Goal: Task Accomplishment & Management: Manage account settings

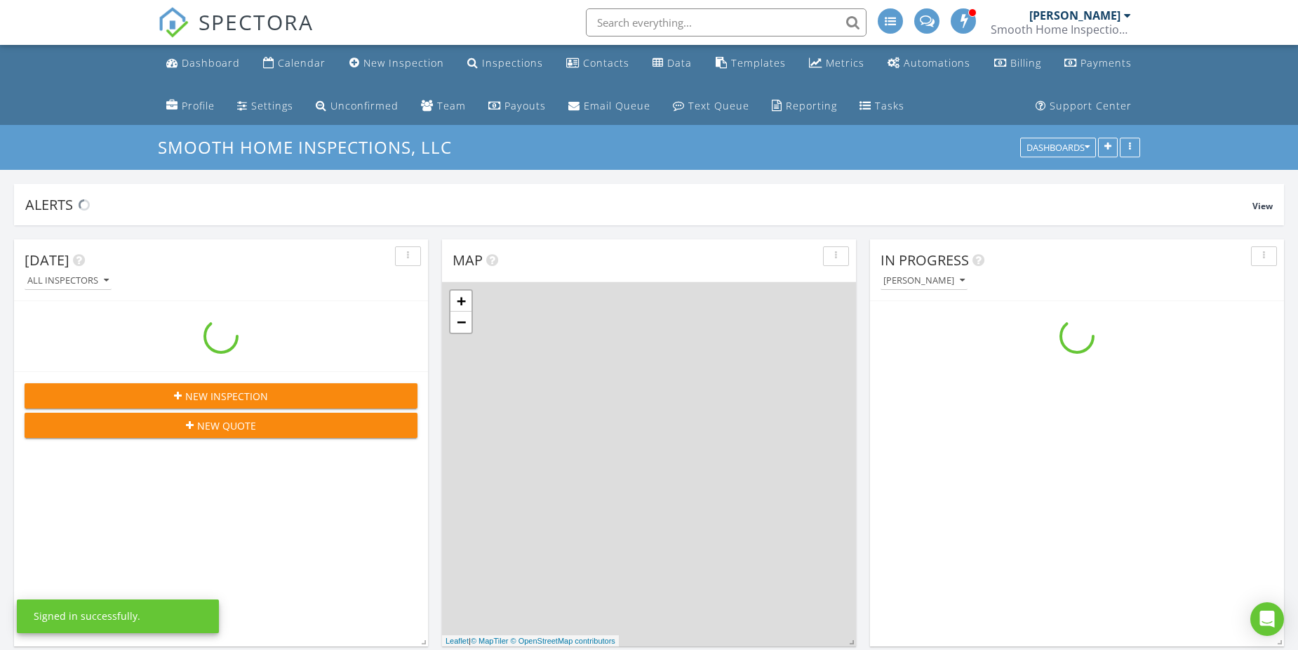
scroll to position [1614, 1320]
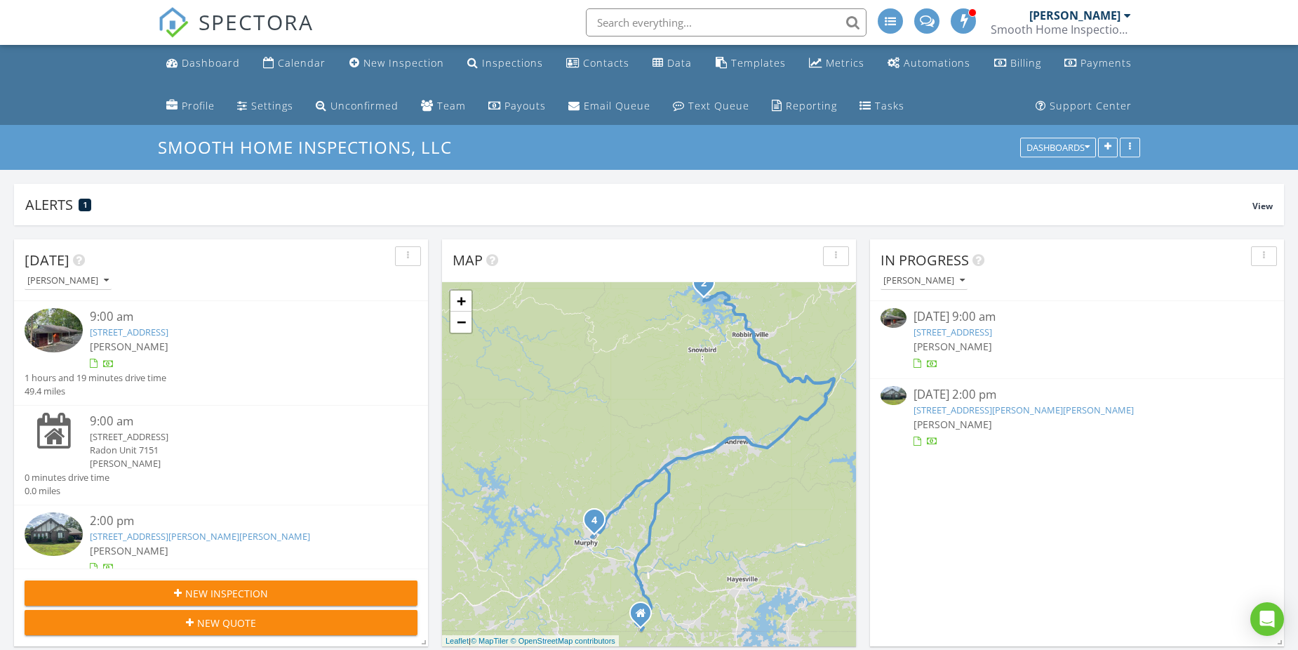
click at [148, 336] on link "42 Sequoyah Trail, Robbinsville, NC 28771" at bounding box center [129, 332] width 79 height 13
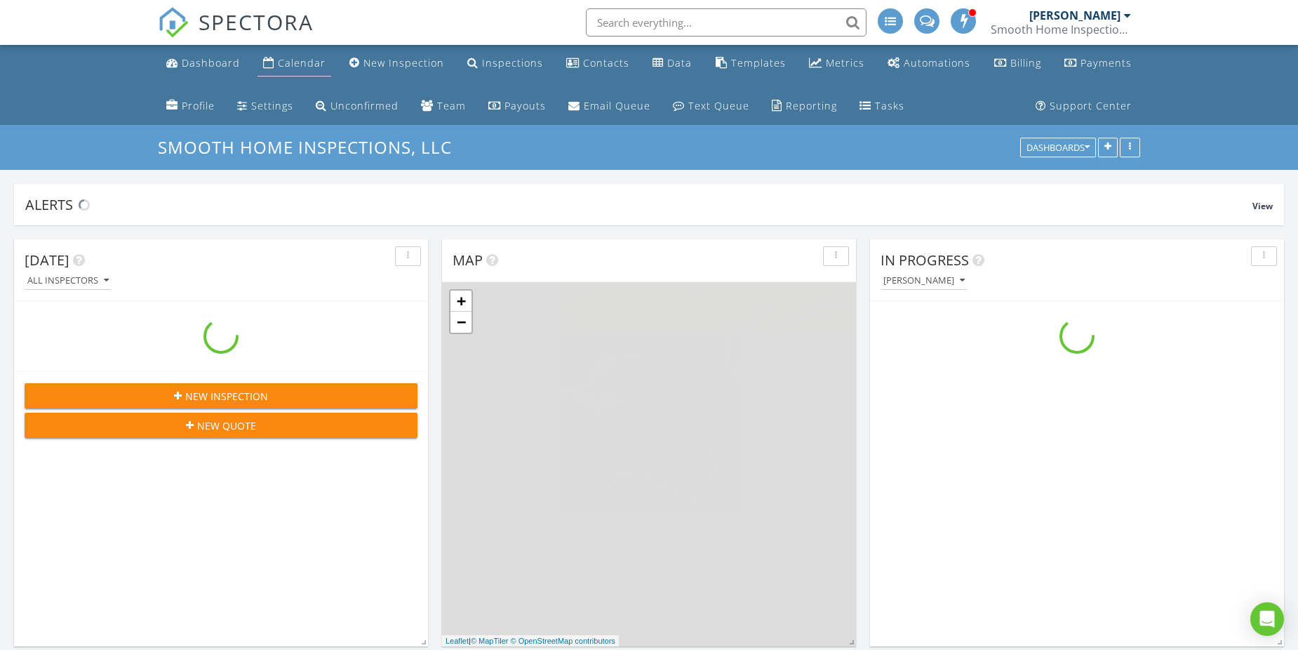
scroll to position [1614, 1320]
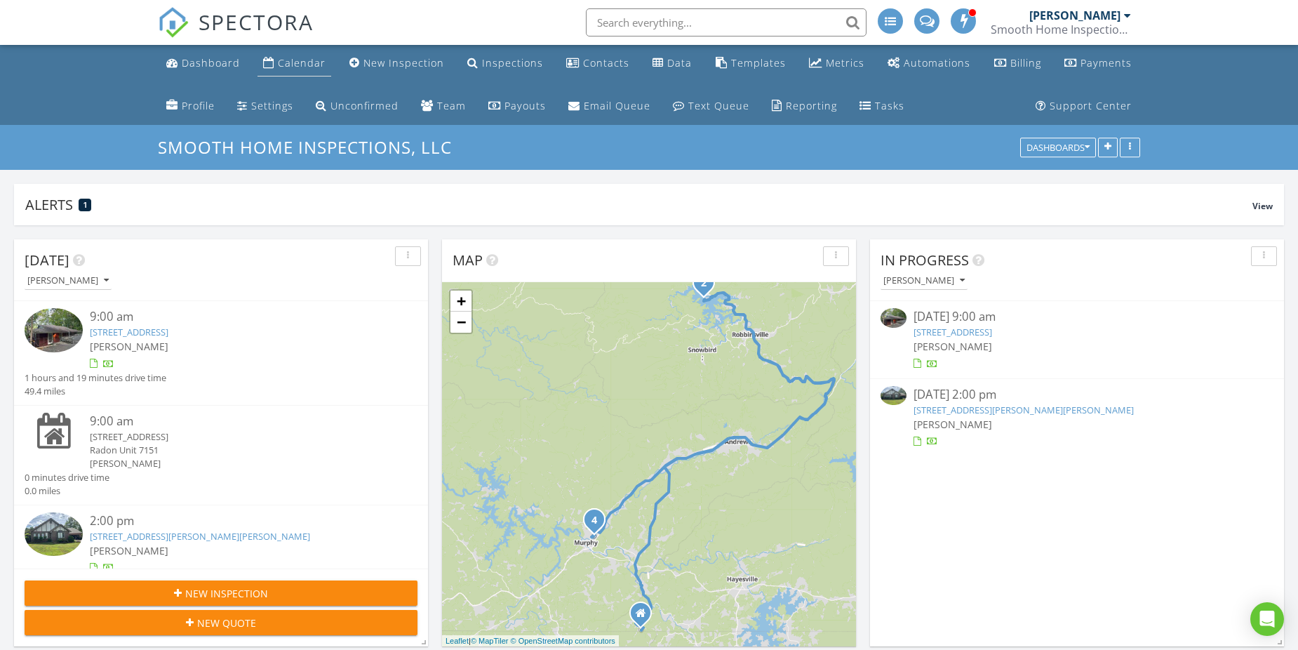
click at [288, 62] on div "Calendar" at bounding box center [302, 62] width 48 height 13
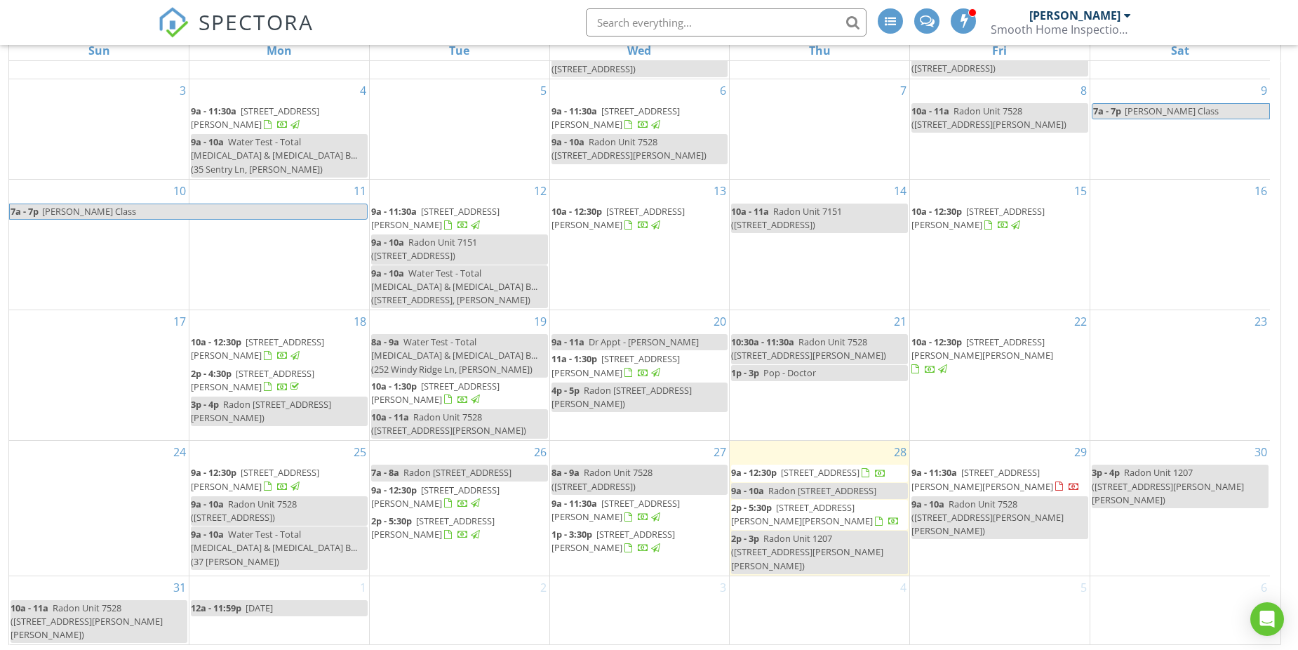
scroll to position [230, 0]
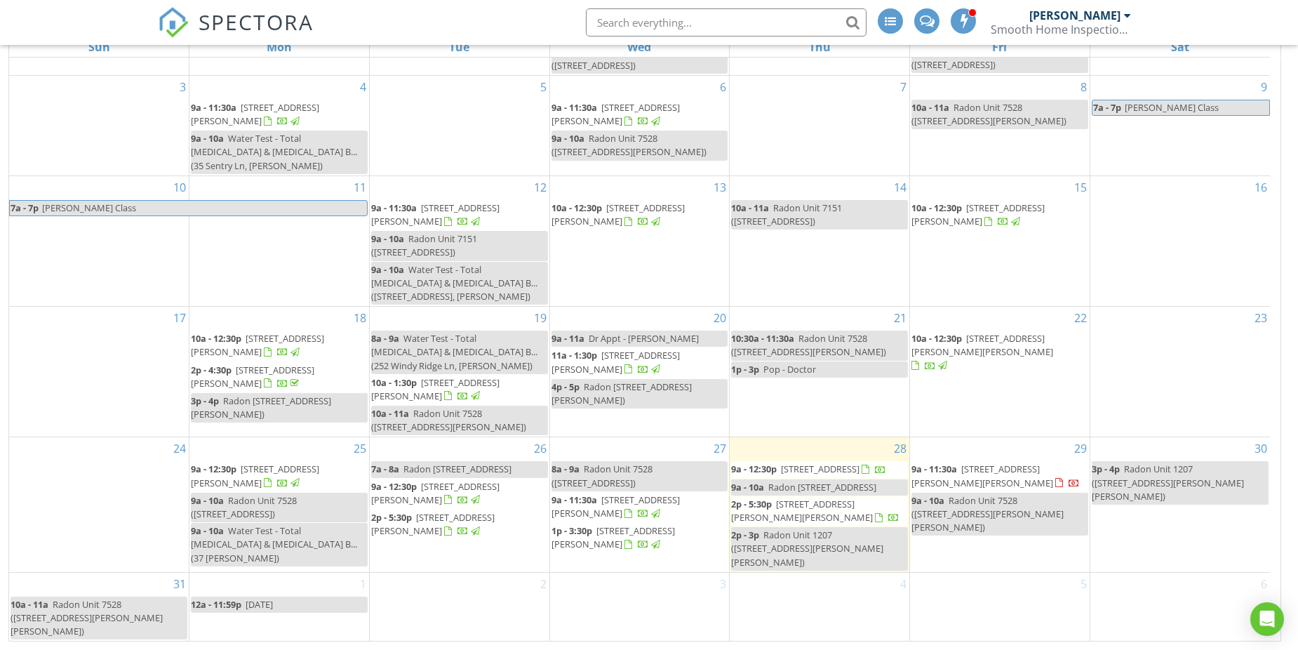
click at [780, 569] on div "2p - 3p Radon Unit 1207 ([STREET_ADDRESS][PERSON_NAME][PERSON_NAME])" at bounding box center [819, 548] width 177 height 41
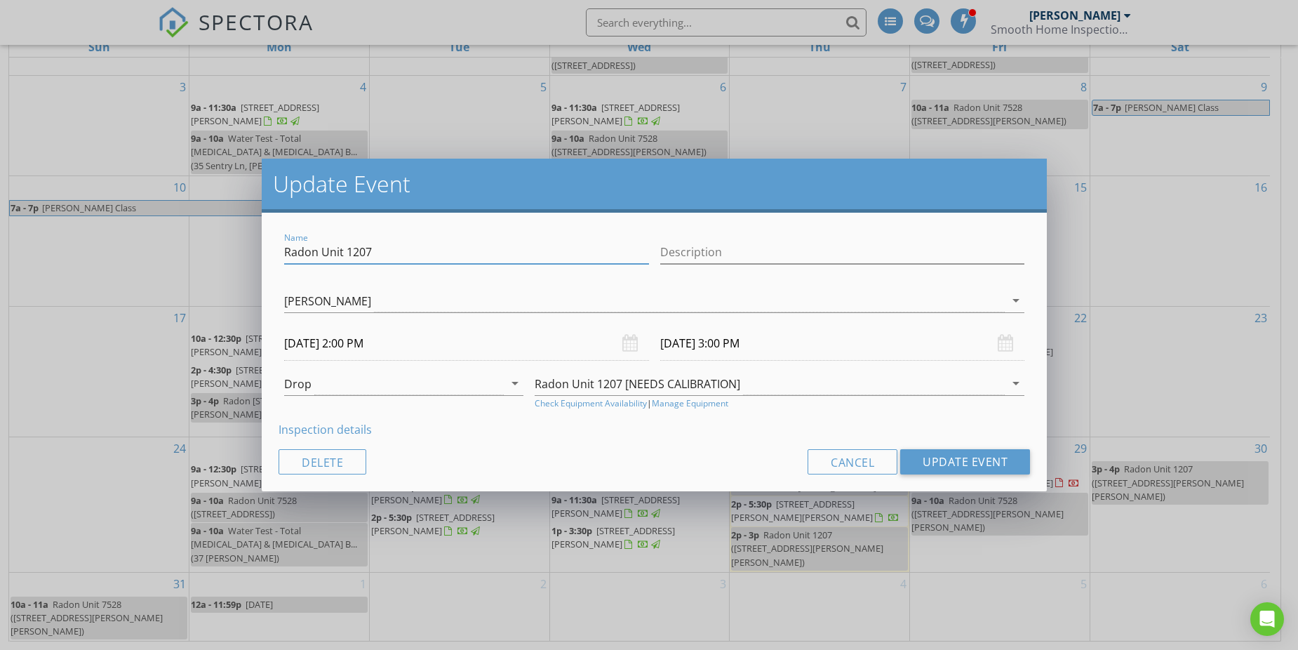
click at [390, 252] on input "Radon Unit 1207" at bounding box center [466, 252] width 365 height 23
type input "Radon Unit 7151"
click at [750, 382] on div "Radon Unit 1207 [NEEDS CALIBRATION]" at bounding box center [770, 383] width 470 height 23
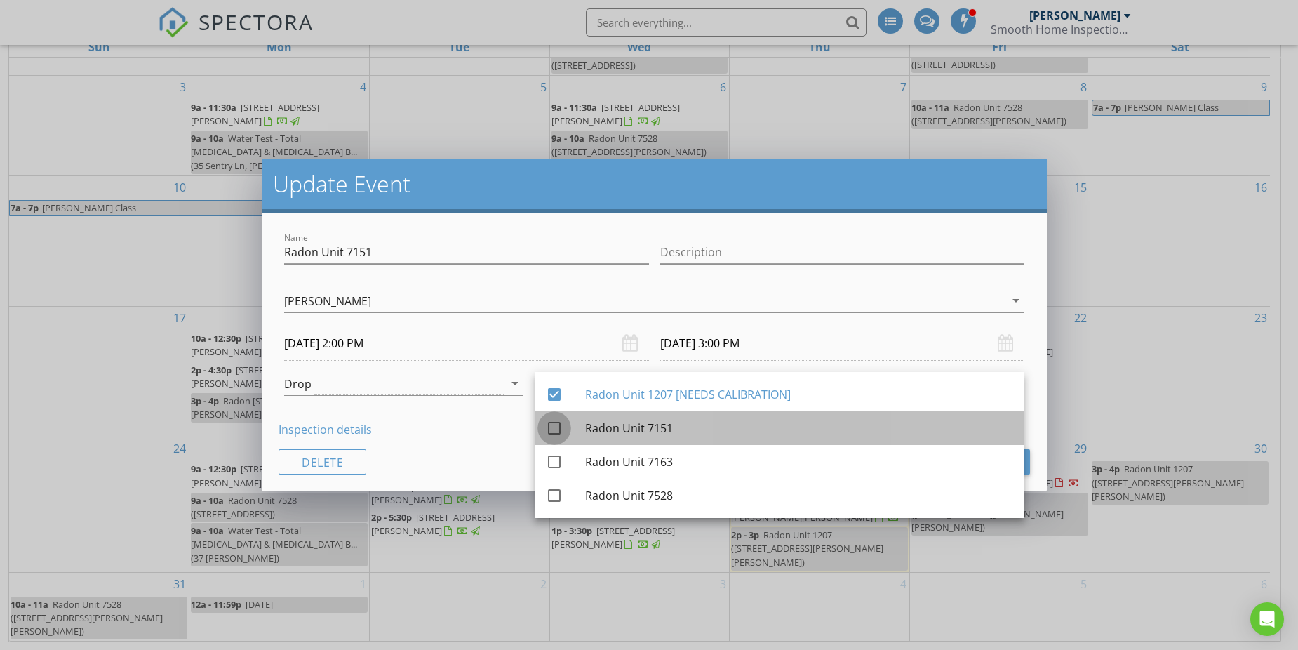
click at [556, 428] on div at bounding box center [554, 428] width 24 height 24
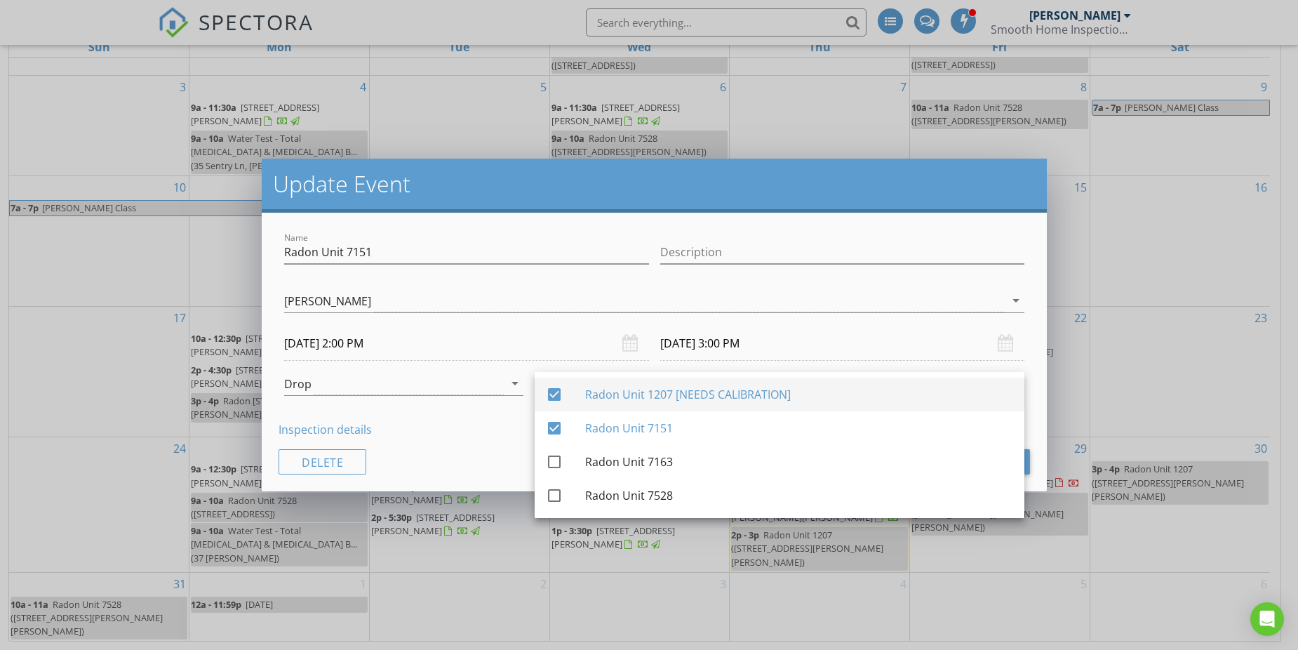
click at [554, 390] on div at bounding box center [554, 394] width 24 height 24
click at [515, 430] on div "Inspection details" at bounding box center [654, 429] width 751 height 17
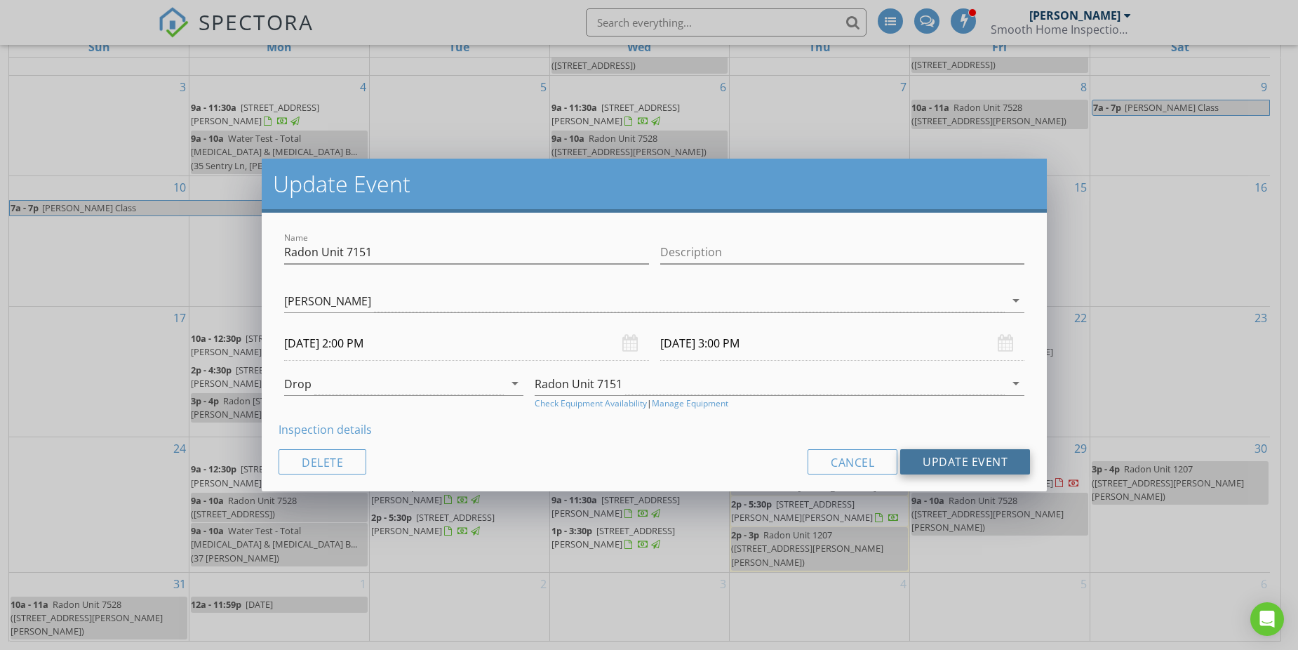
click at [939, 458] on button "Update Event" at bounding box center [965, 461] width 130 height 25
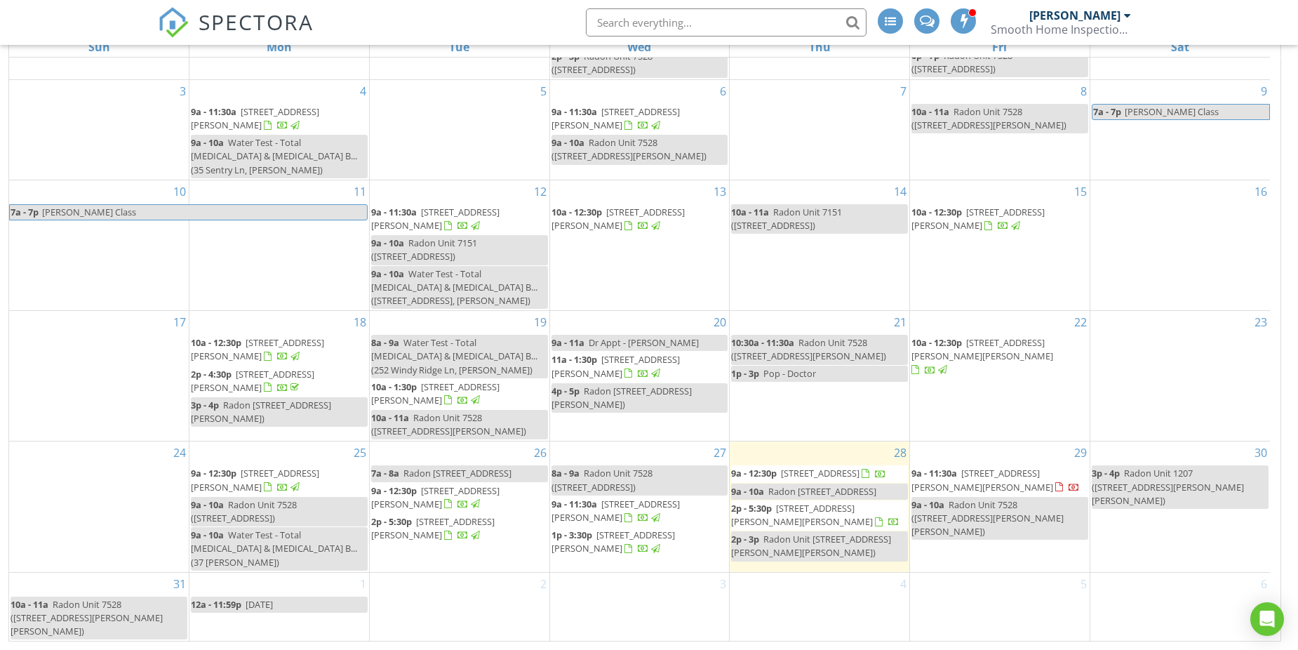
scroll to position [100, 0]
click at [1128, 471] on span "Radon Unit 1207 (198 Mauney St, Murphy)" at bounding box center [1168, 486] width 152 height 39
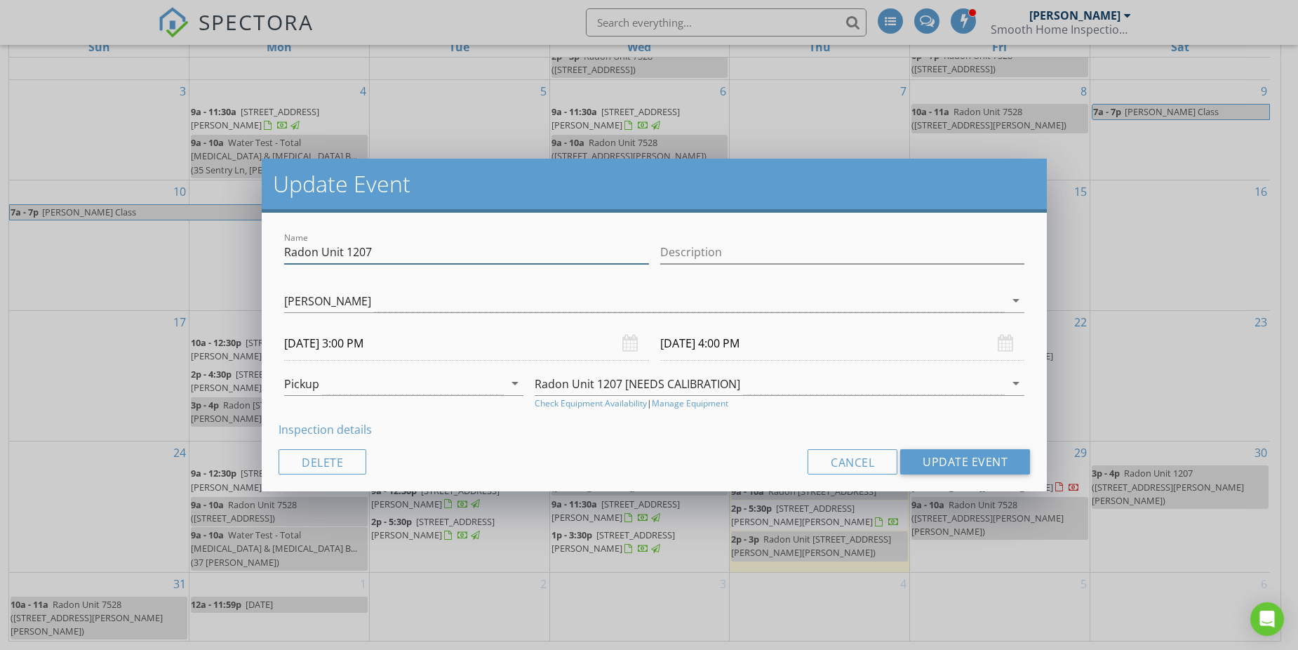
click at [422, 250] on input "Radon Unit 1207" at bounding box center [466, 252] width 365 height 23
type input "Radon Unit 7151"
click at [578, 380] on div "Radon Unit 1207 [NEEDS CALIBRATION]" at bounding box center [638, 383] width 206 height 13
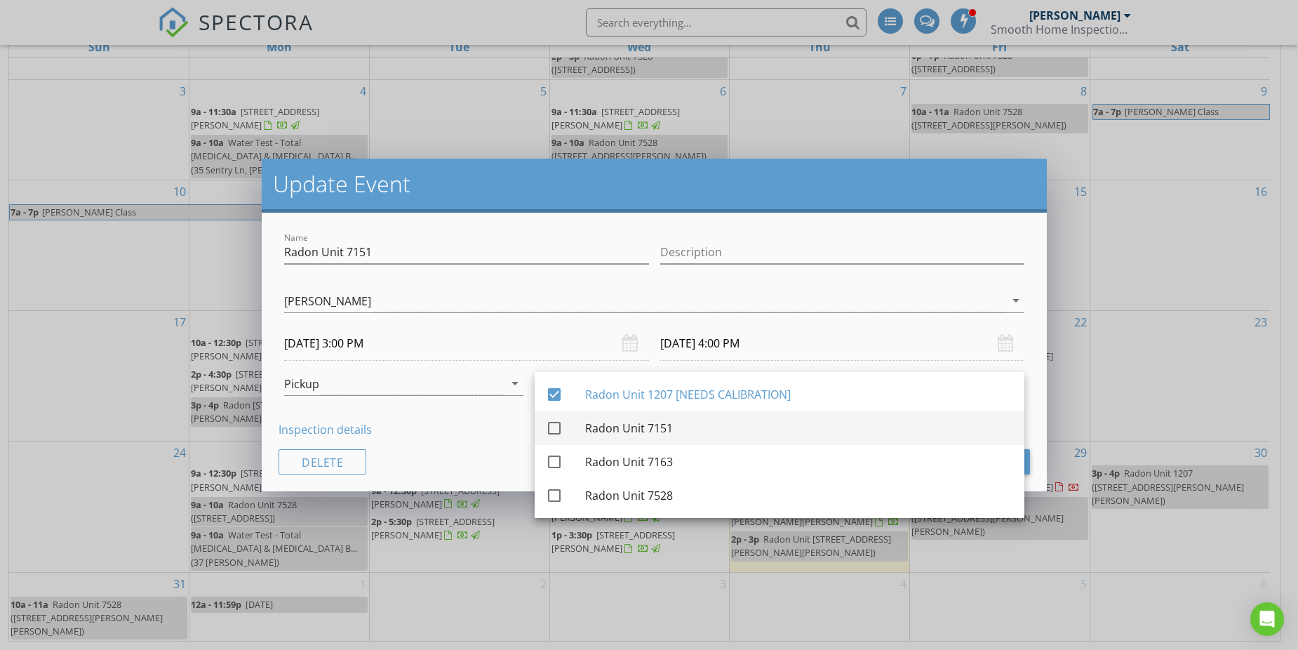
click at [551, 426] on div at bounding box center [554, 428] width 24 height 24
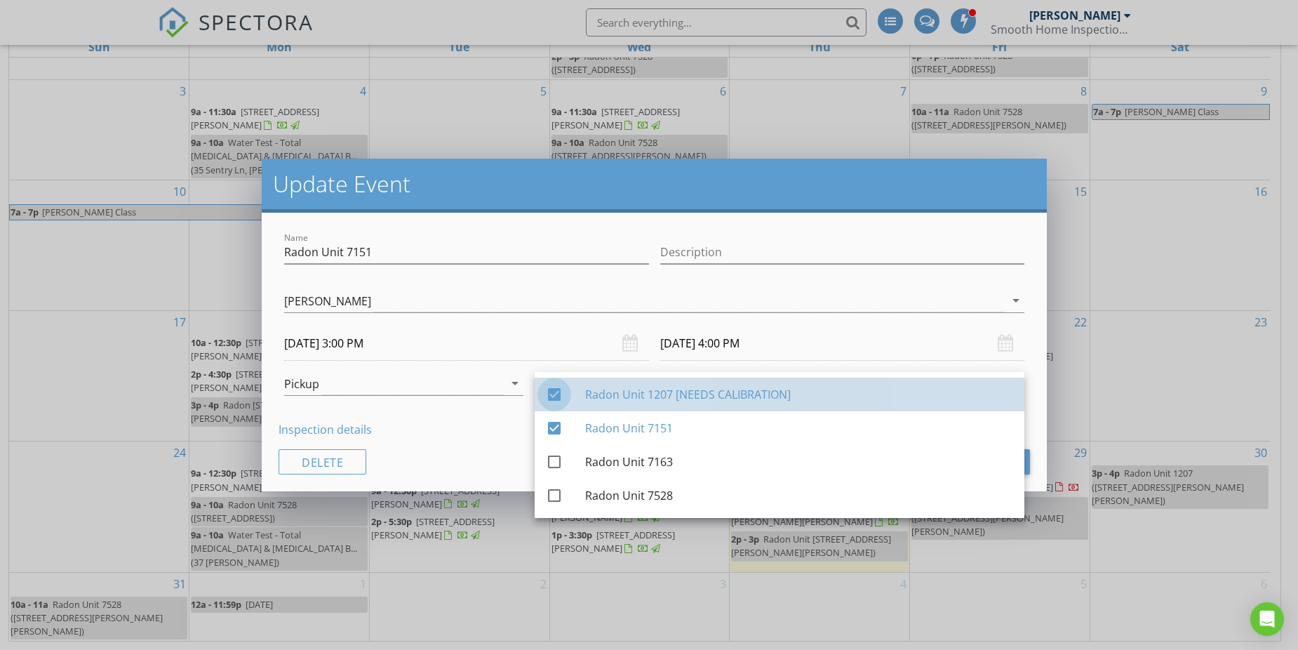
click at [553, 388] on div at bounding box center [554, 394] width 24 height 24
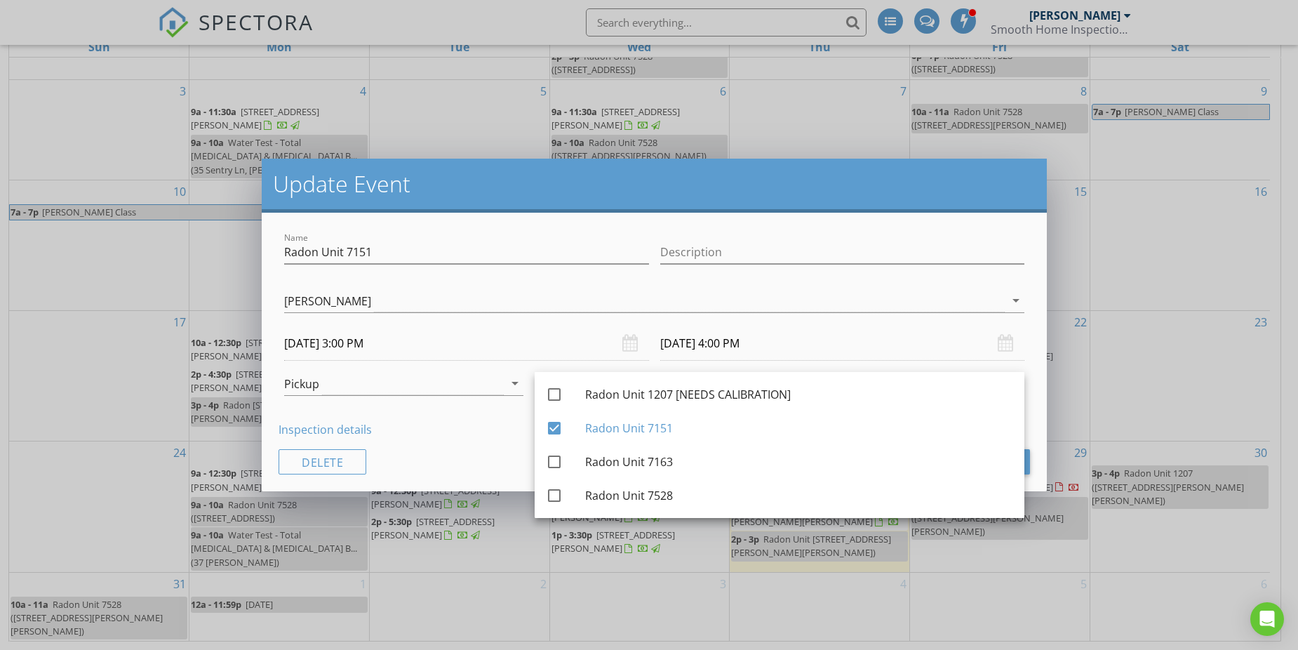
click at [489, 411] on div "Name Radon Unit 7151 Description Eric Burns Eric Burns arrow_drop_down 08/30/20…" at bounding box center [654, 352] width 785 height 279
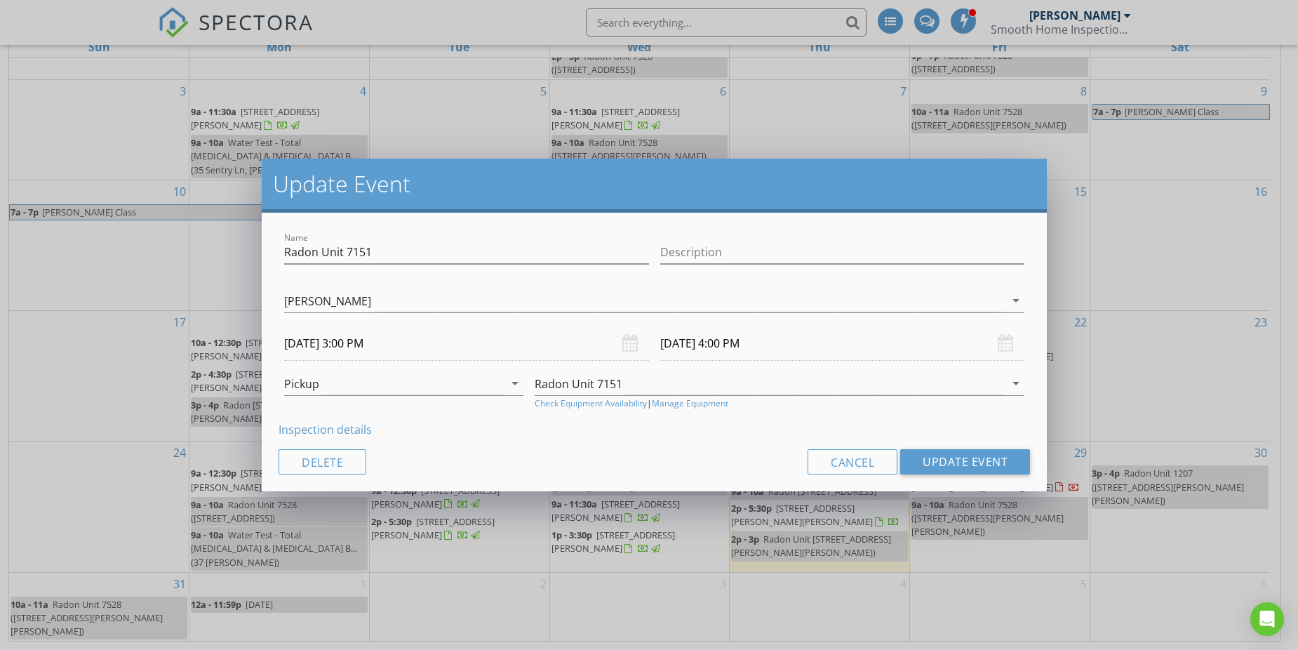
click at [355, 346] on input "08/30/2025 3:00 PM" at bounding box center [466, 343] width 365 height 34
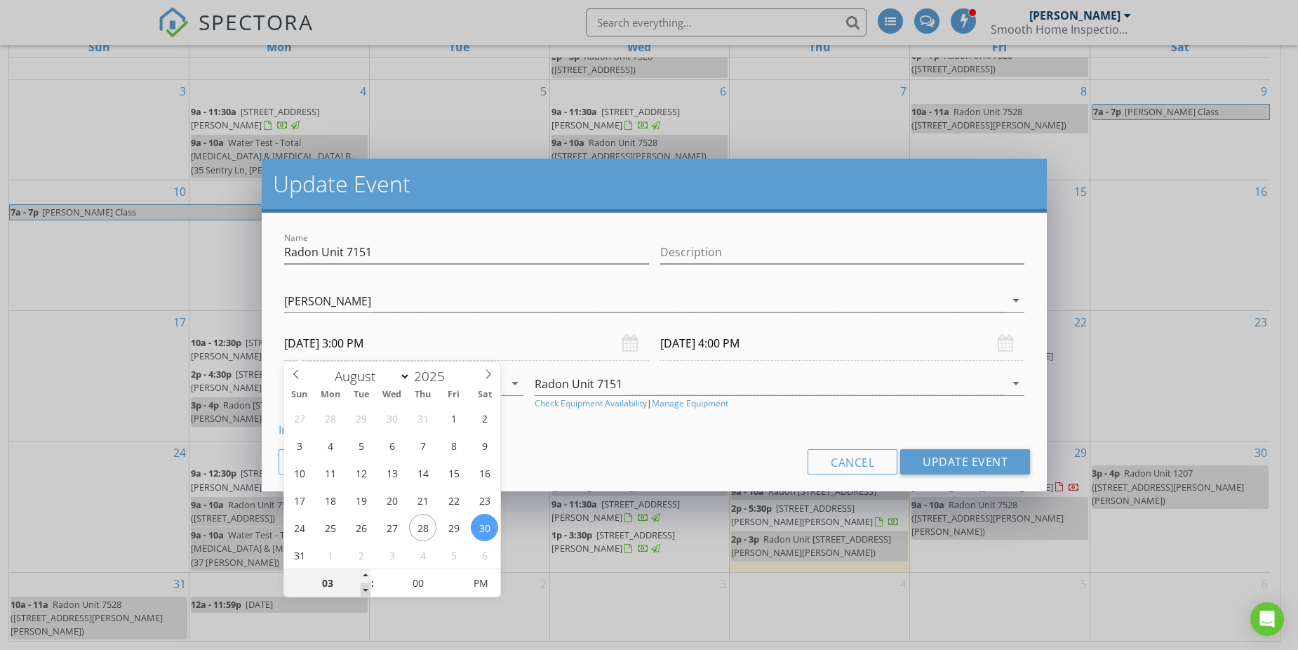
type input "02"
type input "08/30/2025 2:00 PM"
click at [368, 586] on span at bounding box center [366, 590] width 10 height 14
type input "08/30/2025 3:00 PM"
type input "01"
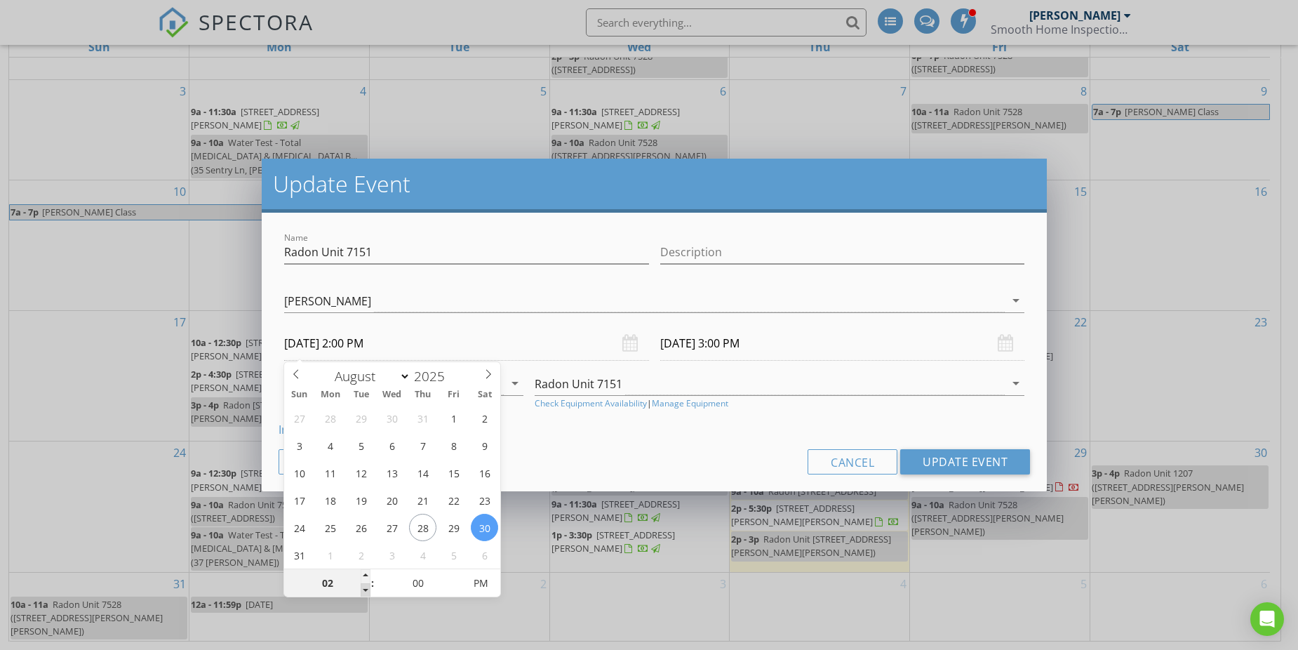
type input "08/30/2025 1:00 PM"
click at [368, 586] on span at bounding box center [366, 590] width 10 height 14
type input "08/30/2025 2:00 PM"
type input "02"
type input "08/30/2025 2:00 PM"
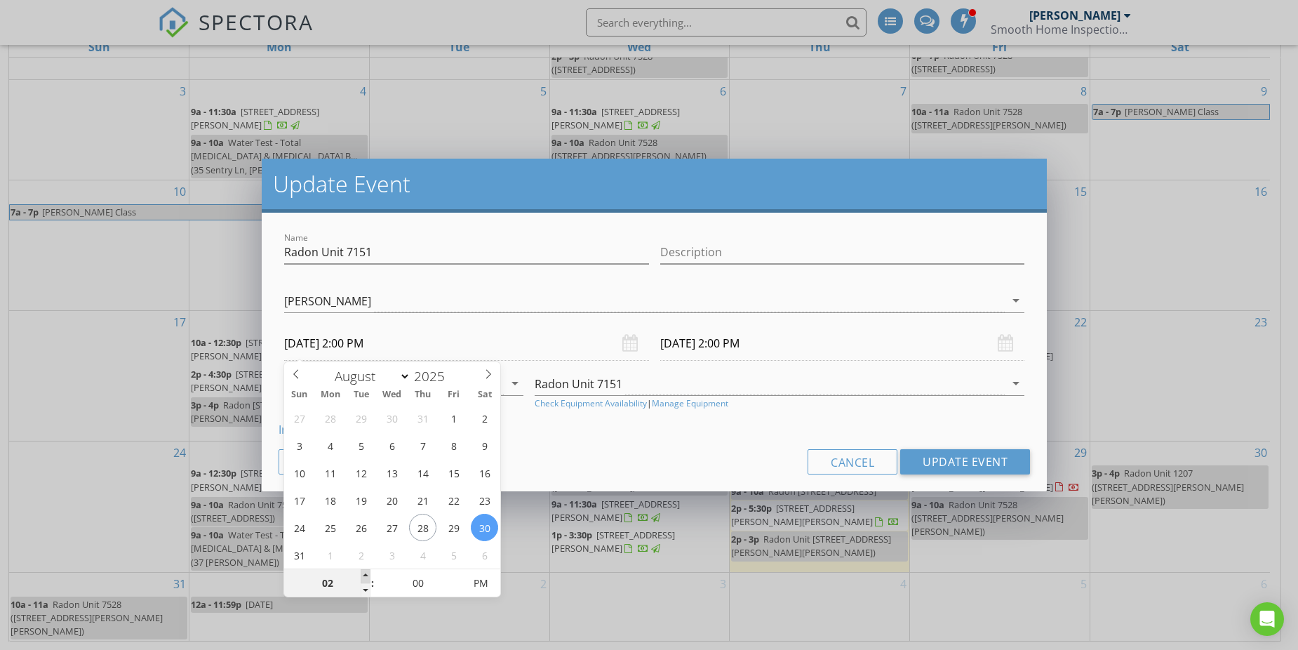
click at [367, 573] on span at bounding box center [366, 576] width 10 height 14
type input "08/30/2025 3:00 PM"
click at [542, 443] on div "Name Radon Unit 7151 Description Eric Burns Eric Burns arrow_drop_down 08/30/20…" at bounding box center [654, 352] width 785 height 279
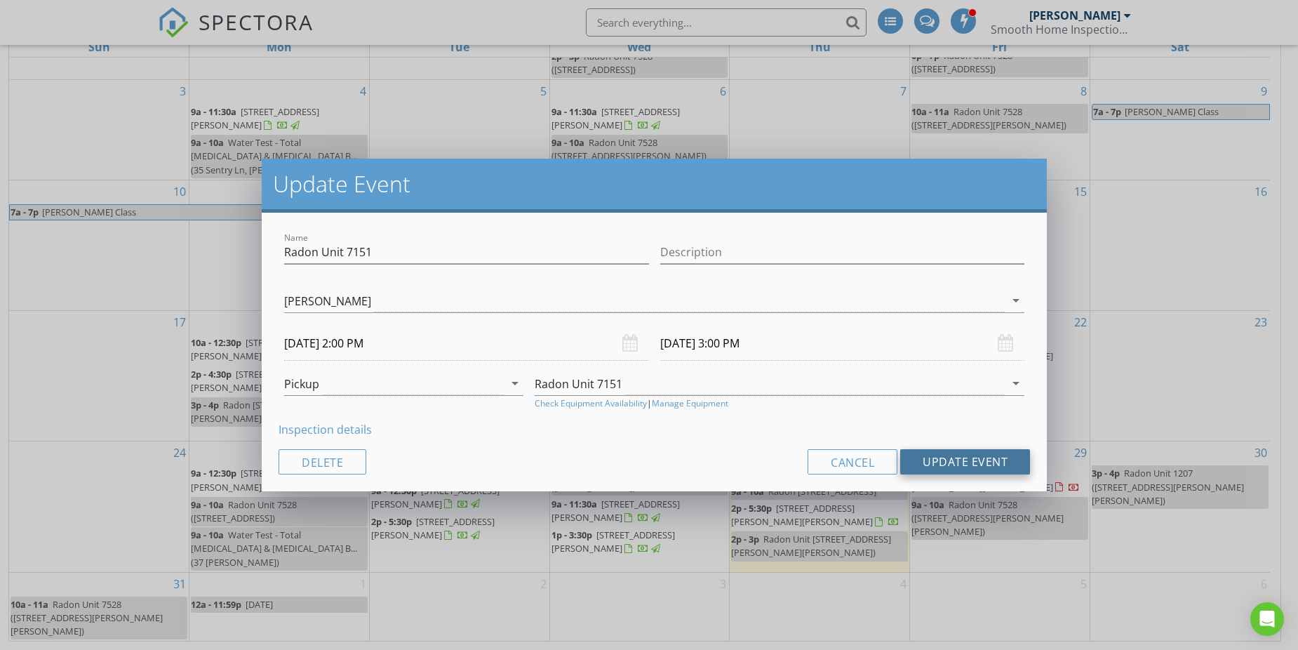
click at [923, 455] on button "Update Event" at bounding box center [965, 461] width 130 height 25
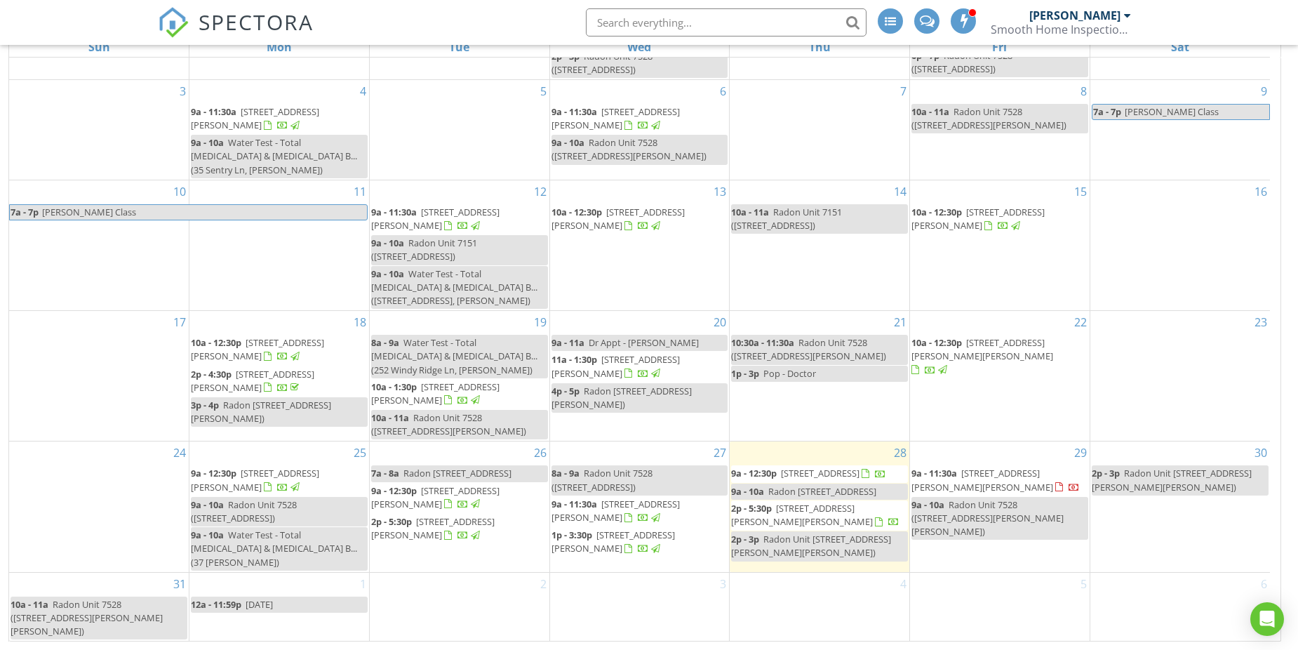
click at [794, 559] on div "2p - 3p Radon Unit 7151 (198 Mauney St, Murphy)" at bounding box center [819, 545] width 177 height 27
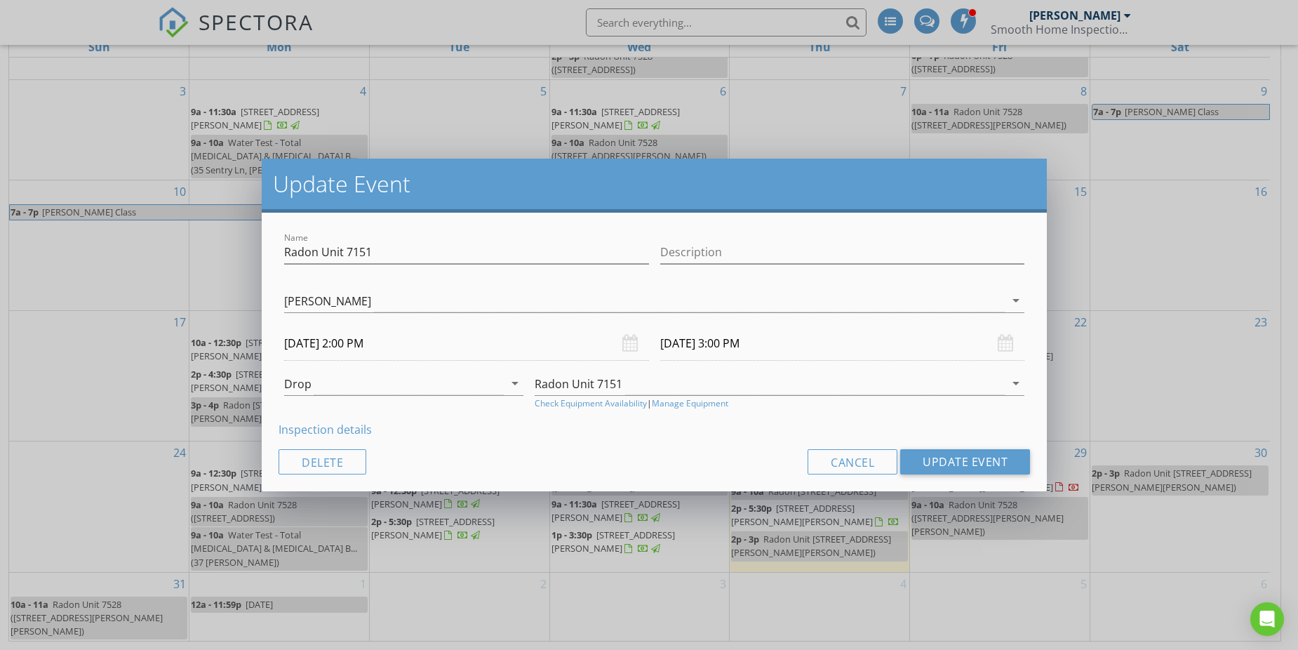
click at [948, 563] on div "Update Event Name Radon Unit 7151 Description Eric Burns Eric Burns arrow_drop_…" at bounding box center [649, 325] width 1298 height 650
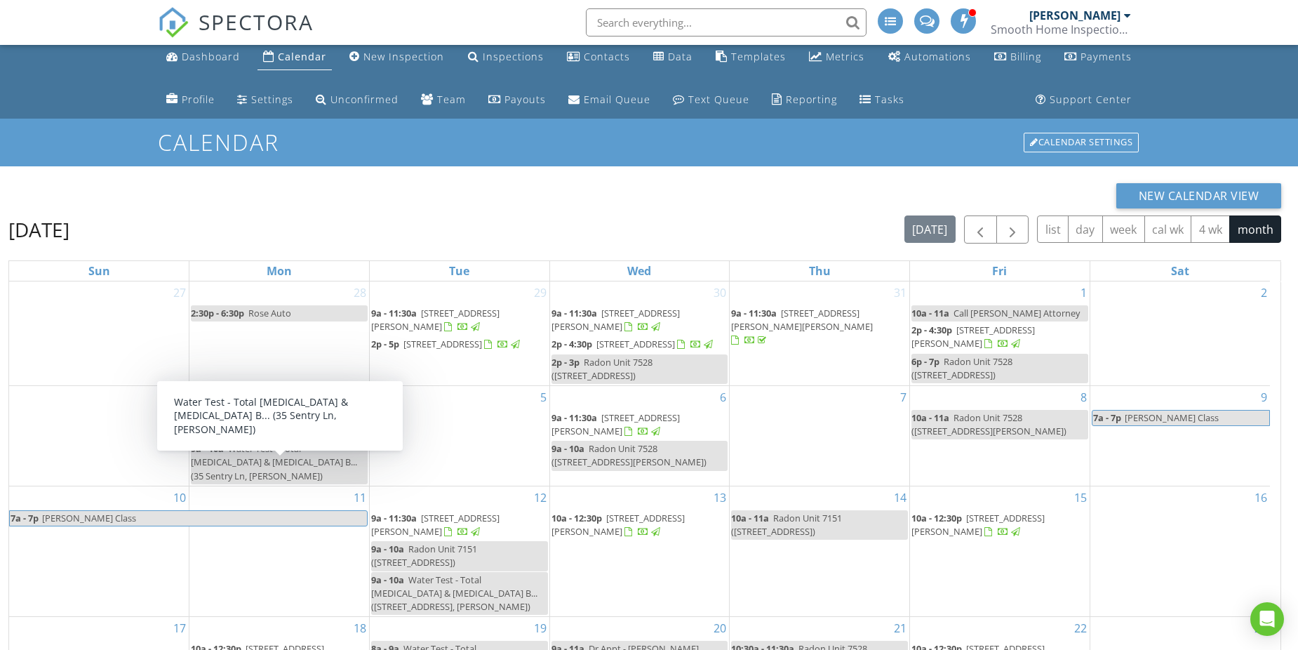
scroll to position [0, 0]
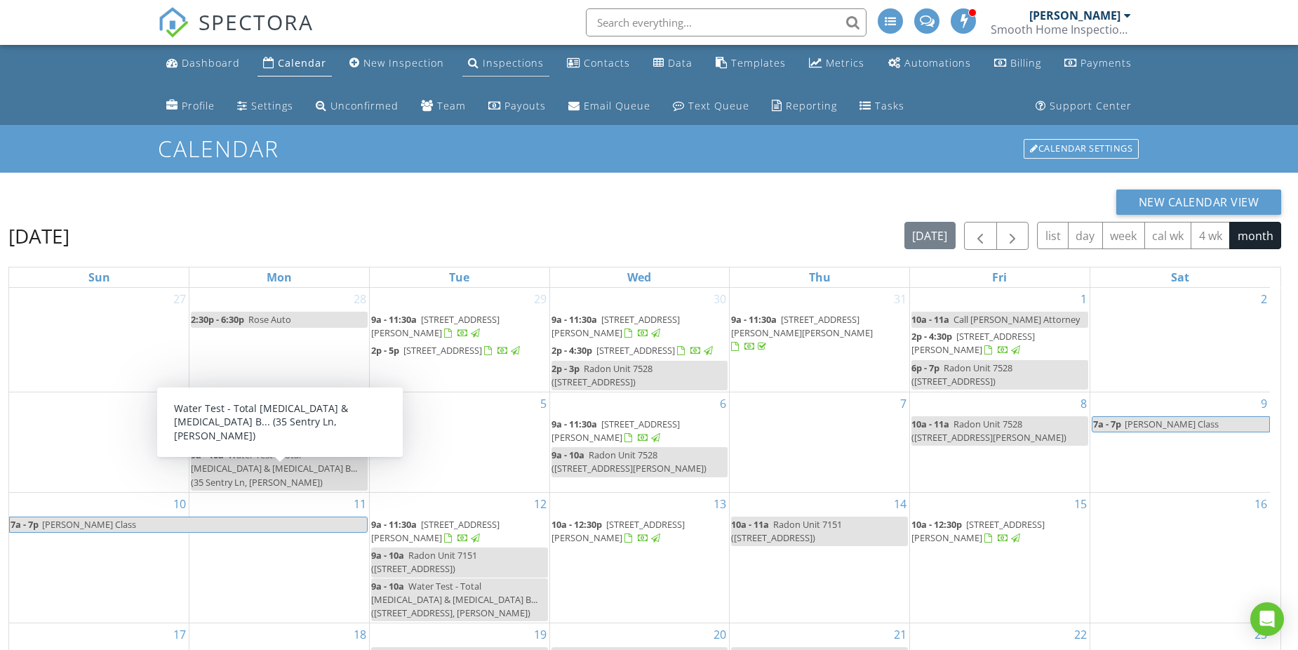
click at [483, 64] on div "Inspections" at bounding box center [513, 62] width 61 height 13
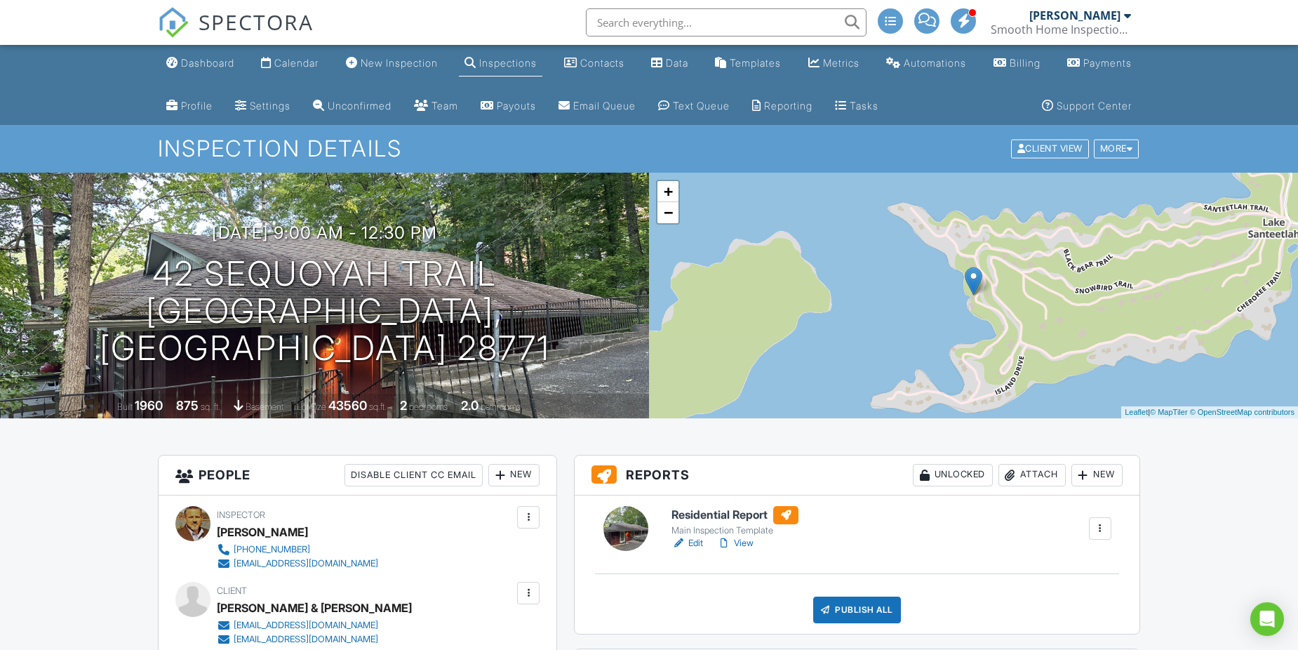
click at [695, 545] on link "Edit" at bounding box center [687, 543] width 32 height 14
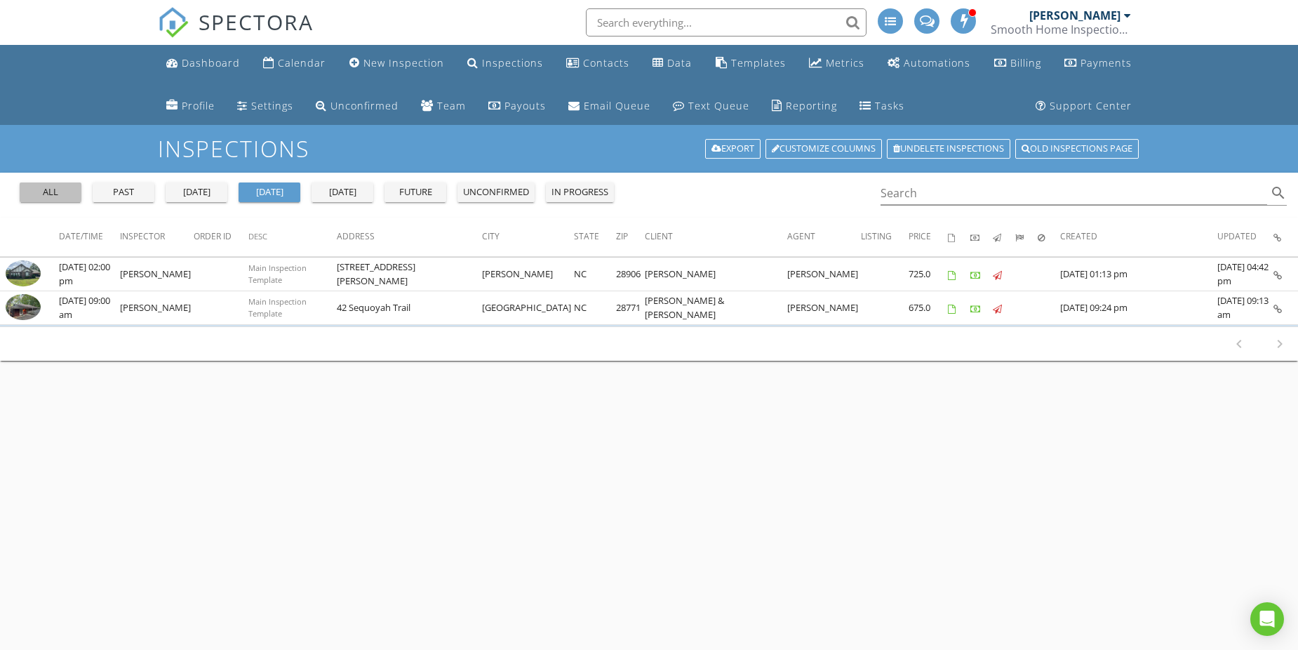
click at [69, 193] on div "all" at bounding box center [50, 192] width 51 height 14
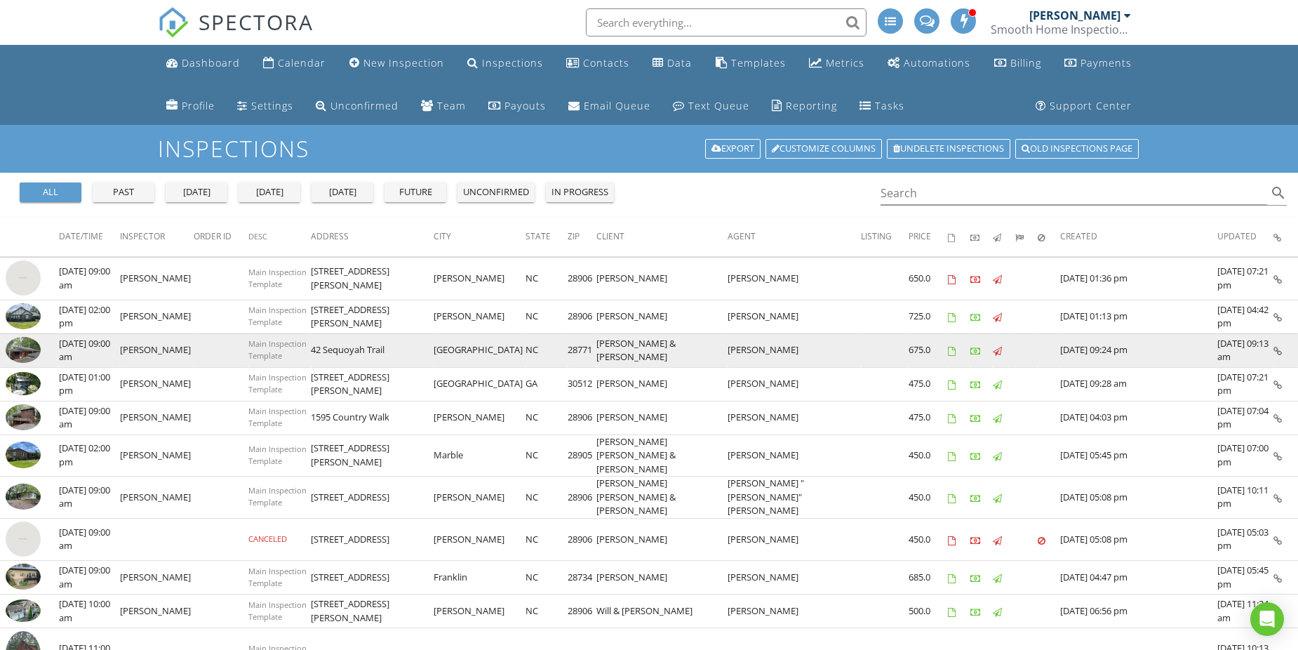
click at [29, 351] on img at bounding box center [23, 350] width 35 height 26
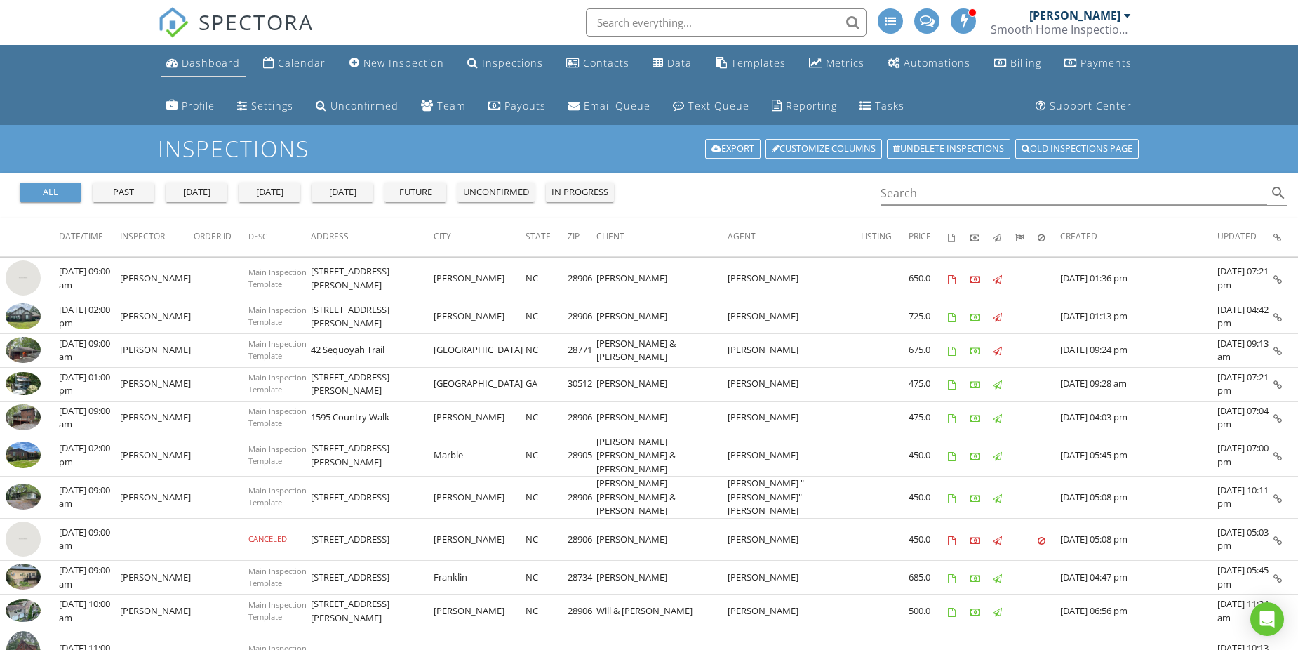
click at [220, 65] on div "Dashboard" at bounding box center [211, 62] width 58 height 13
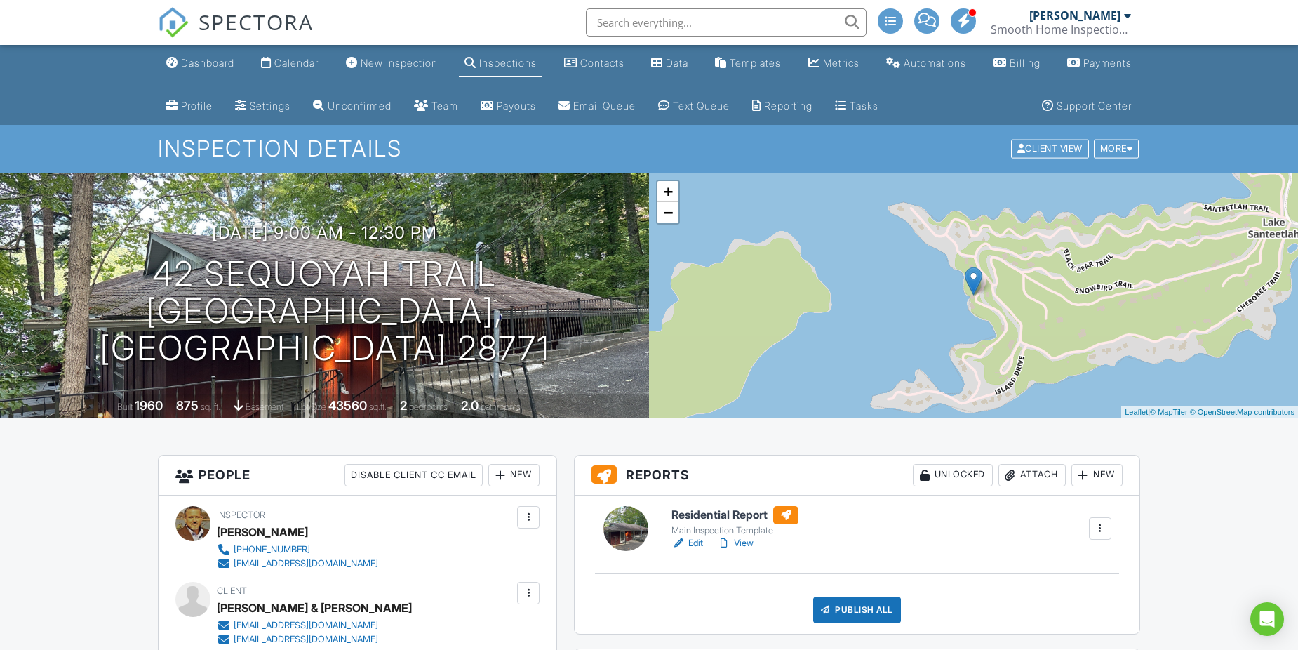
click at [1024, 476] on div "Attach" at bounding box center [1031, 475] width 67 height 22
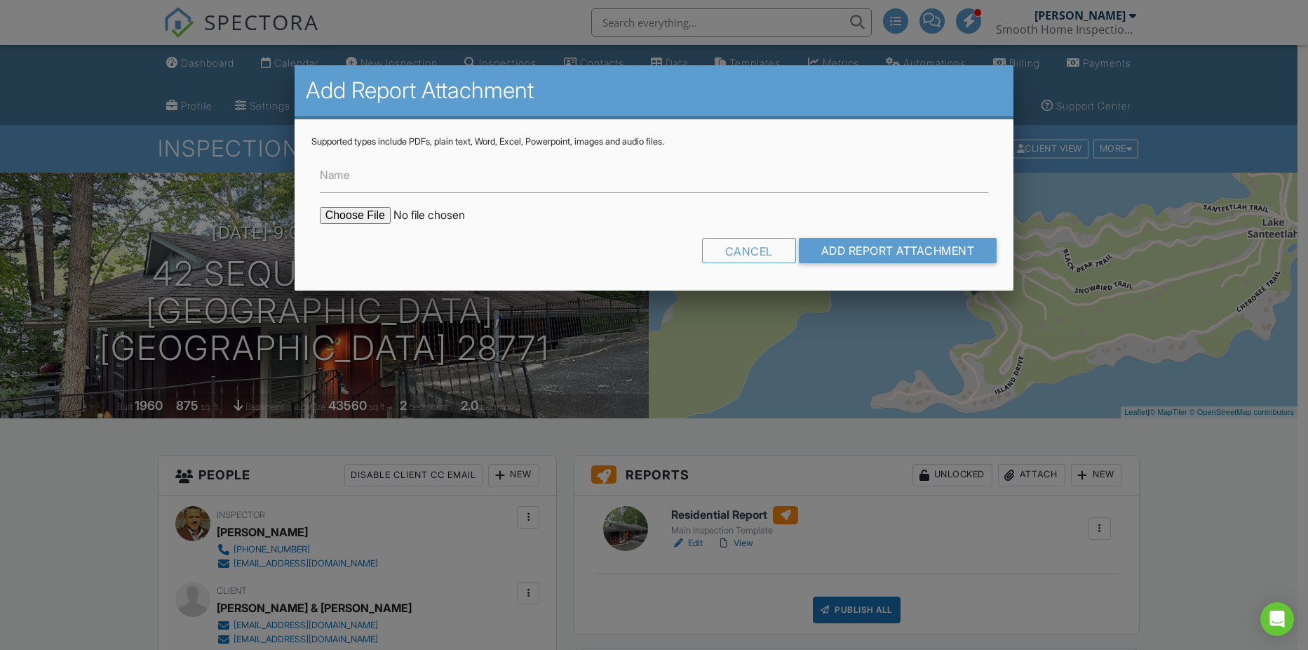
click at [367, 218] on input "file" at bounding box center [439, 215] width 239 height 17
type input "C:\fakepath\Radon Test Results_42 Sequoyah Trail_Robbinsville NC 8.28.25.pdf"
click at [813, 248] on input "Add Report Attachment" at bounding box center [898, 250] width 199 height 25
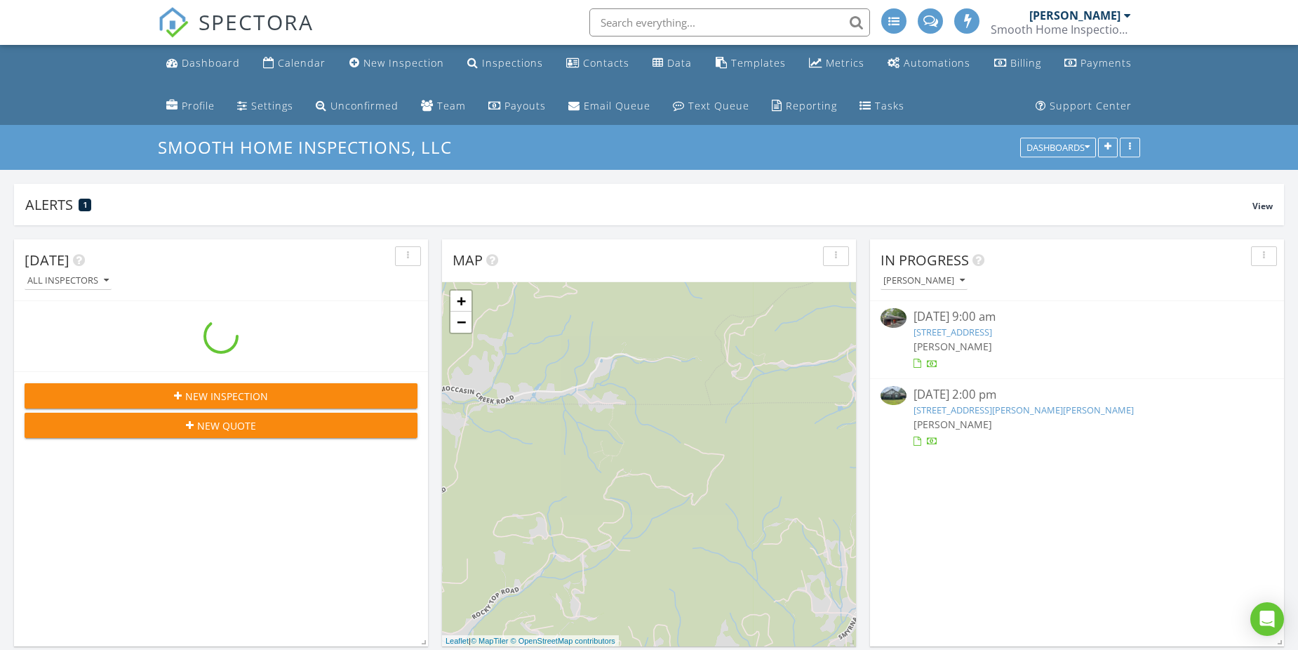
scroll to position [1614, 1320]
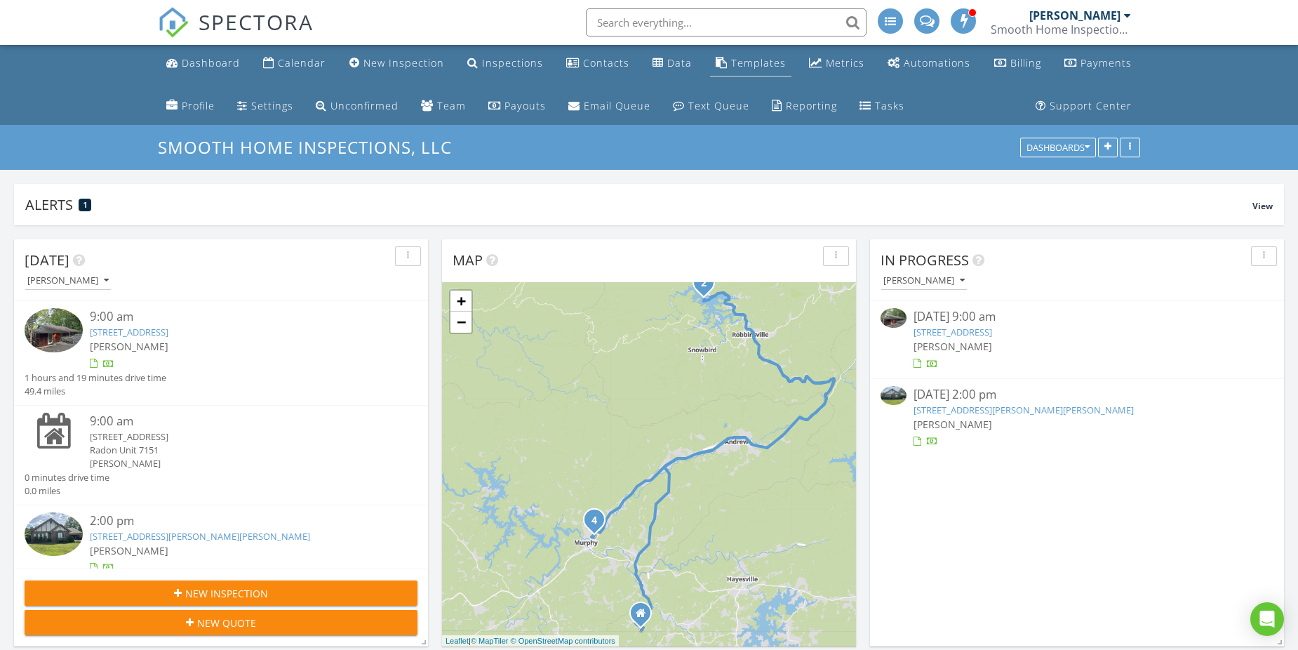
click at [737, 65] on div "Templates" at bounding box center [758, 62] width 55 height 13
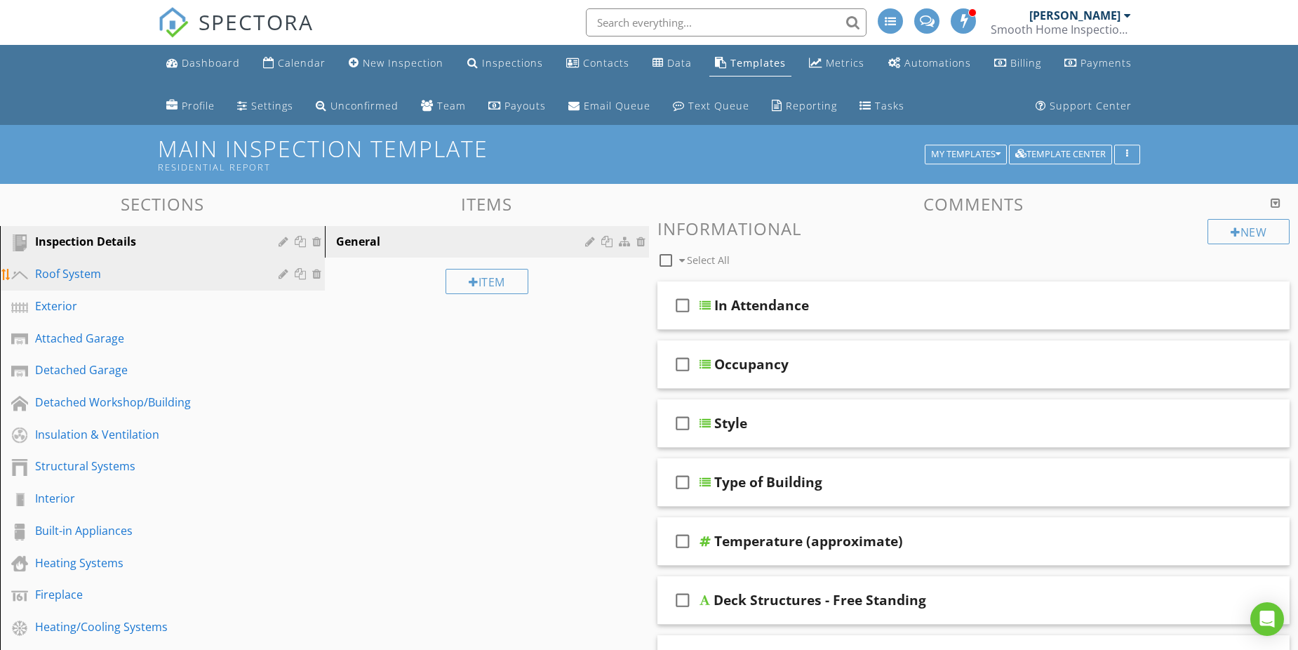
click at [83, 277] on div "Roof System" at bounding box center [146, 273] width 223 height 17
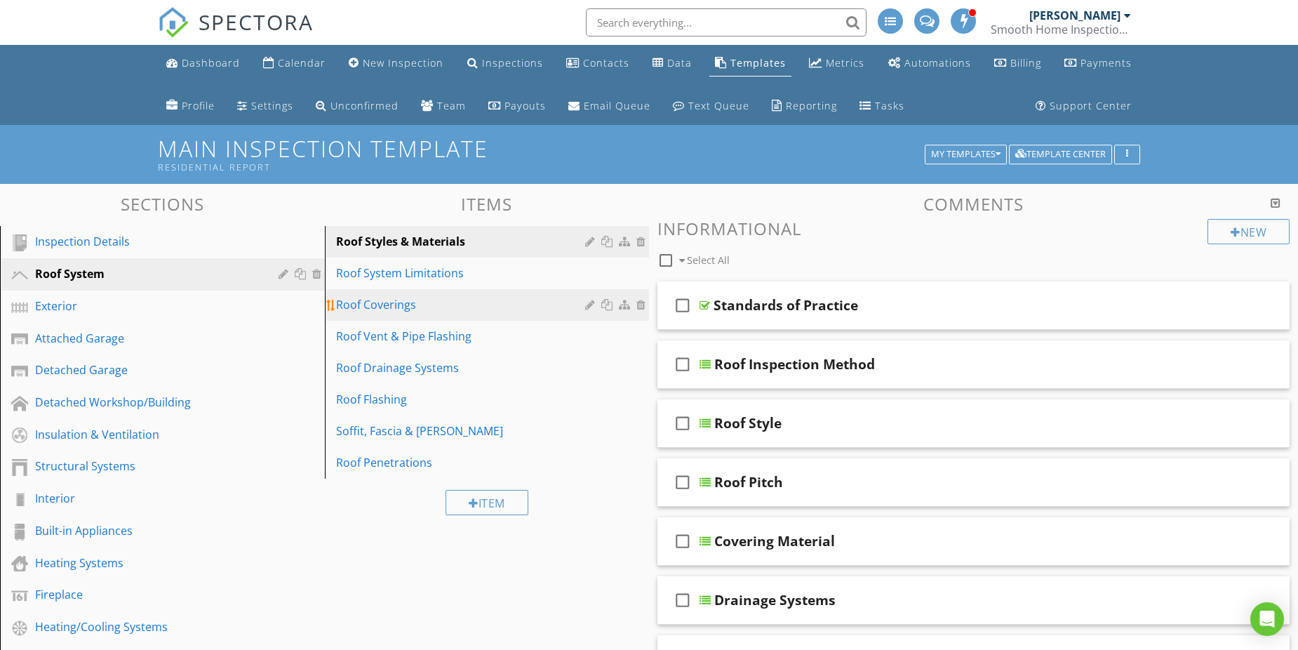
click at [421, 305] on div "Roof Coverings" at bounding box center [463, 304] width 254 height 17
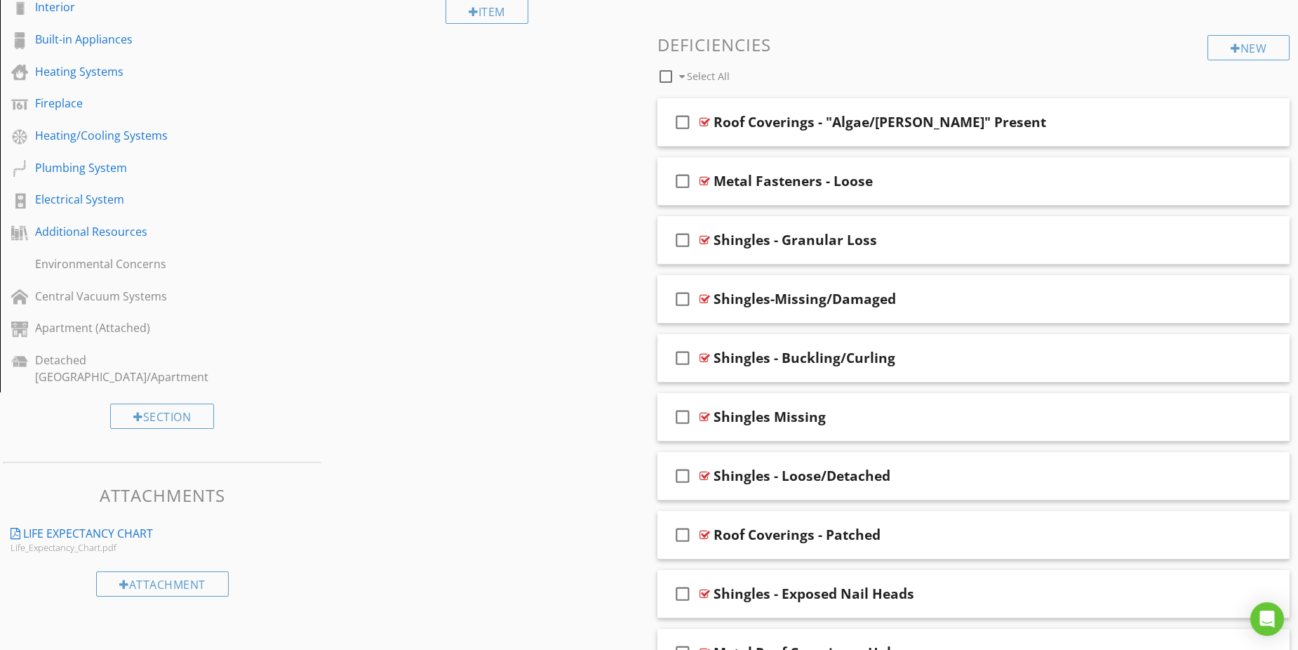
scroll to position [561, 0]
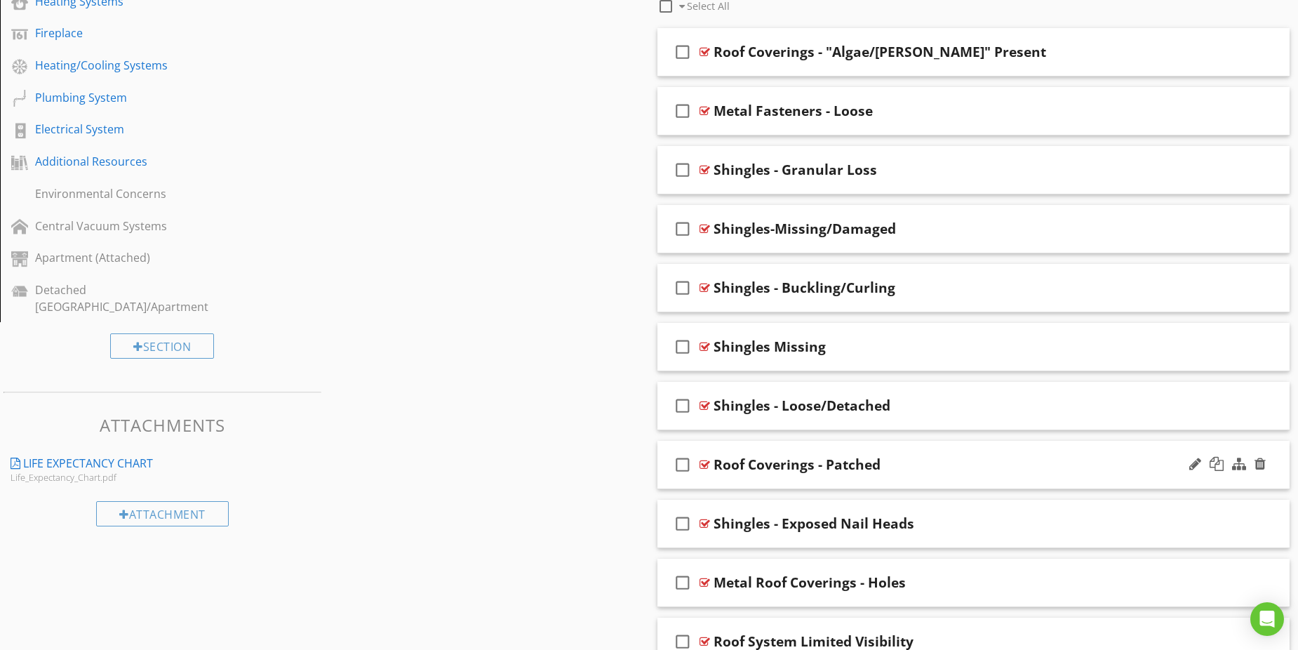
click at [702, 465] on div at bounding box center [704, 464] width 11 height 11
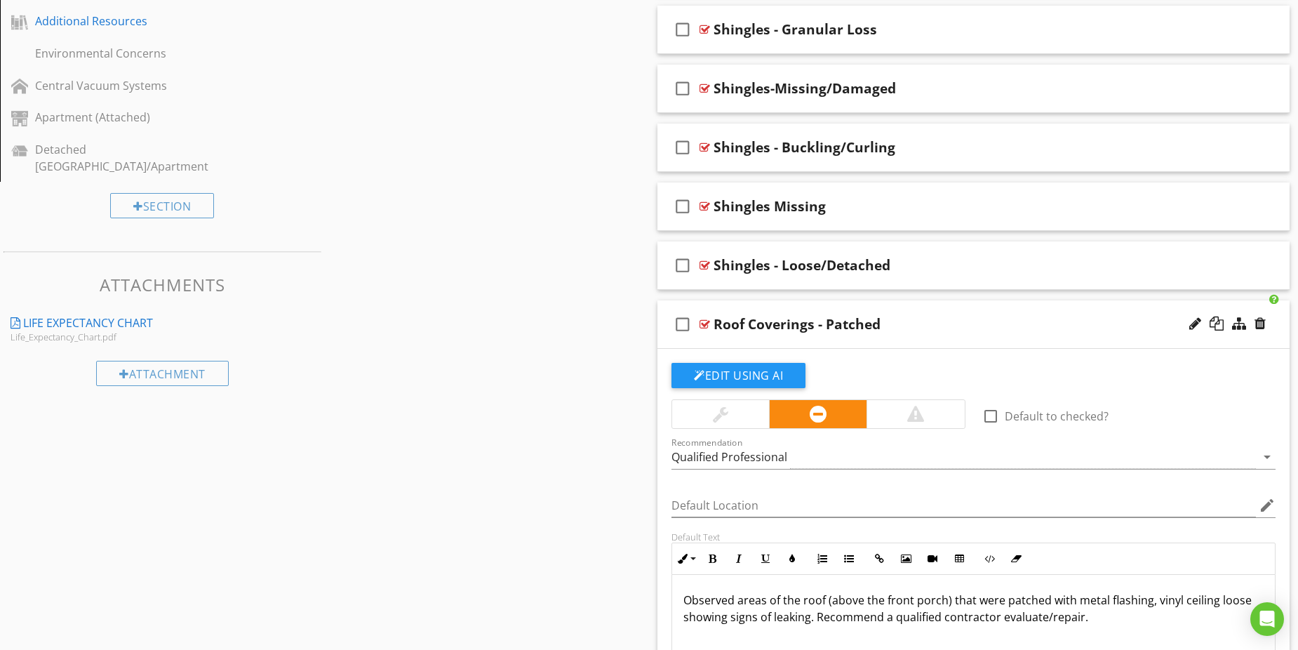
scroll to position [842, 0]
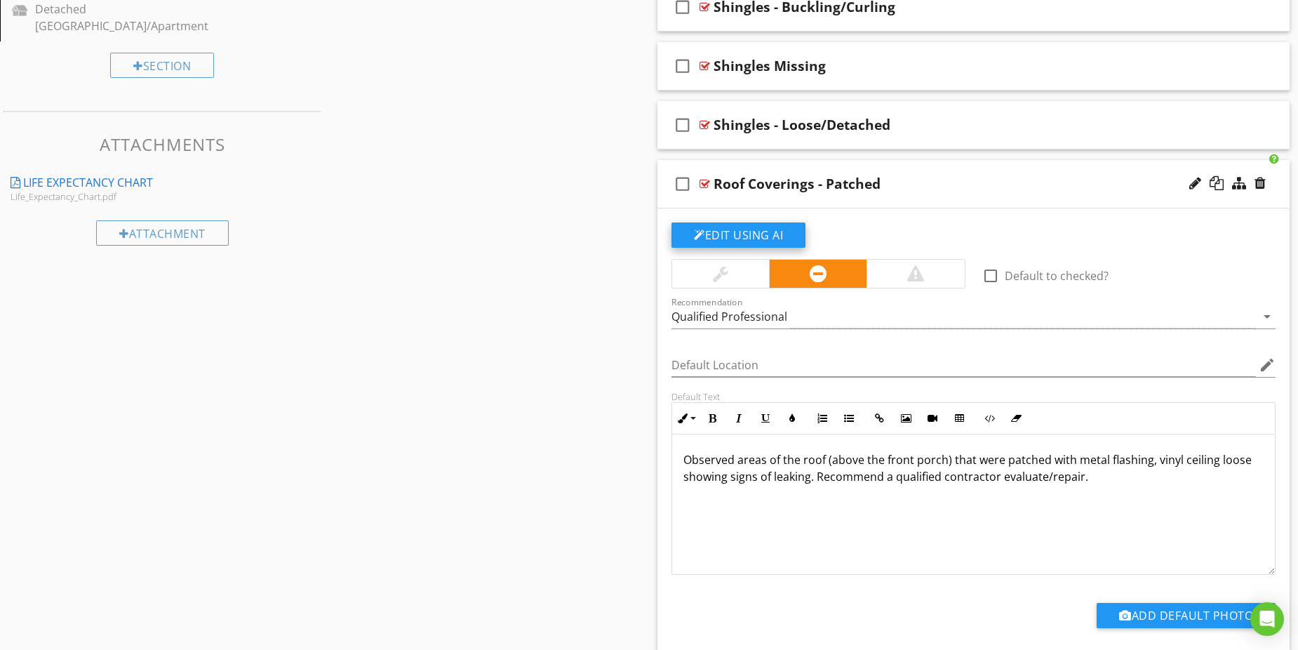
click at [721, 236] on button "Edit Using AI" at bounding box center [738, 234] width 134 height 25
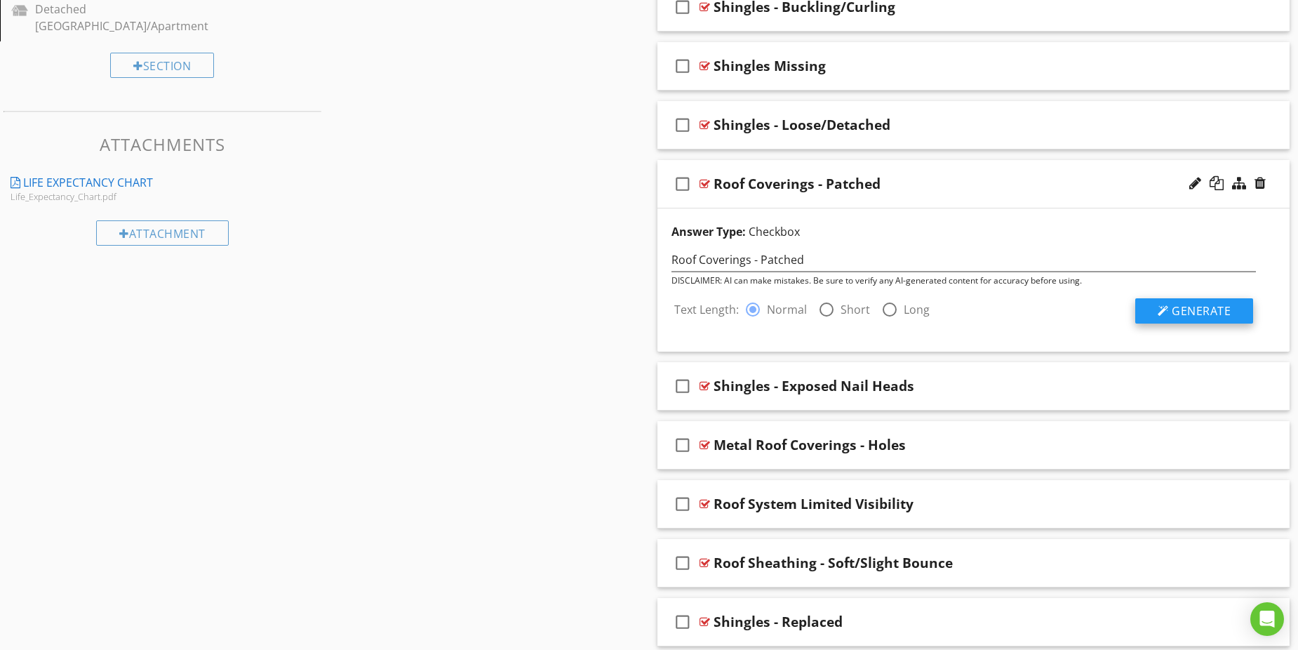
click at [1161, 307] on div at bounding box center [1163, 310] width 11 height 11
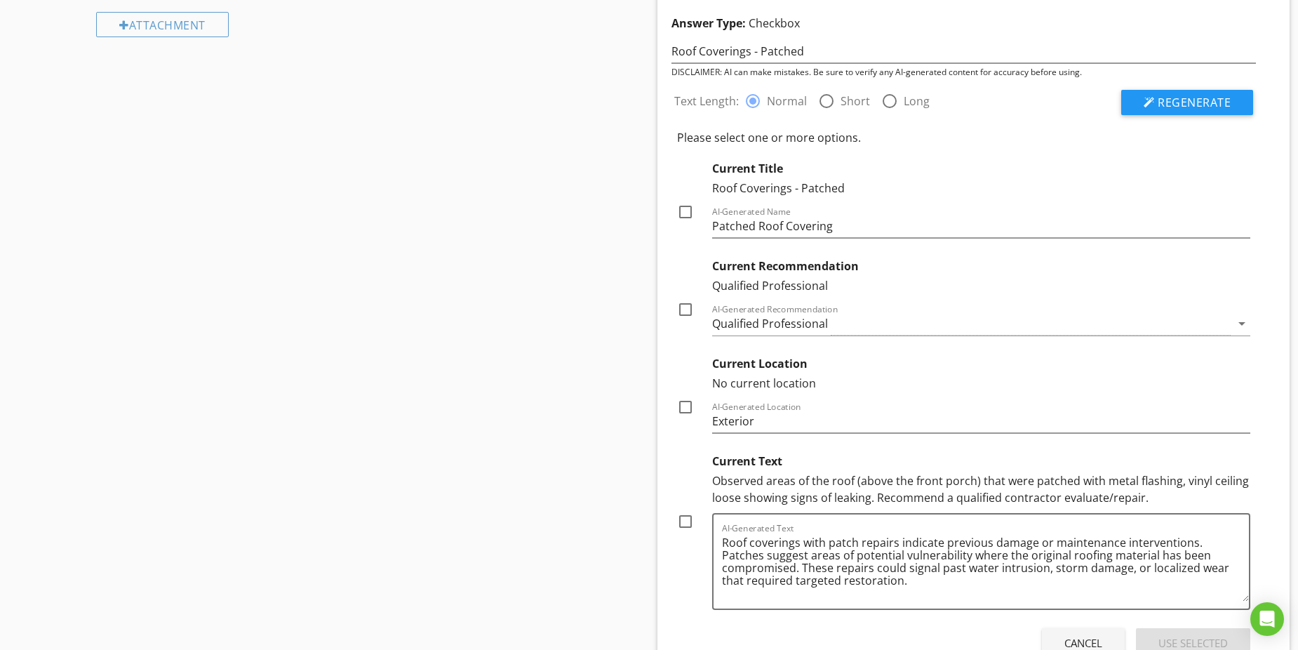
scroll to position [982, 0]
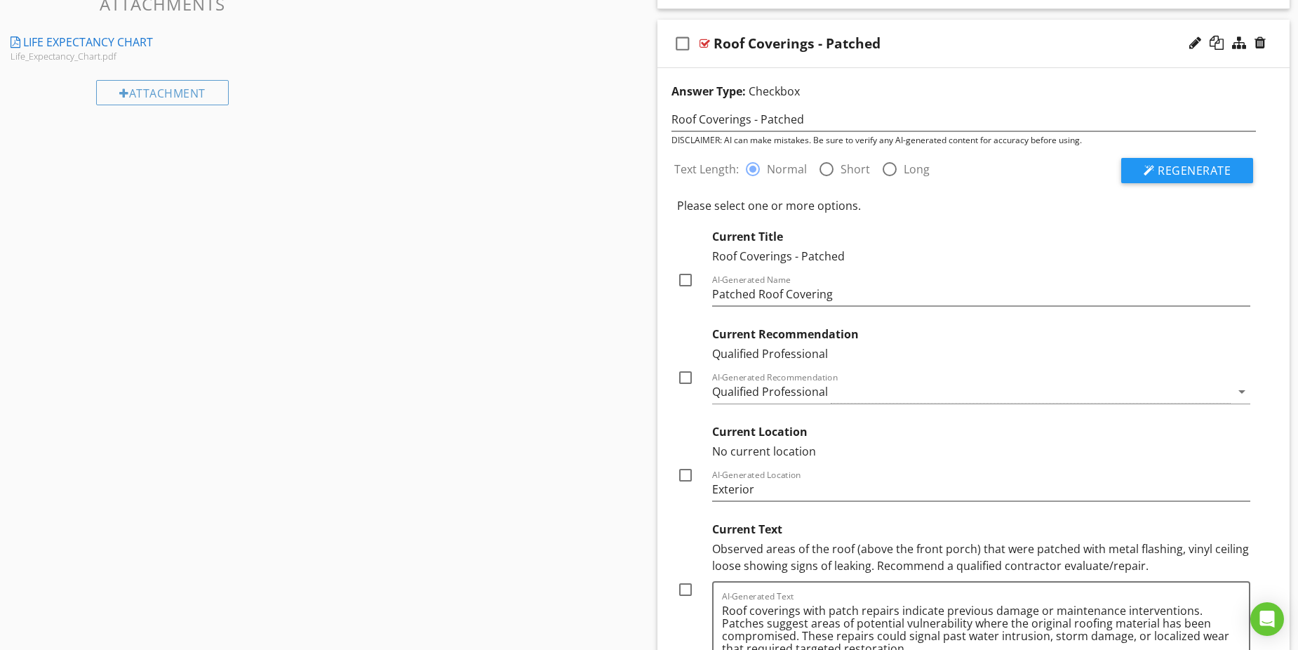
click at [824, 166] on div at bounding box center [826, 169] width 24 height 24
radio input "false"
radio input "true"
click at [1173, 168] on span "Regenerate" at bounding box center [1194, 170] width 73 height 15
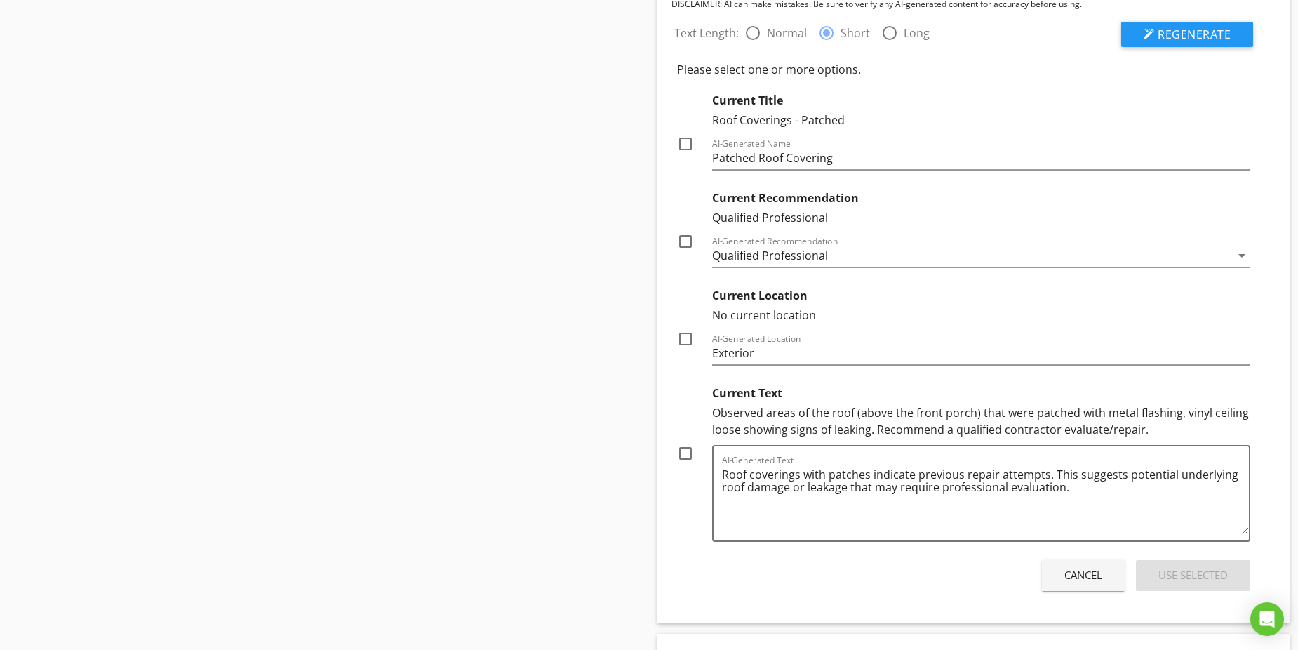
scroll to position [1122, 0]
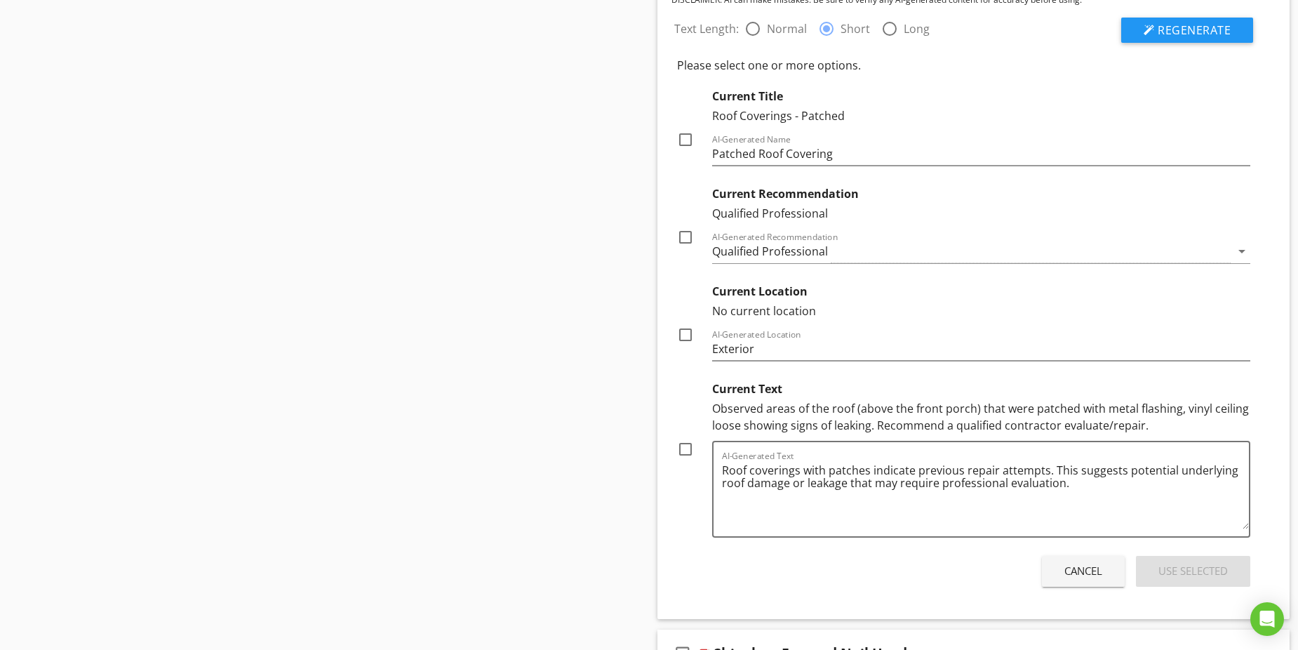
click at [885, 28] on div at bounding box center [890, 29] width 24 height 24
radio input "false"
radio input "true"
click at [1176, 32] on span "Regenerate" at bounding box center [1194, 29] width 73 height 15
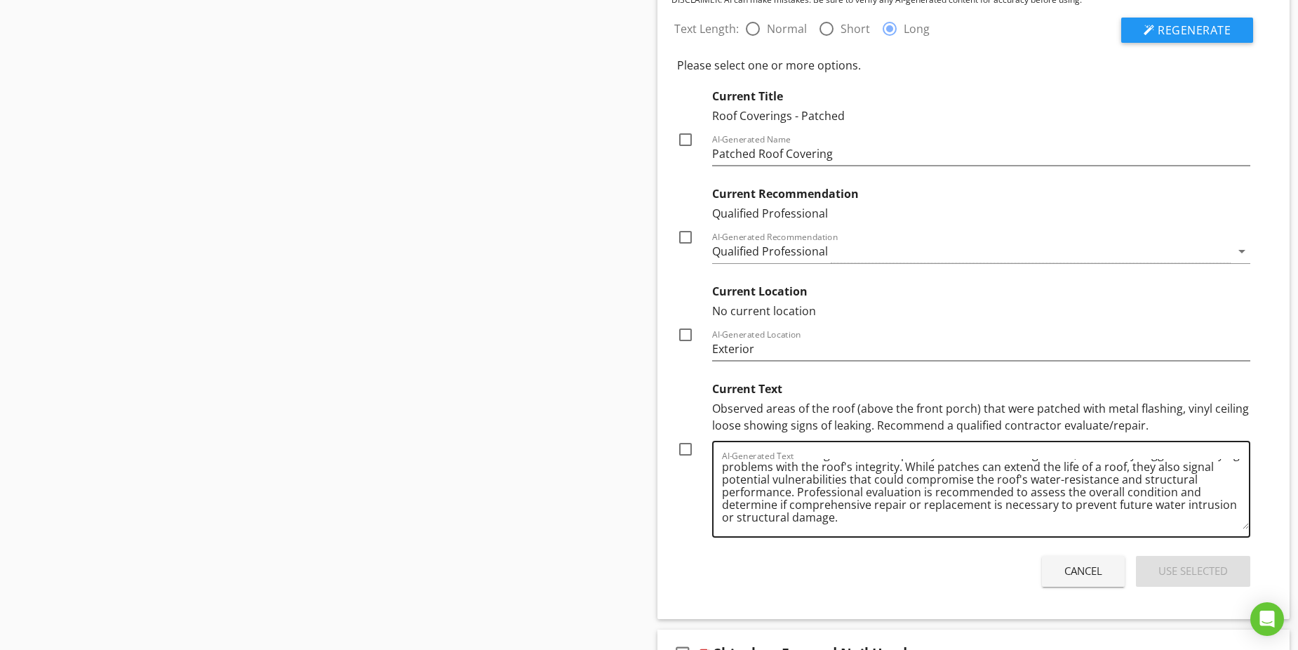
scroll to position [0, 0]
drag, startPoint x: 720, startPoint y: 471, endPoint x: 940, endPoint y: 522, distance: 225.5
click at [940, 522] on div "AI-Generated Text Roof coverings with patched areas indicate previous repairs o…" at bounding box center [981, 489] width 538 height 97
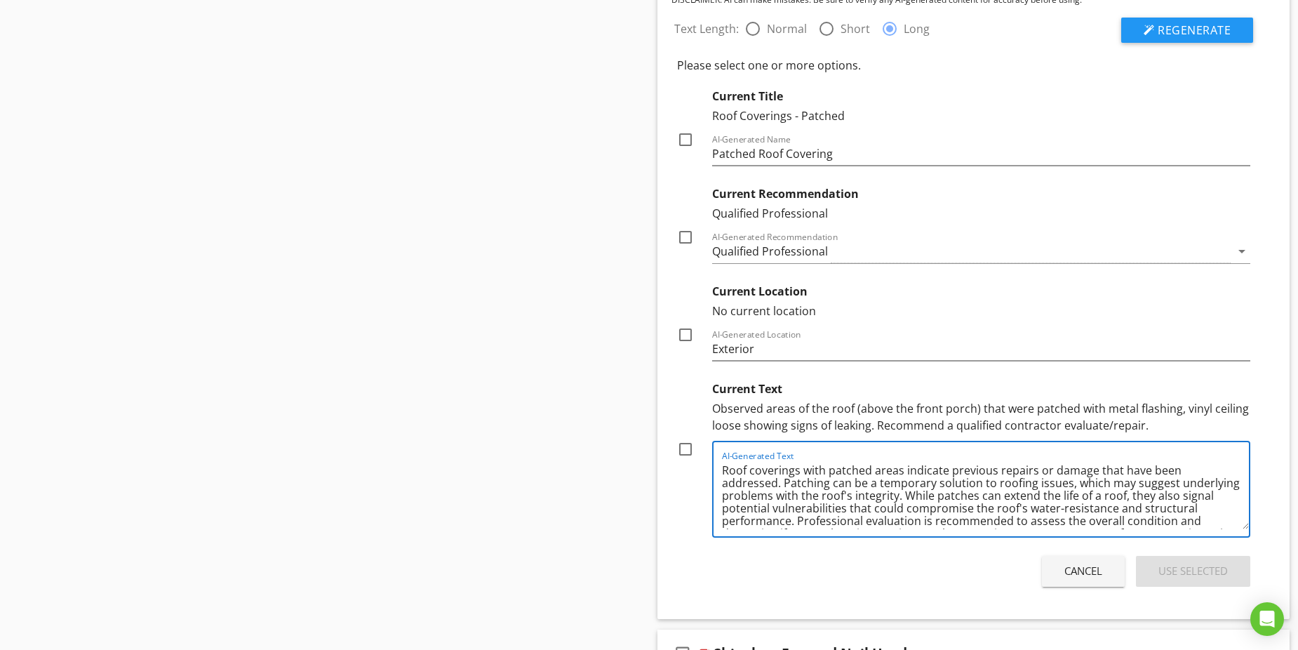
drag, startPoint x: 894, startPoint y: 523, endPoint x: 723, endPoint y: 467, distance: 180.1
click at [723, 467] on textarea "Roof coverings with patched areas indicate previous repairs or damage that have…" at bounding box center [985, 494] width 527 height 70
click at [688, 449] on div at bounding box center [685, 449] width 24 height 24
checkbox input "true"
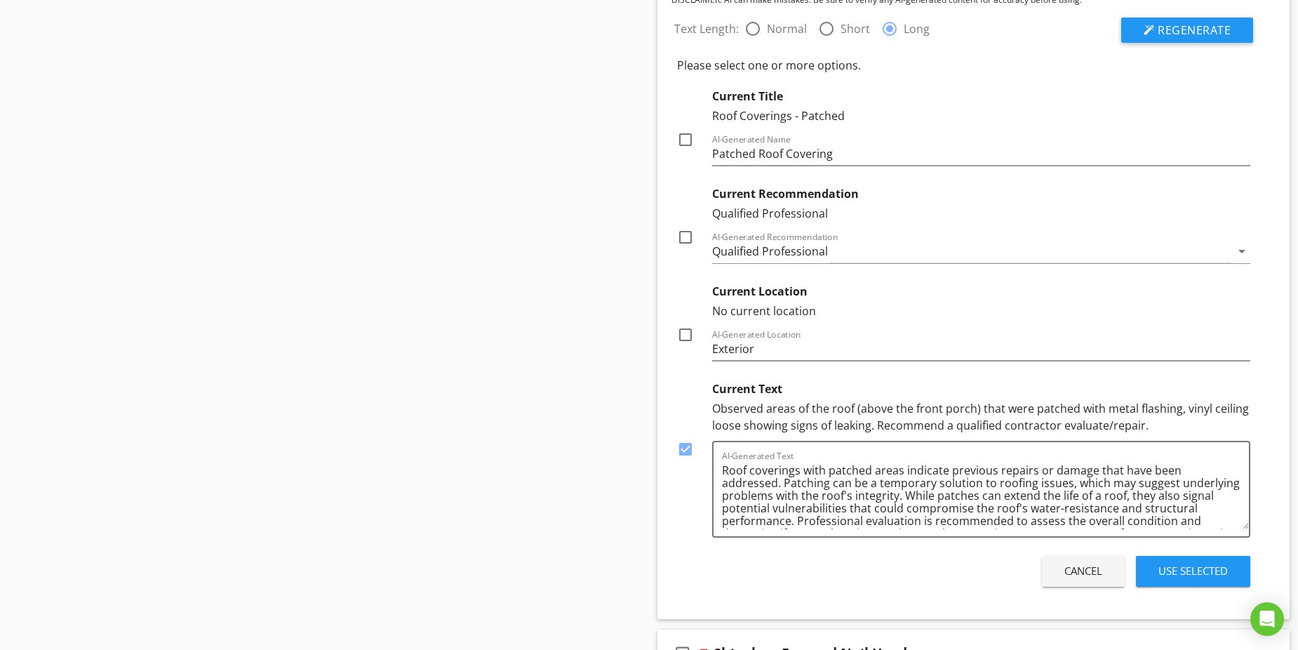
click at [1187, 572] on div "Use Selected" at bounding box center [1192, 571] width 69 height 16
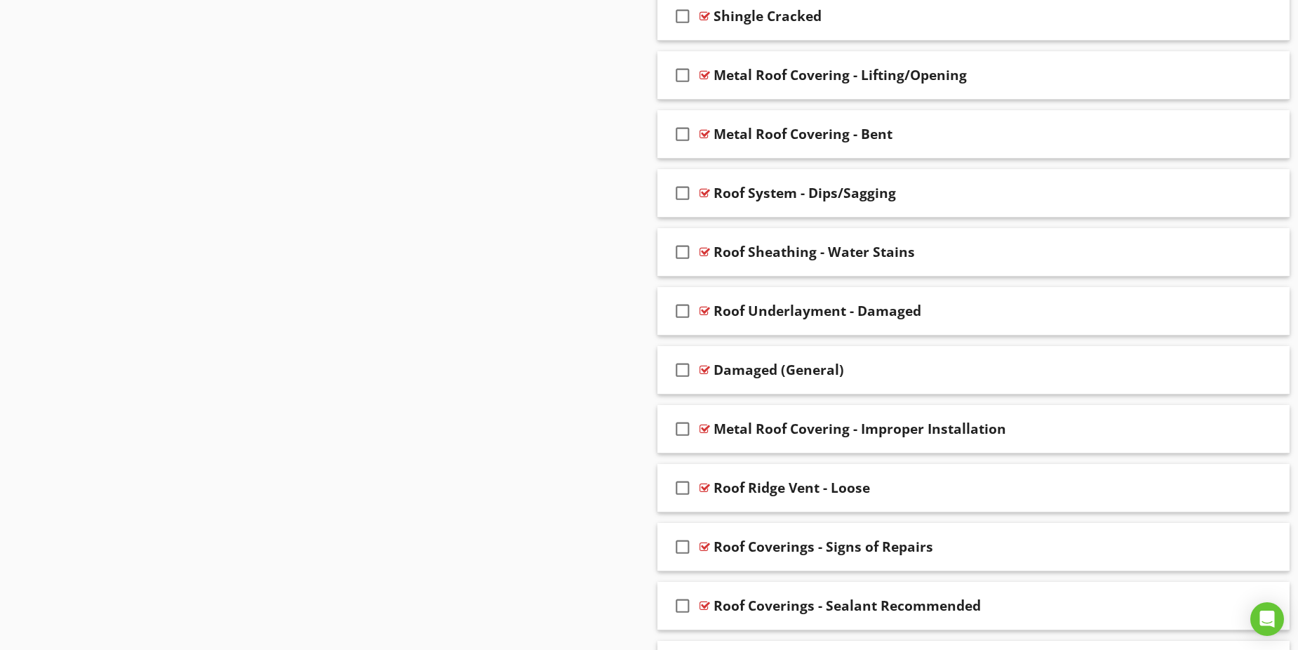
scroll to position [1231, 0]
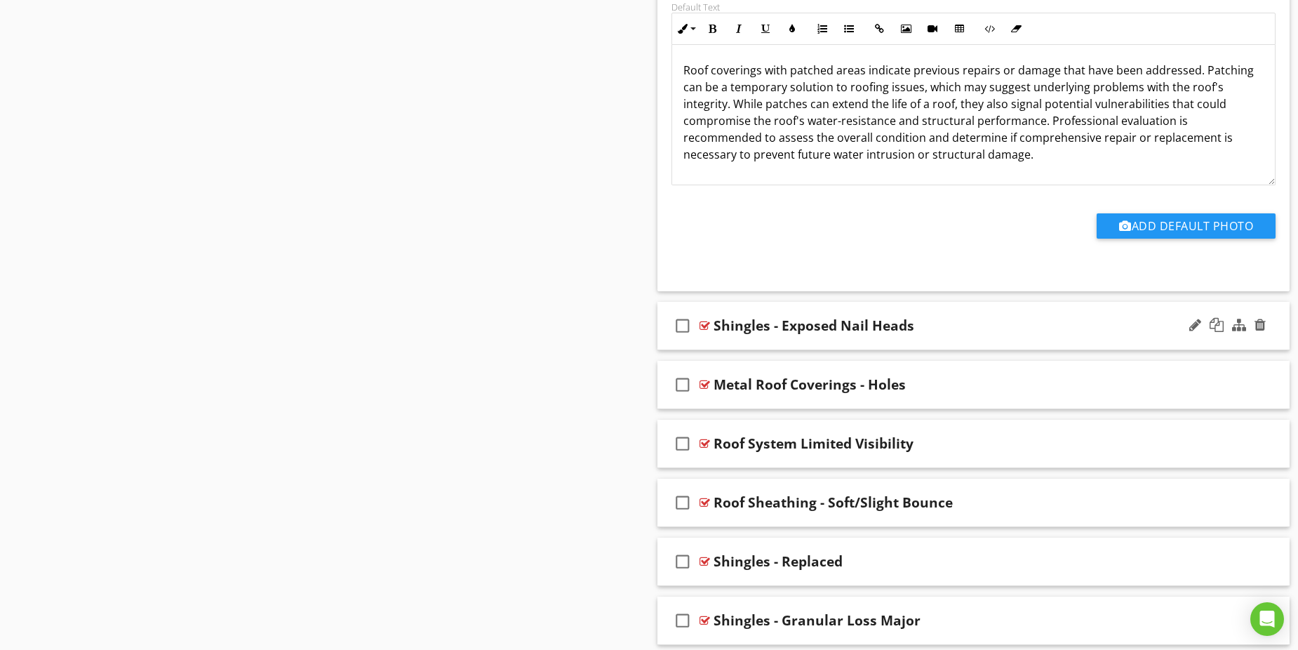
click at [707, 326] on div at bounding box center [704, 325] width 11 height 11
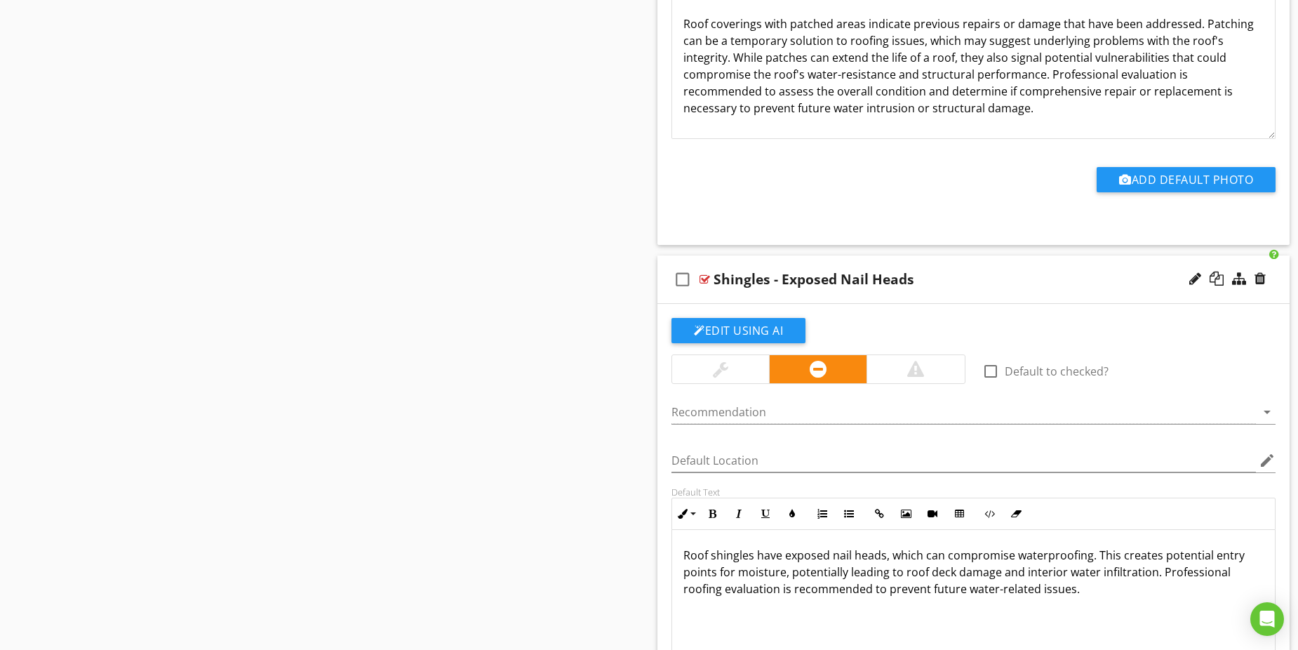
scroll to position [1301, 0]
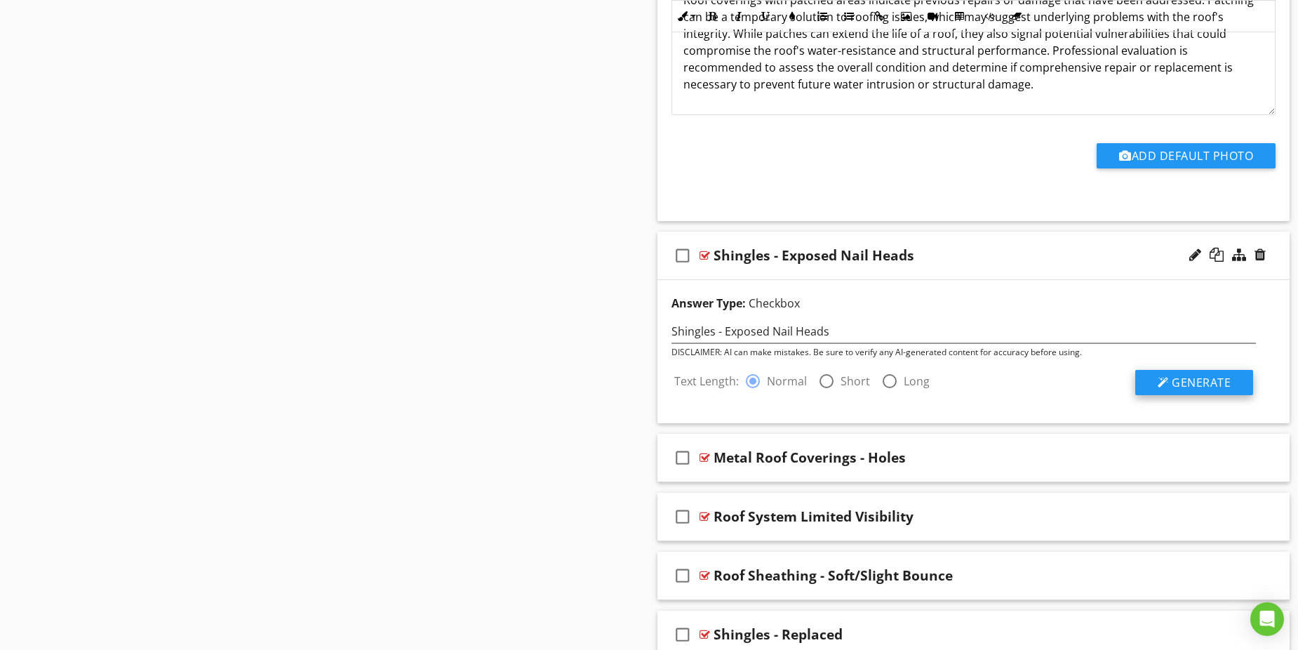
click at [1160, 381] on div at bounding box center [1163, 382] width 11 height 11
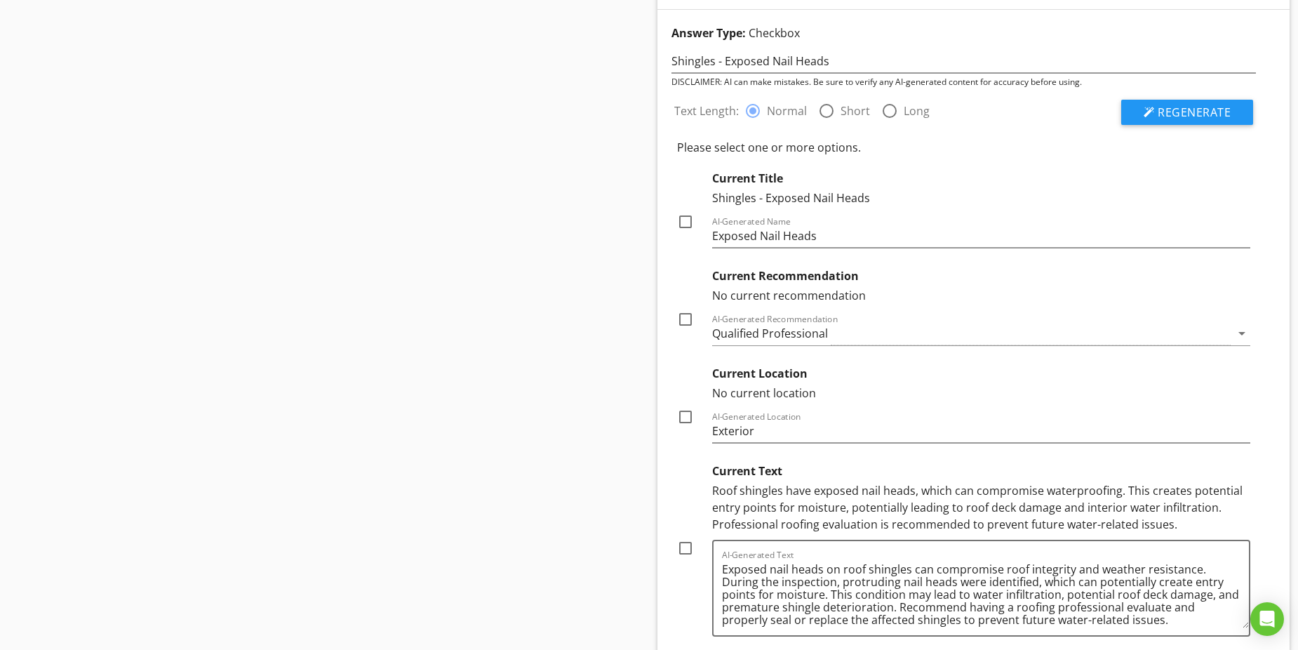
scroll to position [1722, 0]
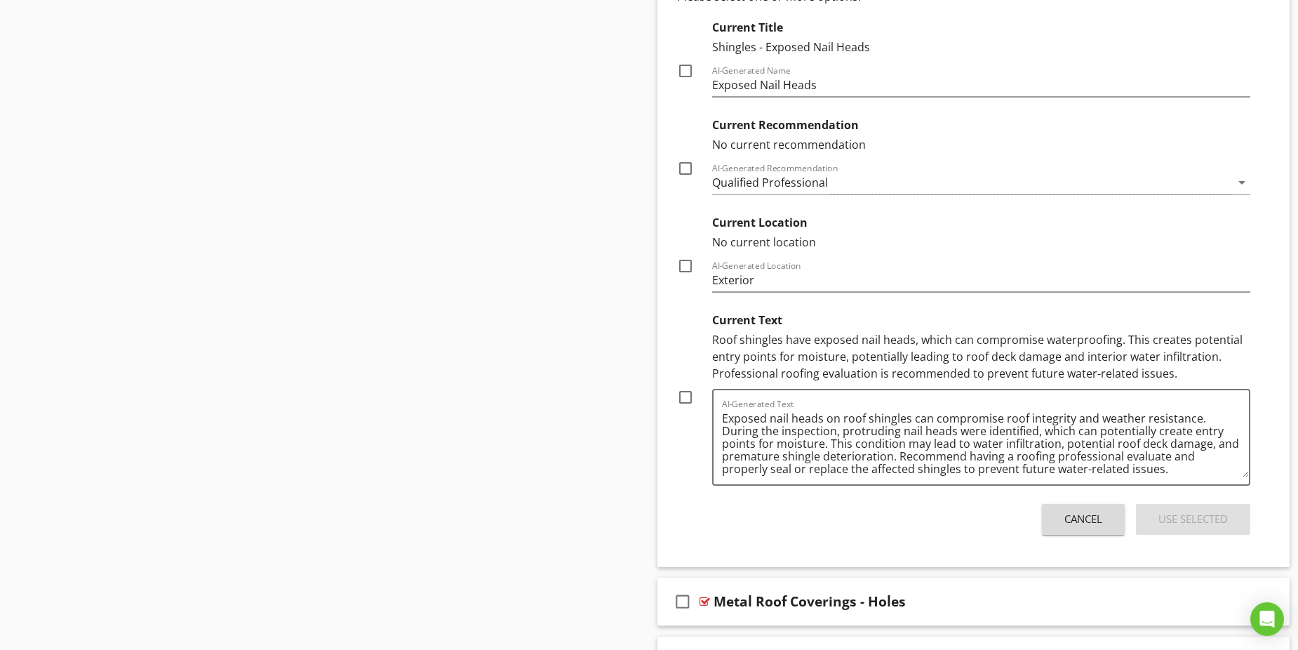
click at [1051, 516] on button "Cancel" at bounding box center [1083, 519] width 83 height 31
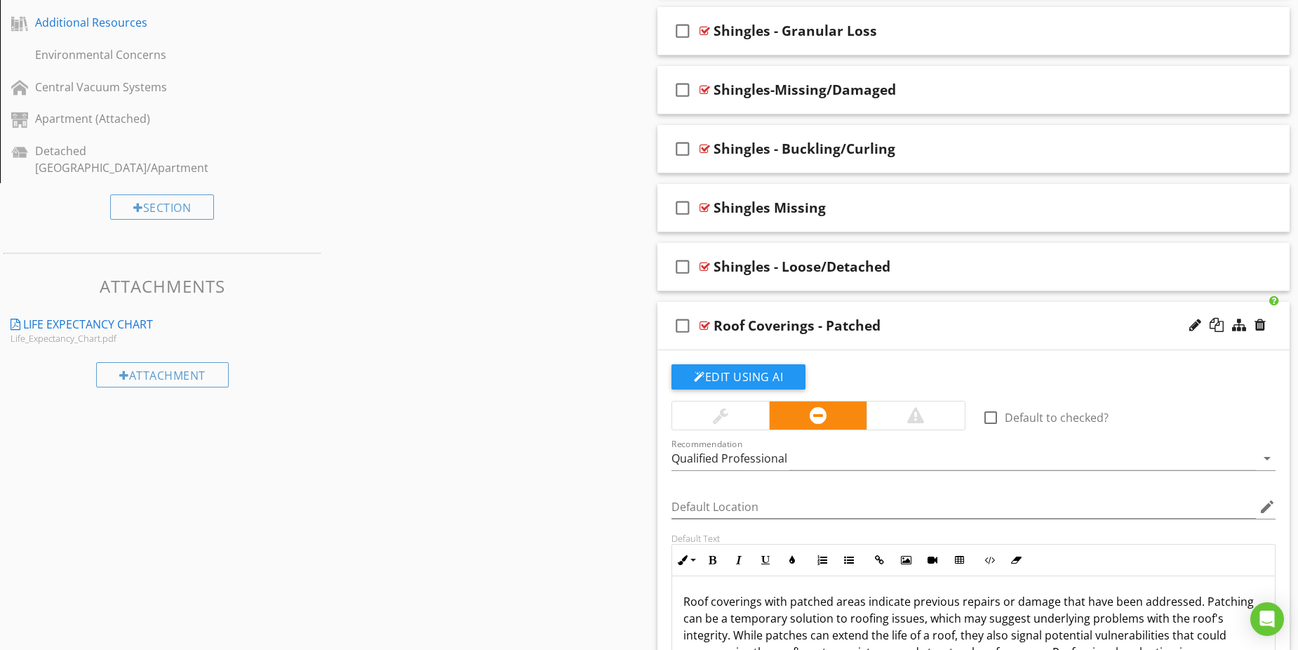
scroll to position [530, 0]
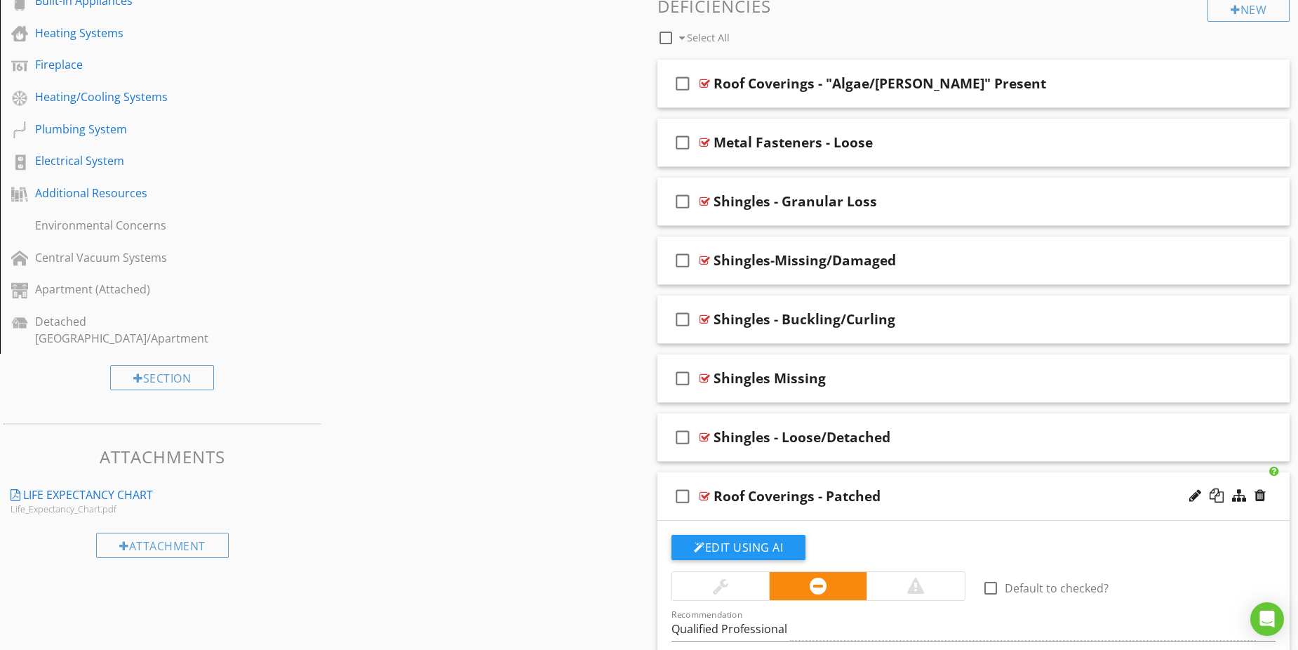
click at [704, 495] on div at bounding box center [704, 495] width 11 height 11
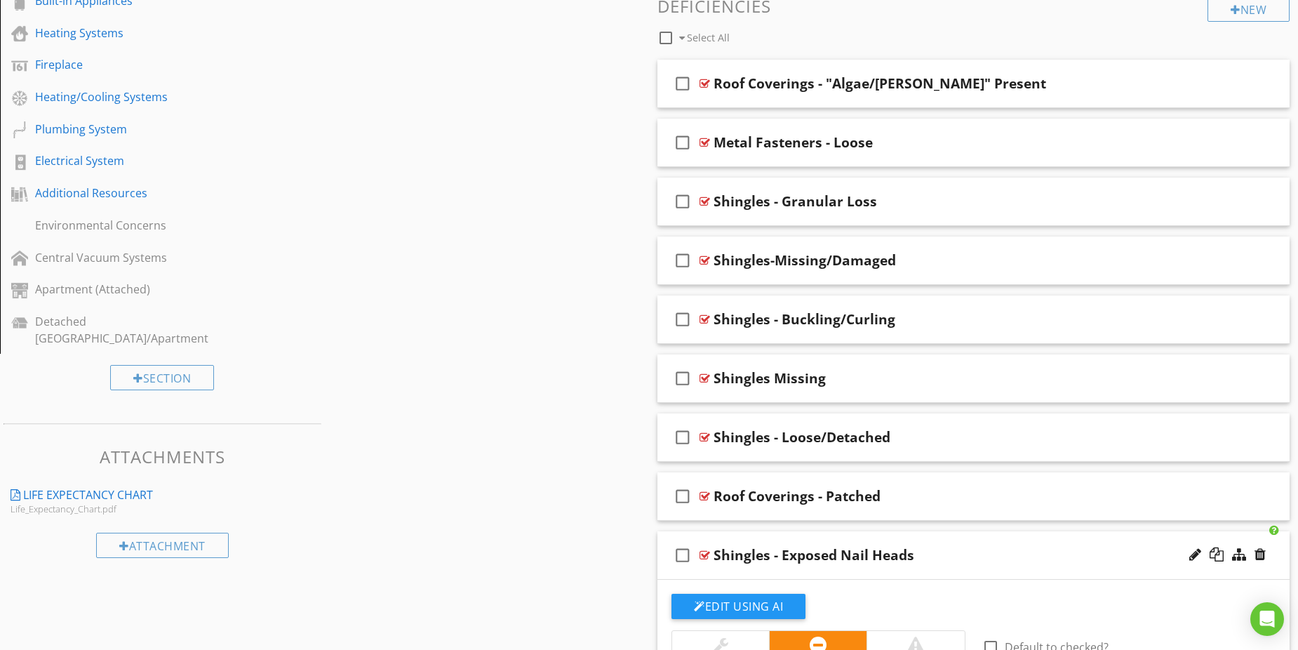
click at [705, 554] on div at bounding box center [704, 554] width 11 height 11
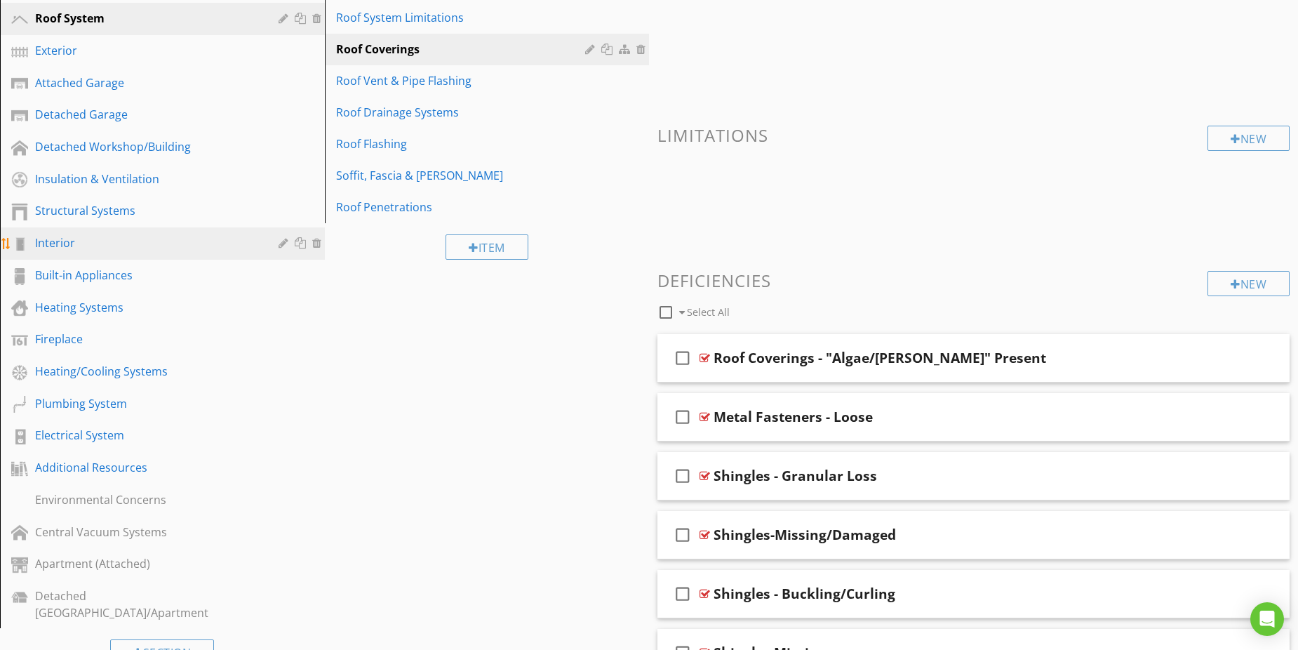
scroll to position [179, 0]
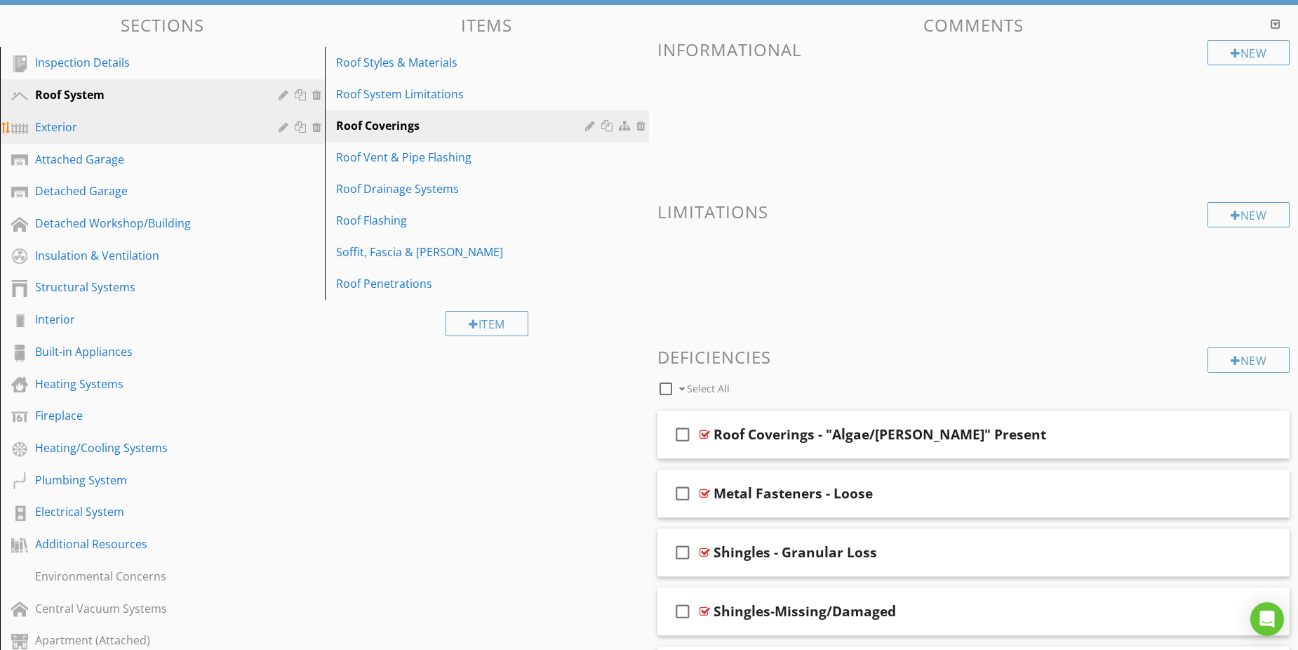
click at [83, 131] on div "Exterior" at bounding box center [146, 127] width 223 height 17
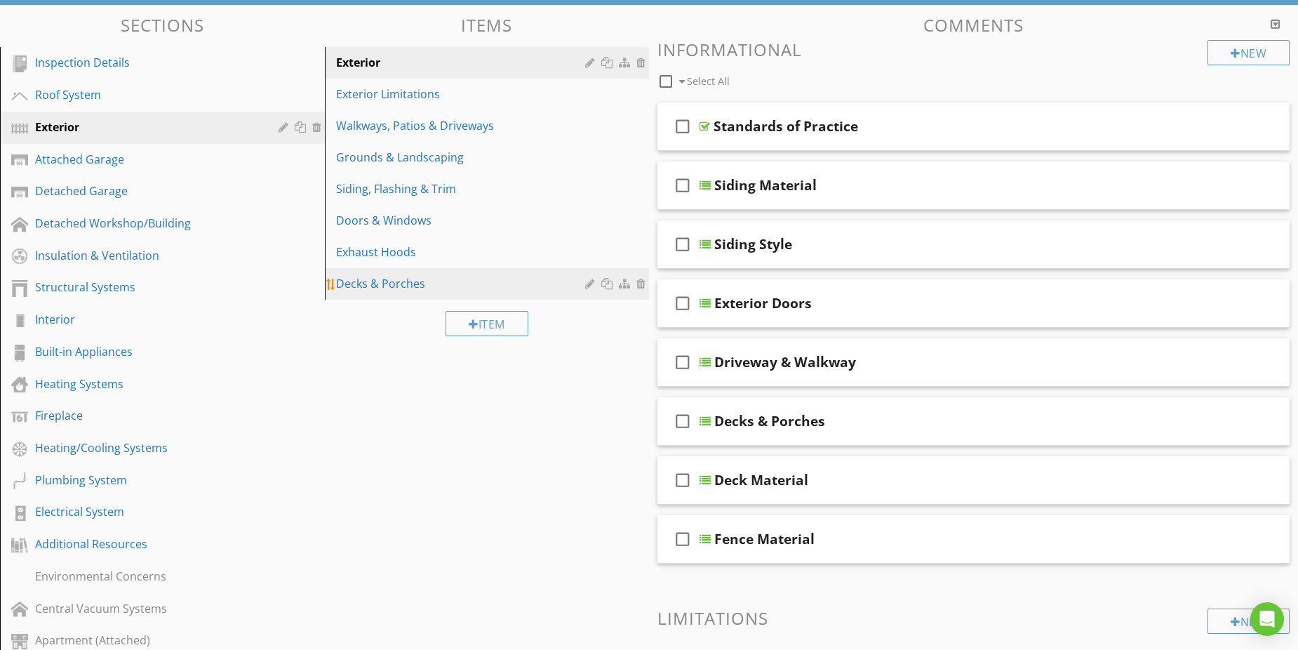
click at [386, 281] on div "Decks & Porches" at bounding box center [463, 283] width 254 height 17
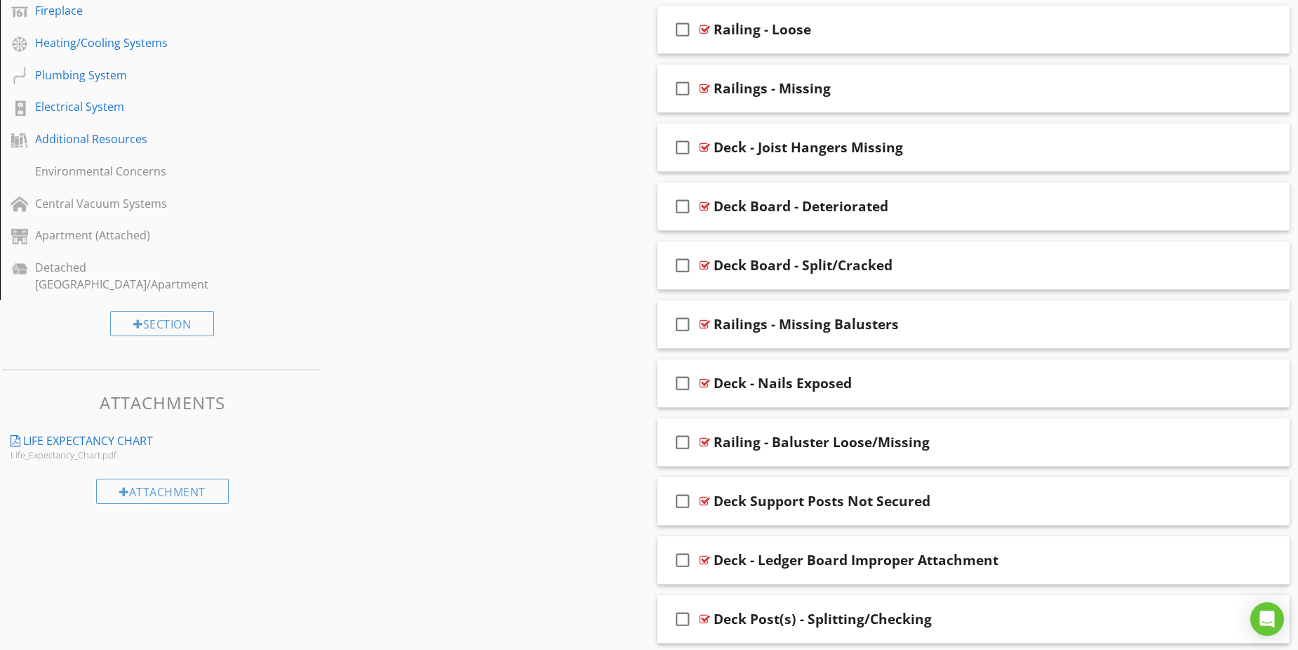
scroll to position [530, 0]
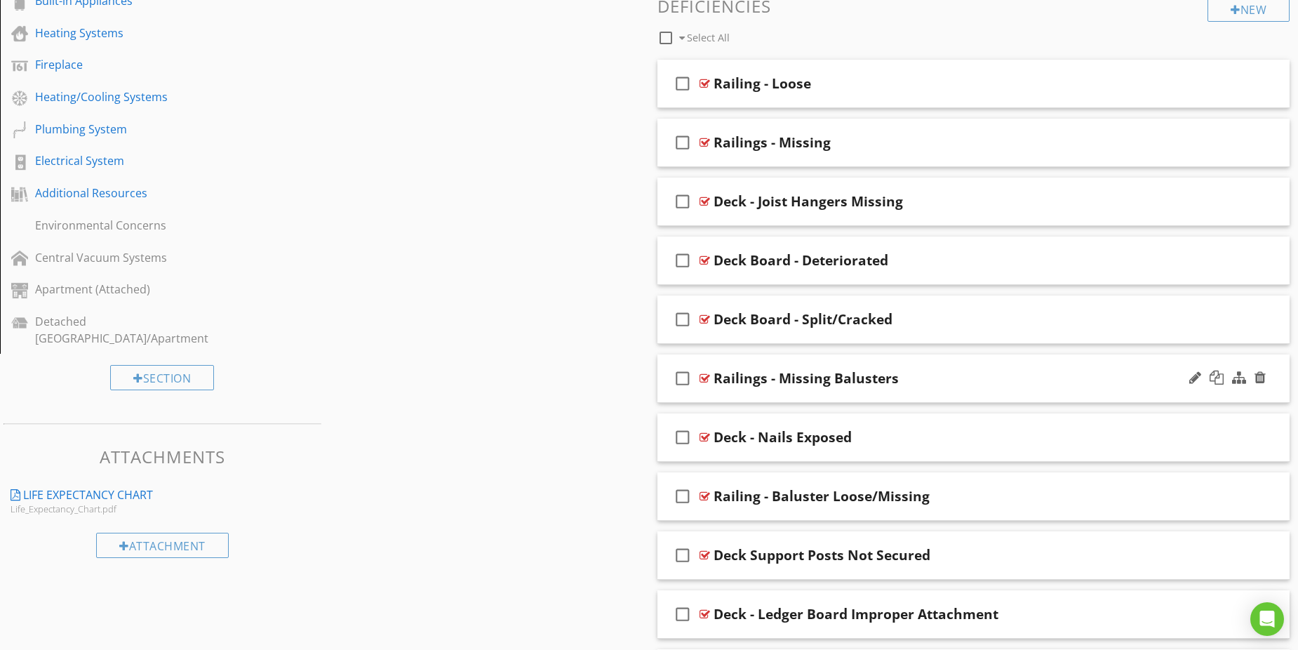
click at [704, 377] on div at bounding box center [704, 378] width 11 height 11
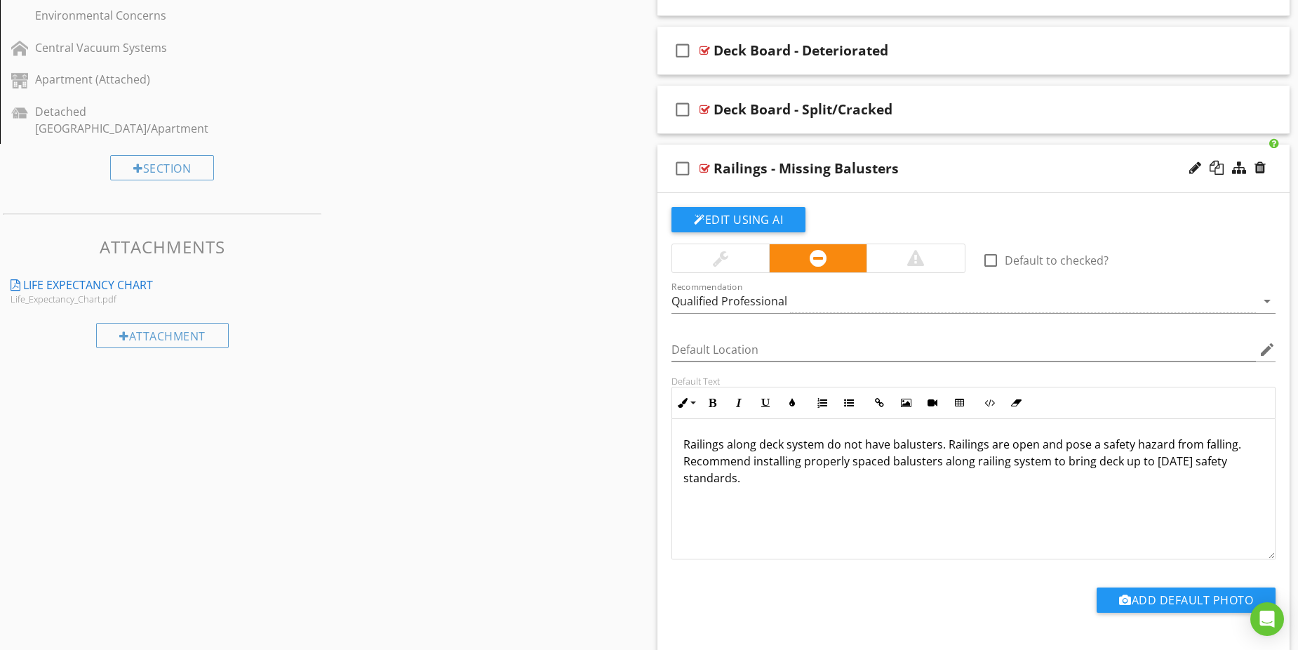
scroll to position [740, 0]
click at [936, 460] on p "Railings along deck system do not have balusters. Railings are open and pose a …" at bounding box center [973, 460] width 580 height 51
drag, startPoint x: 1101, startPoint y: 460, endPoint x: 1144, endPoint y: 495, distance: 55.9
click at [1144, 495] on div "Railings along deck system do not have balusters. Railings are open and pose a …" at bounding box center [973, 488] width 603 height 140
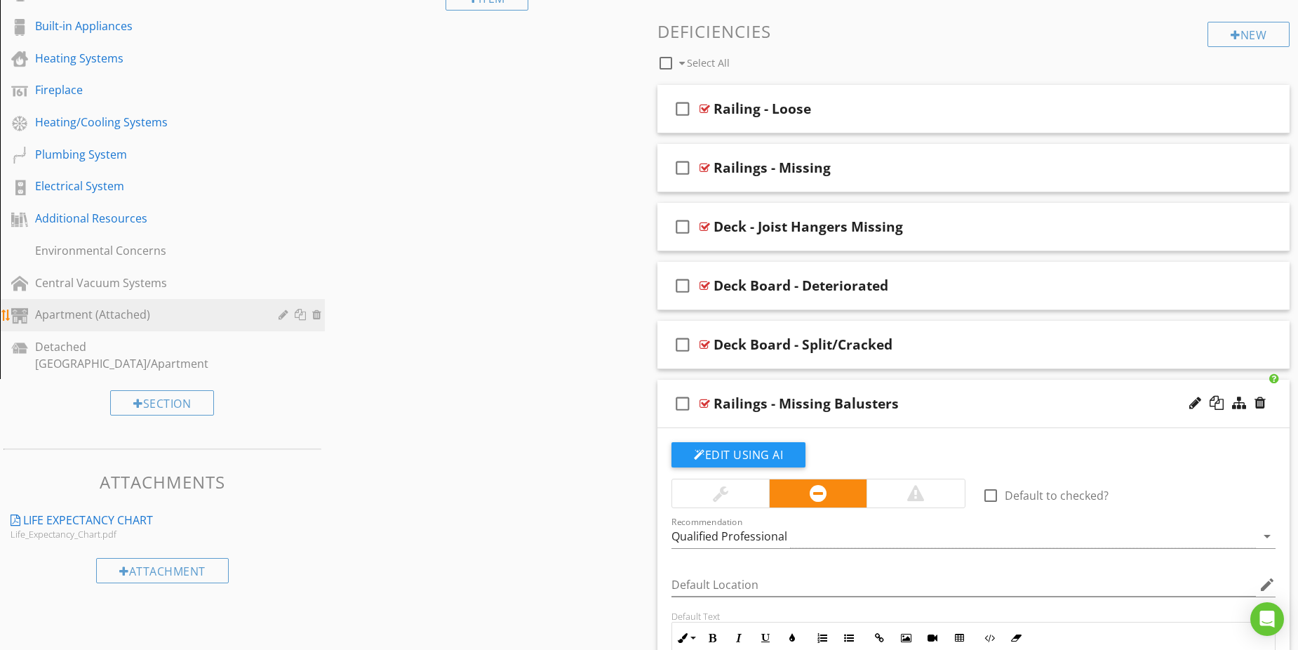
scroll to position [460, 0]
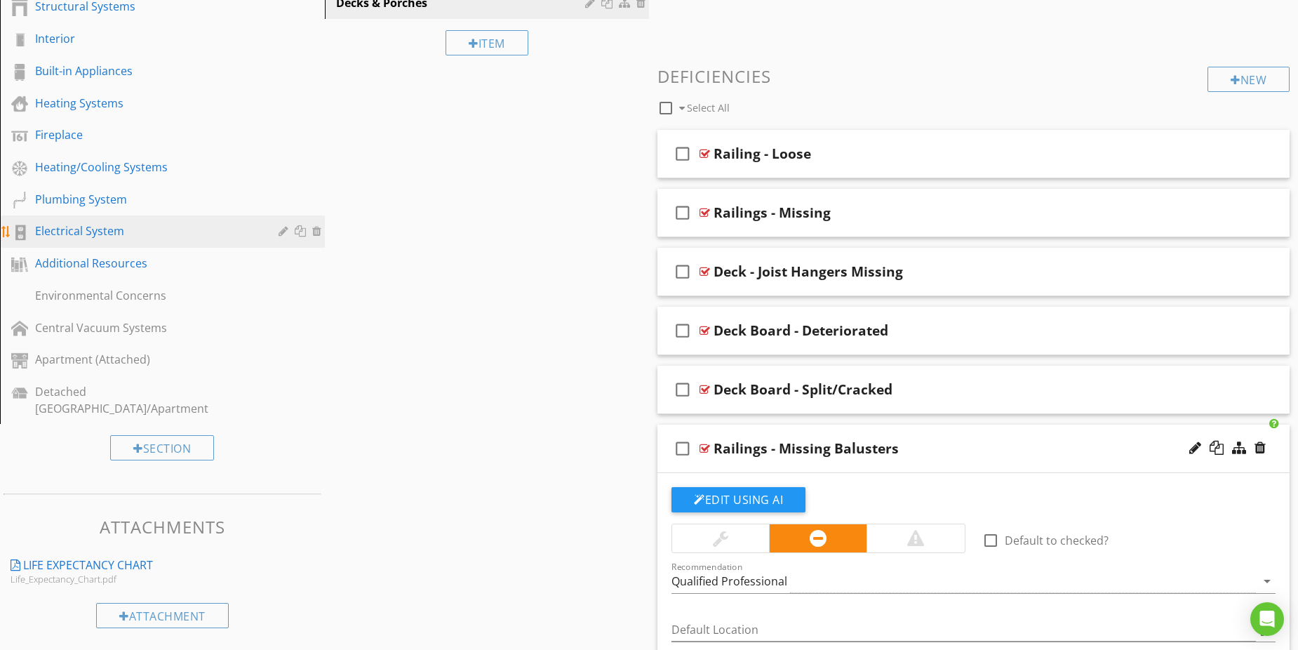
click at [109, 230] on div "Electrical System" at bounding box center [146, 230] width 223 height 17
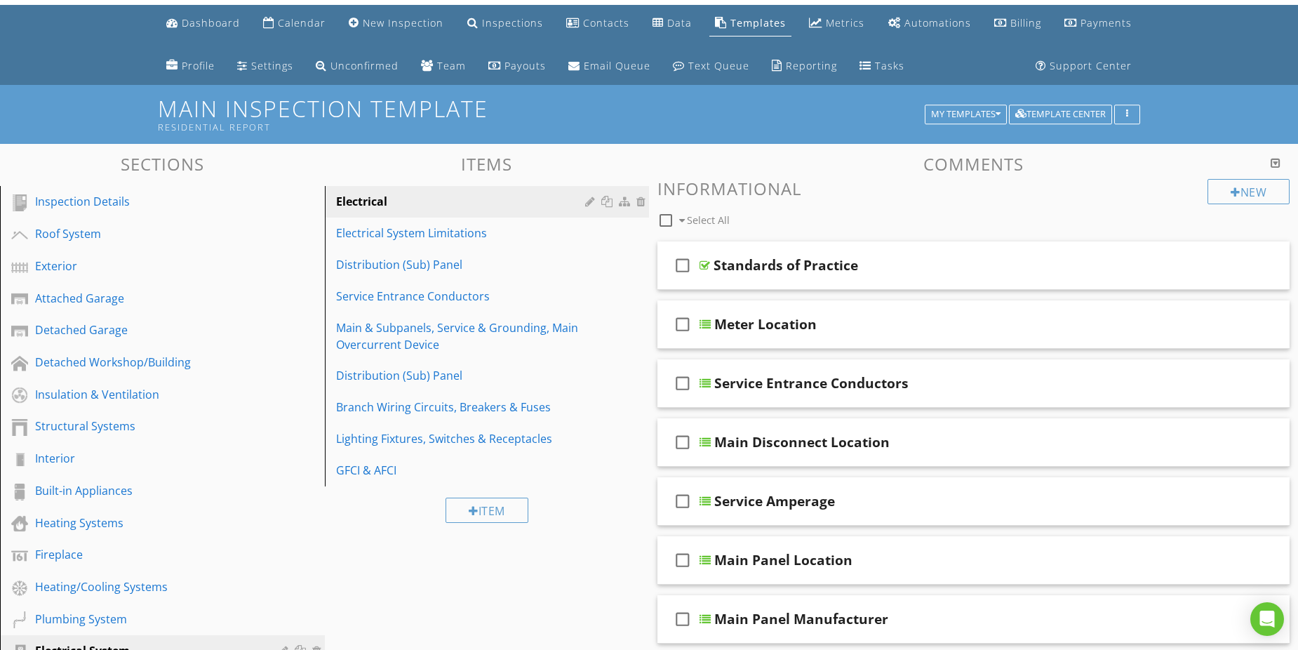
scroll to position [39, 0]
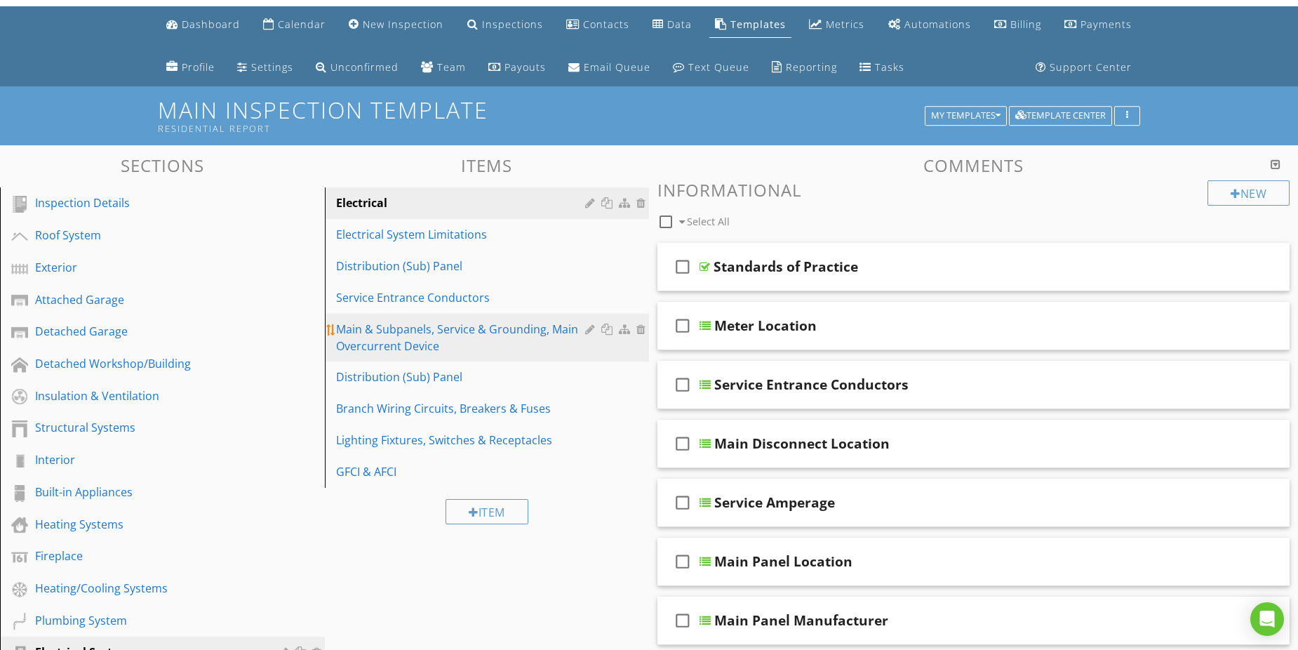
click at [469, 341] on div "Main & Subpanels, Service & Grounding, Main Overcurrent Device" at bounding box center [463, 338] width 254 height 34
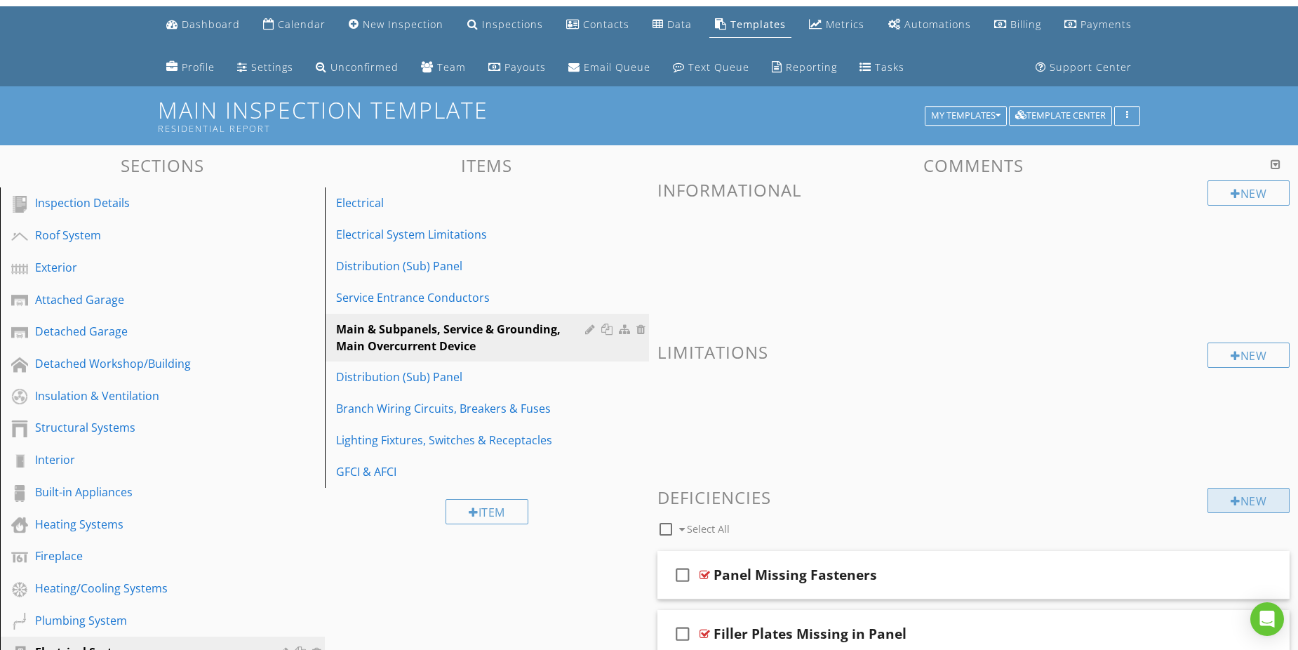
click at [1231, 500] on div at bounding box center [1236, 500] width 10 height 11
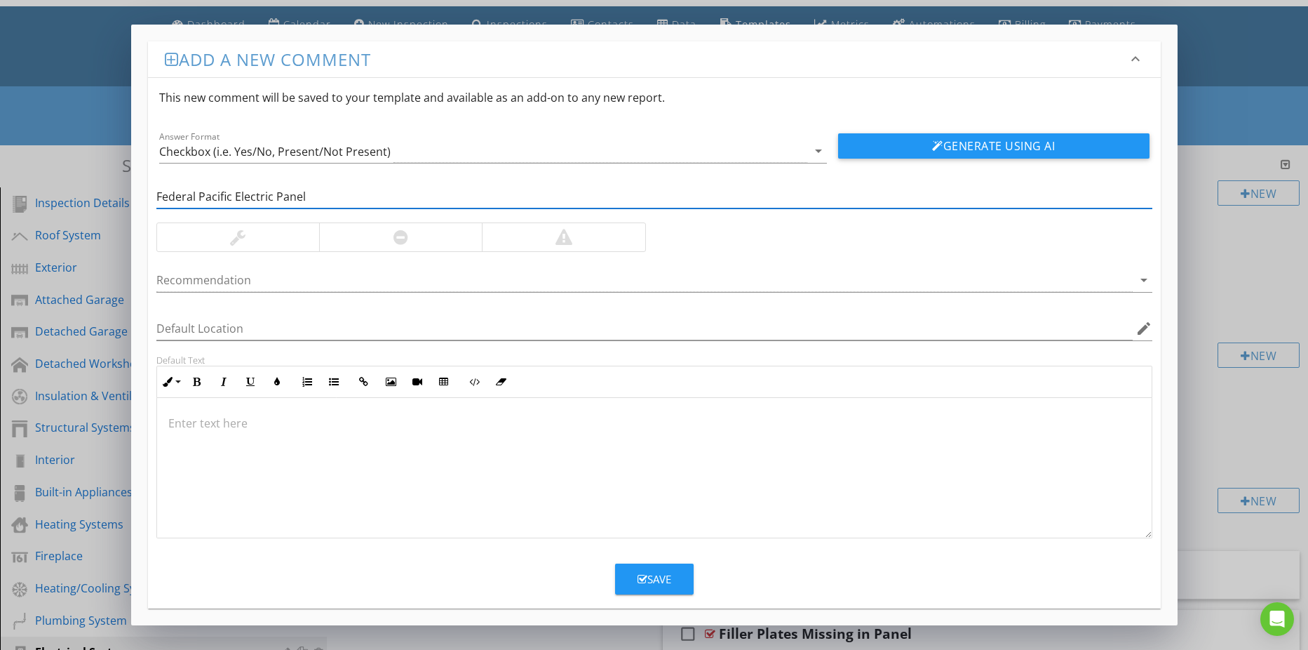
type input "Federal Pacific Electric Panel"
click at [348, 234] on div at bounding box center [400, 237] width 163 height 28
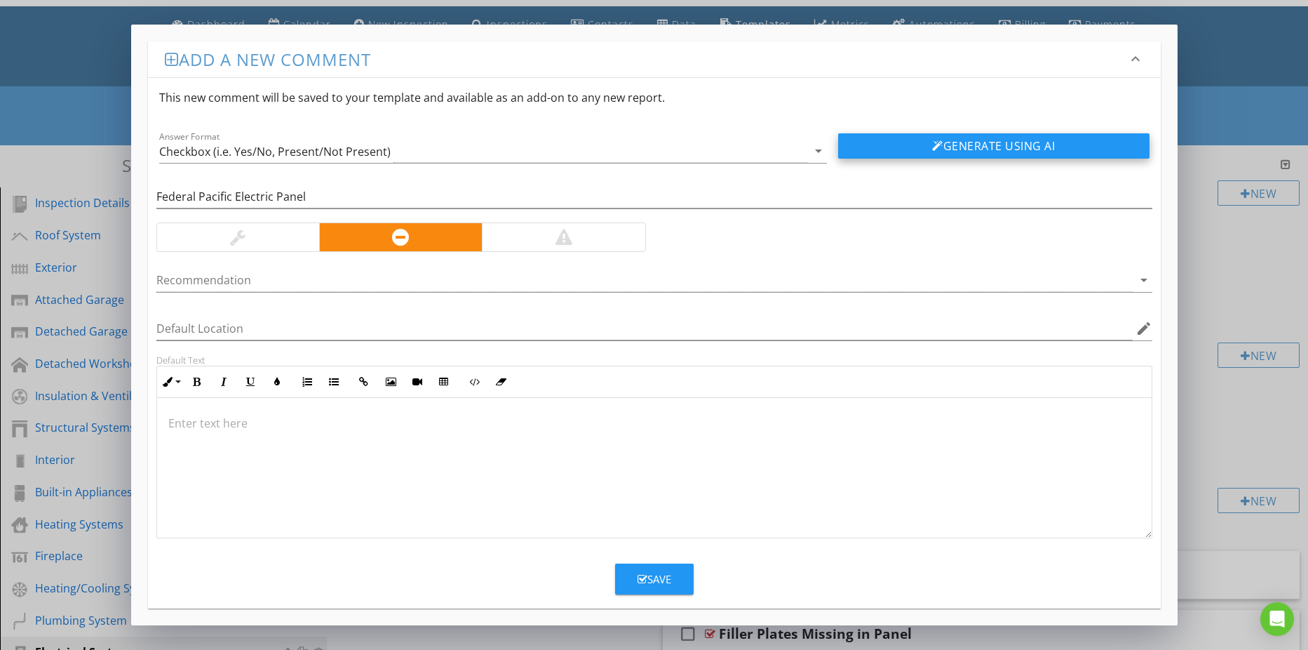
click at [911, 144] on button "Generate Using AI" at bounding box center [993, 145] width 311 height 25
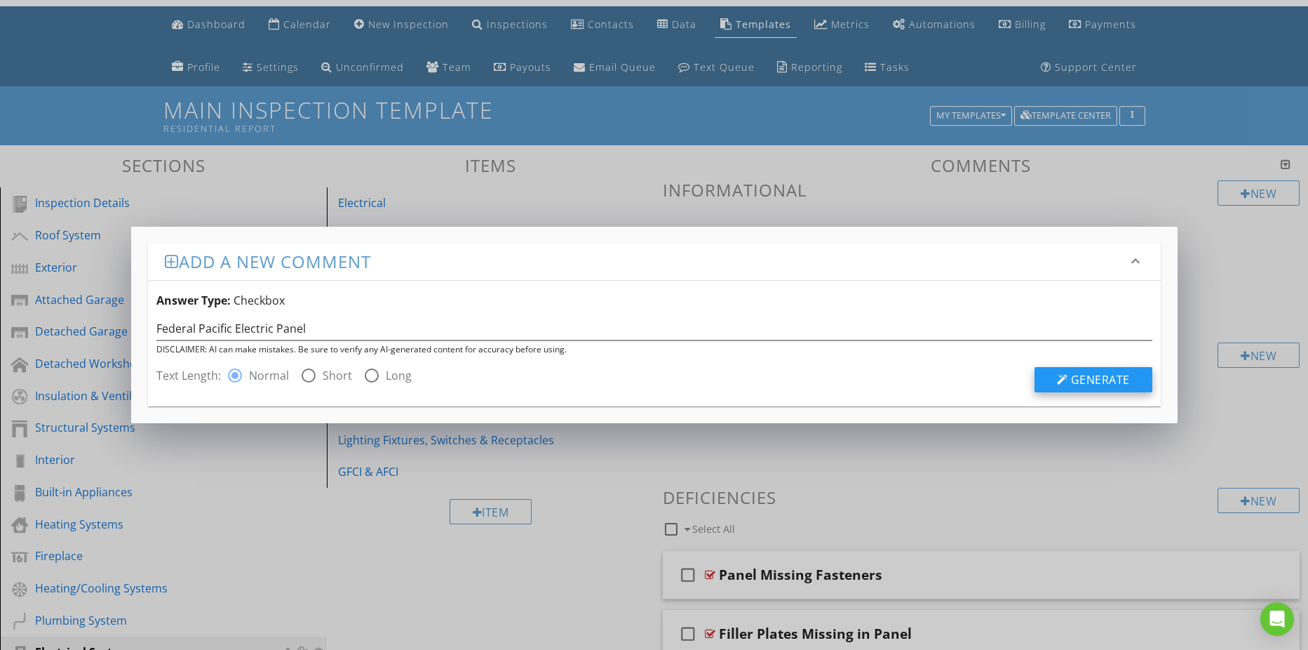
click at [1072, 378] on span "Generate" at bounding box center [1100, 379] width 59 height 15
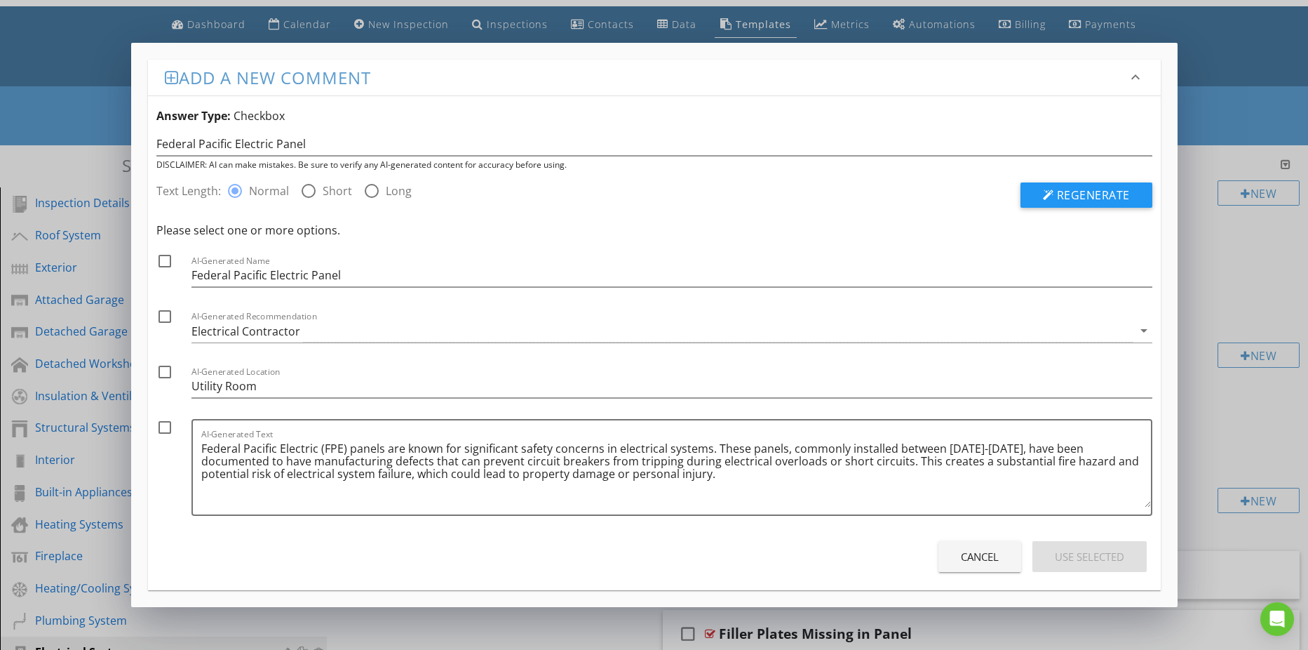
click at [979, 556] on div "Cancel" at bounding box center [980, 557] width 38 height 16
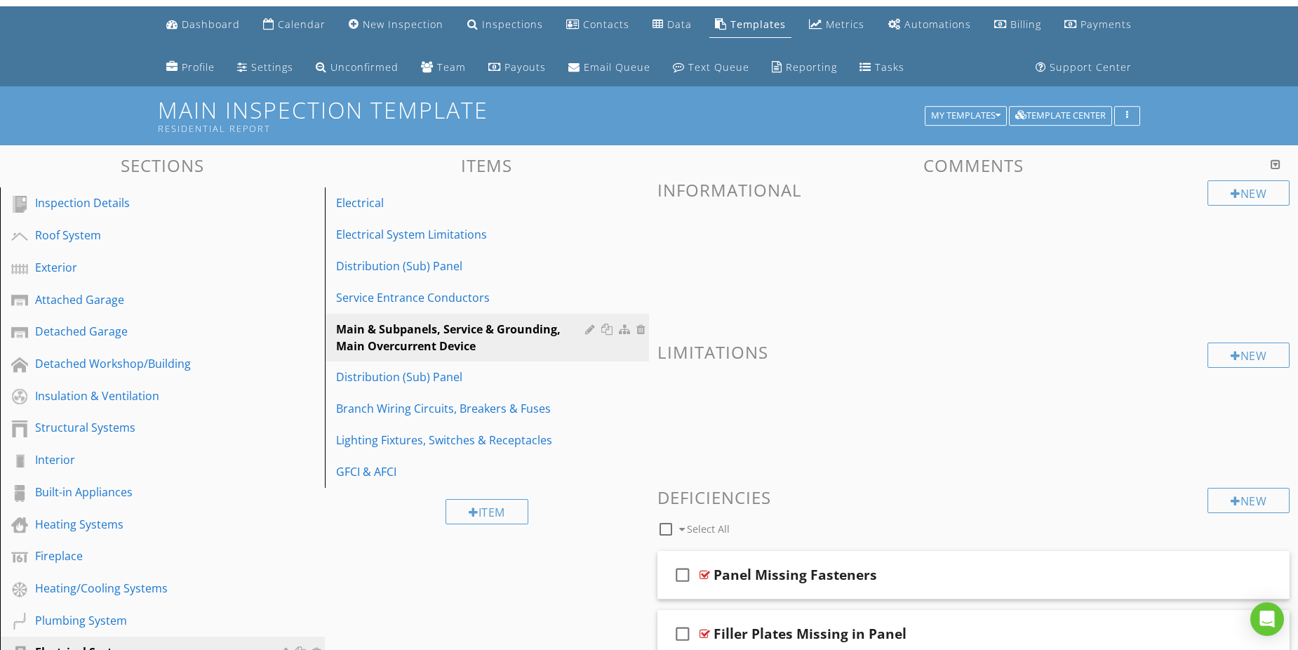
click at [1227, 314] on div at bounding box center [649, 325] width 1298 height 650
click at [86, 265] on div "Exterior" at bounding box center [146, 267] width 223 height 17
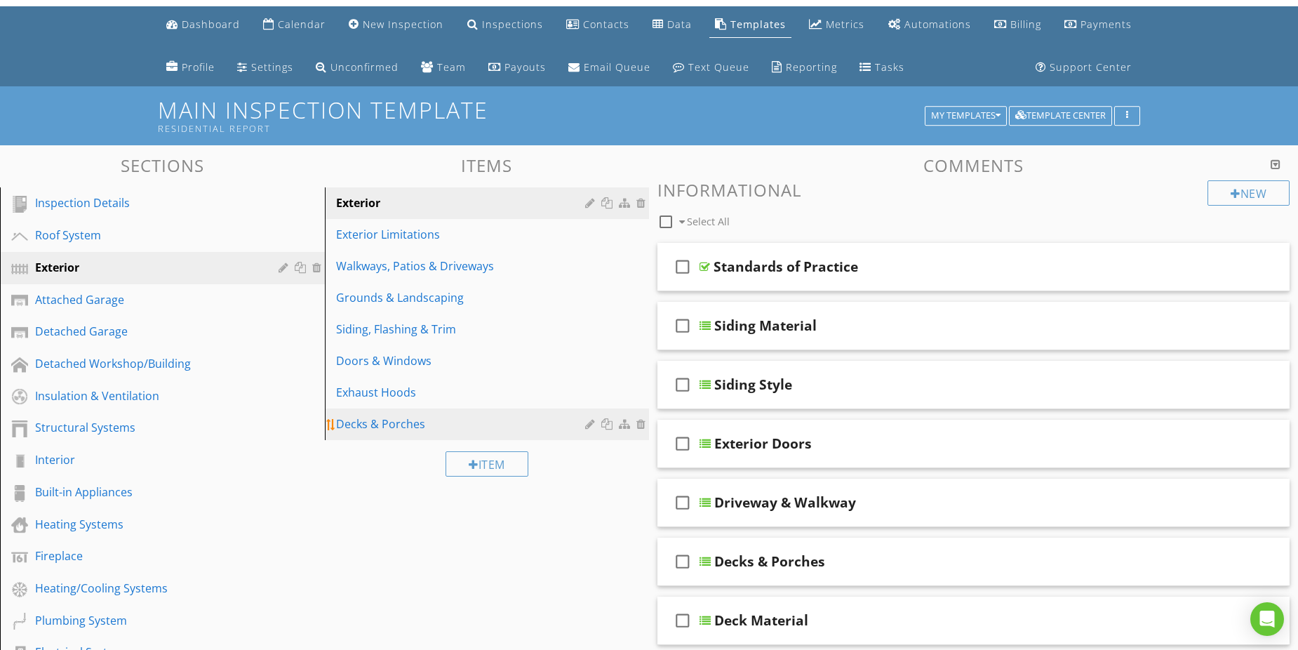
click at [407, 426] on div "Decks & Porches" at bounding box center [463, 423] width 254 height 17
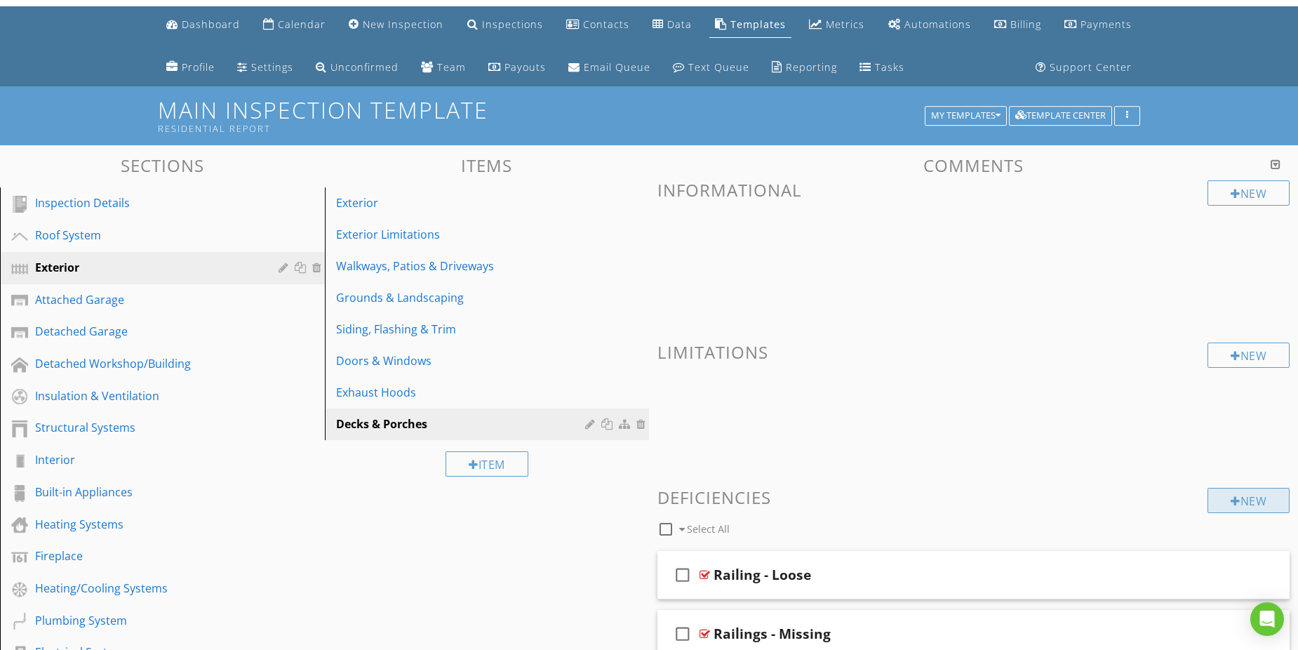
click at [1226, 500] on div "New" at bounding box center [1248, 500] width 82 height 25
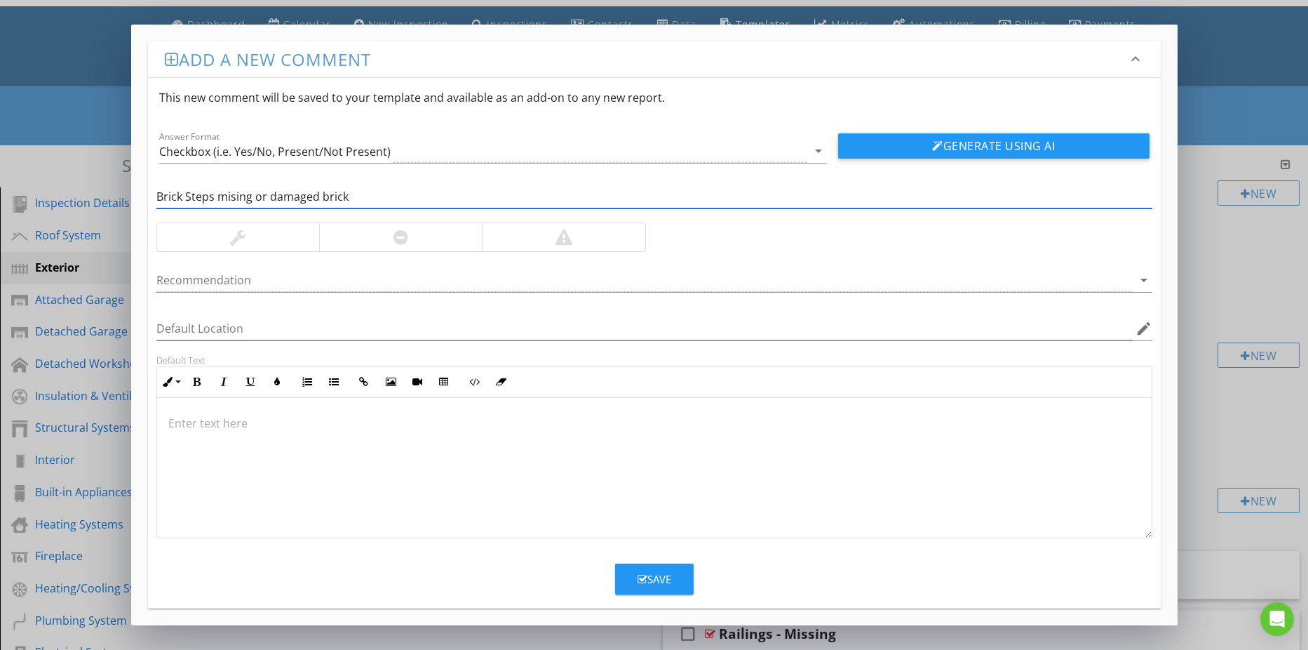
type input "Brick Steps mising or damaged brick"
click at [396, 236] on div at bounding box center [401, 237] width 15 height 17
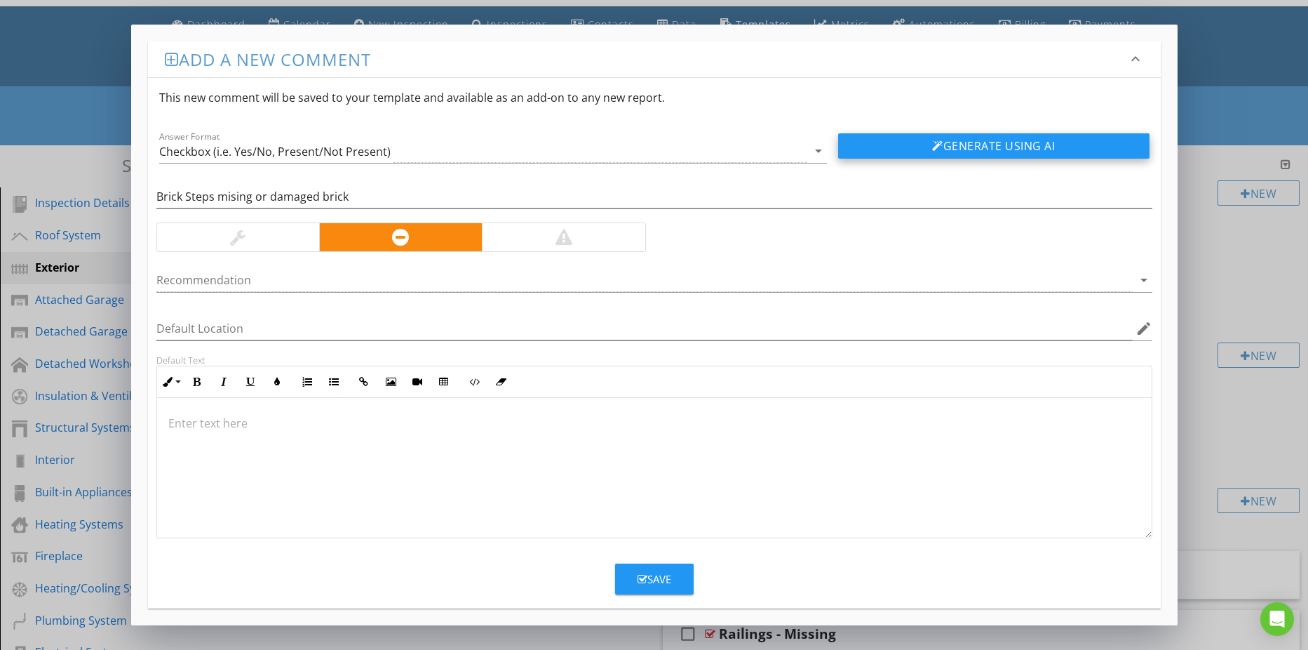
click at [880, 152] on button "Generate Using AI" at bounding box center [993, 145] width 311 height 25
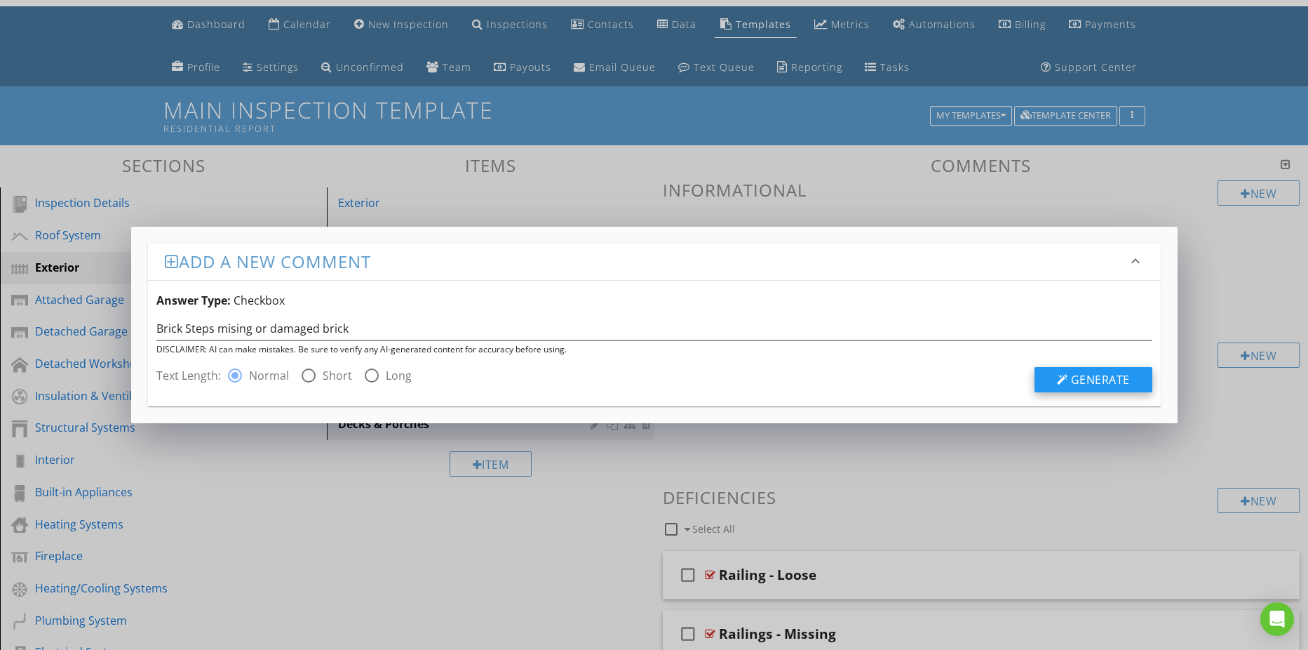
click at [1082, 381] on span "Generate" at bounding box center [1100, 379] width 59 height 15
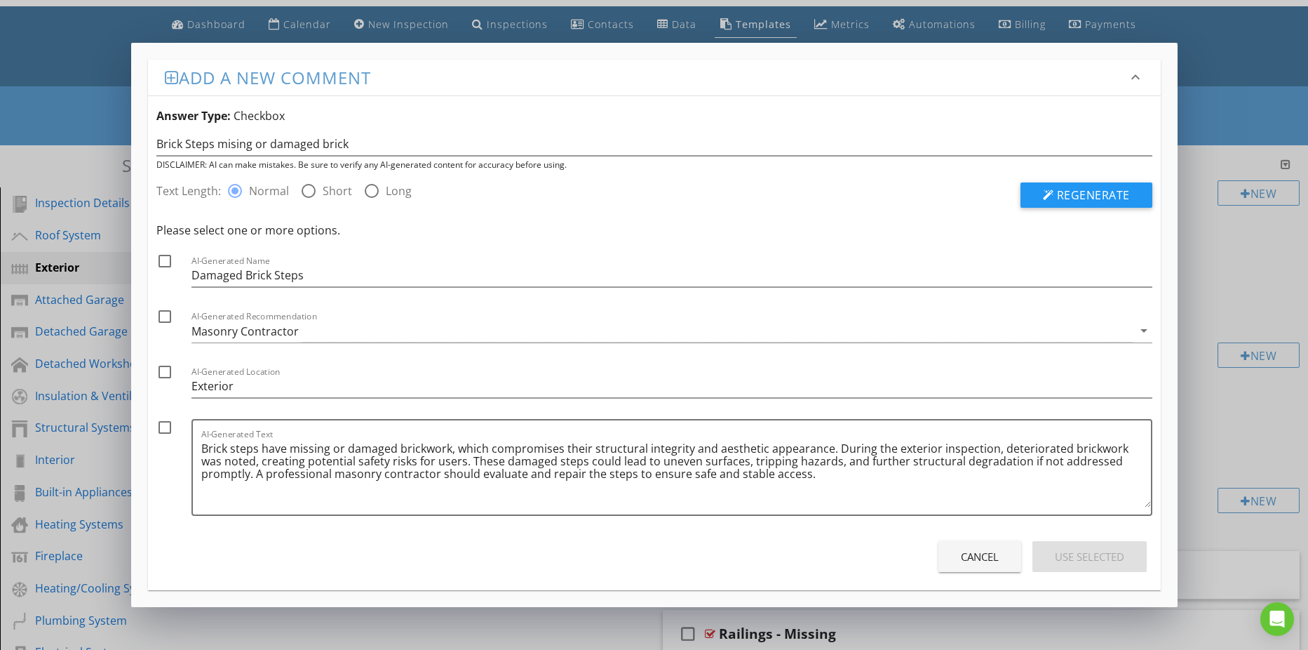
click at [166, 422] on div at bounding box center [165, 427] width 24 height 24
checkbox input "true"
click at [1069, 558] on div "Use Selected" at bounding box center [1089, 557] width 69 height 16
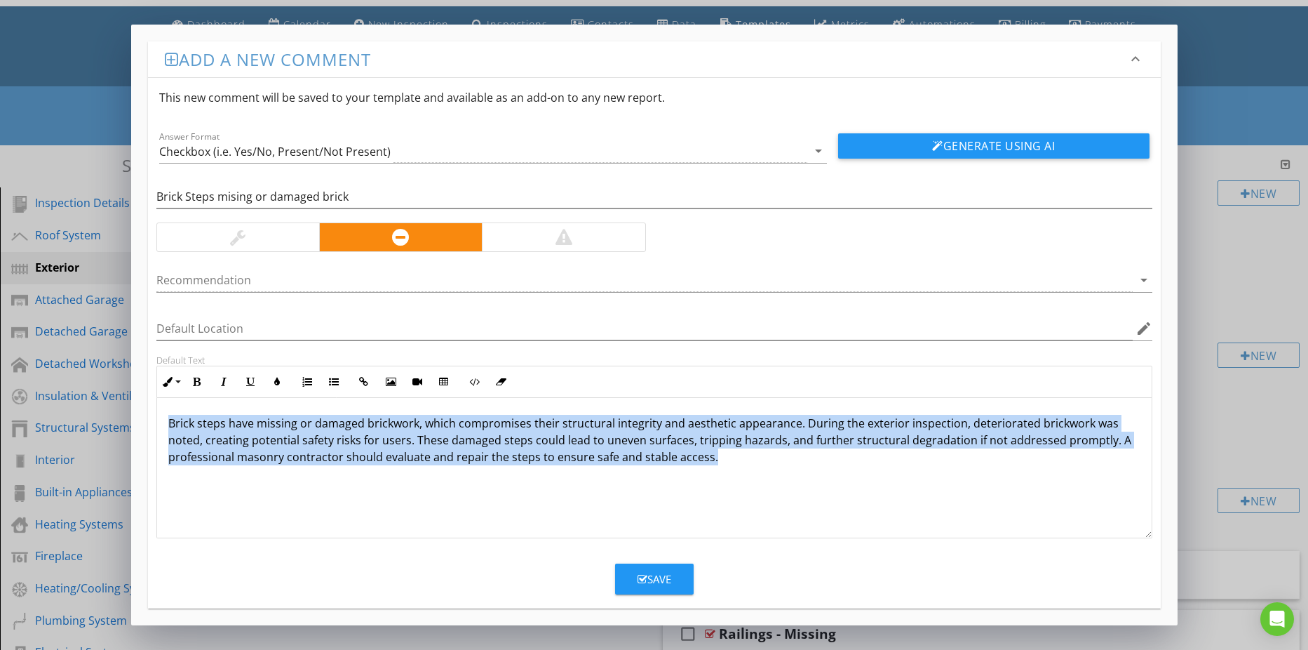
drag, startPoint x: 162, startPoint y: 417, endPoint x: 827, endPoint y: 521, distance: 673.0
click at [789, 500] on div "Brick steps have missing or damaged brickwork, which compromises their structur…" at bounding box center [654, 468] width 995 height 140
copy p "Brick steps have missing or damaged brickwork, which compromises their structur…"
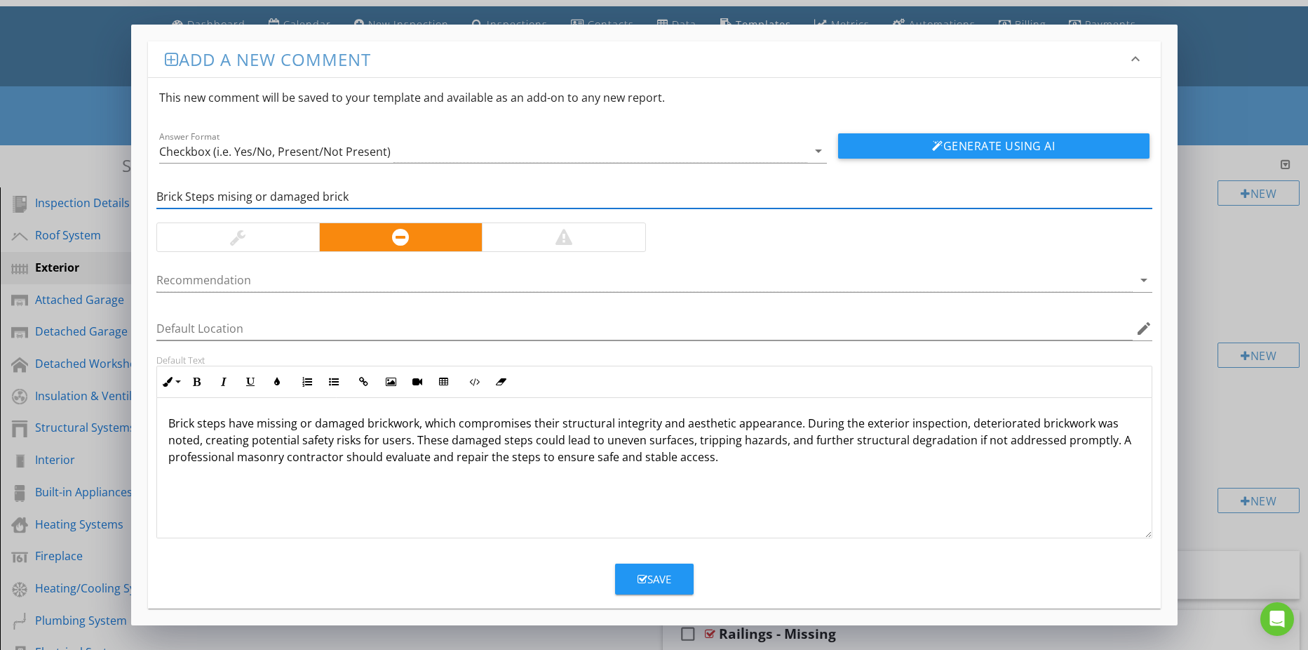
drag, startPoint x: 355, startPoint y: 192, endPoint x: 116, endPoint y: 182, distance: 239.4
click at [116, 182] on div "Add a new comment keyboard_arrow_down This new comment will be saved to your te…" at bounding box center [654, 325] width 1308 height 650
paste input "Steps - Missing/Damaged B"
type input "Steps - Missing/Damaged Brick"
click at [646, 580] on div "Save" at bounding box center [655, 579] width 34 height 16
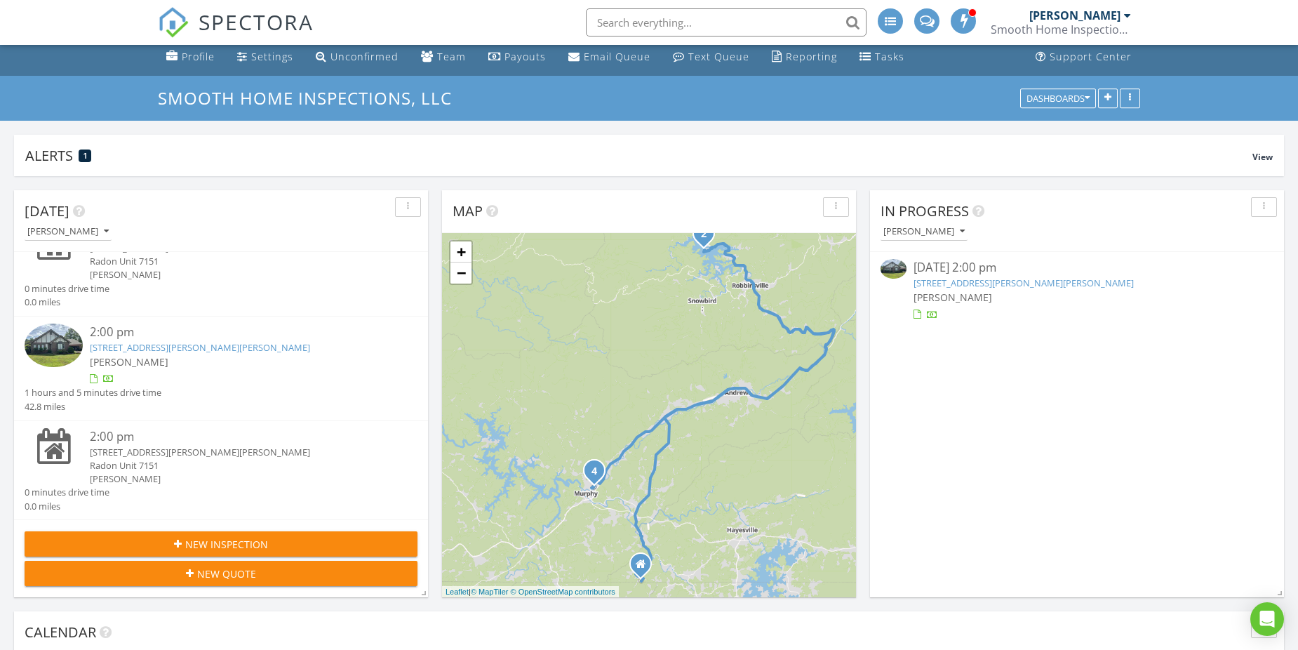
scroll to position [70, 0]
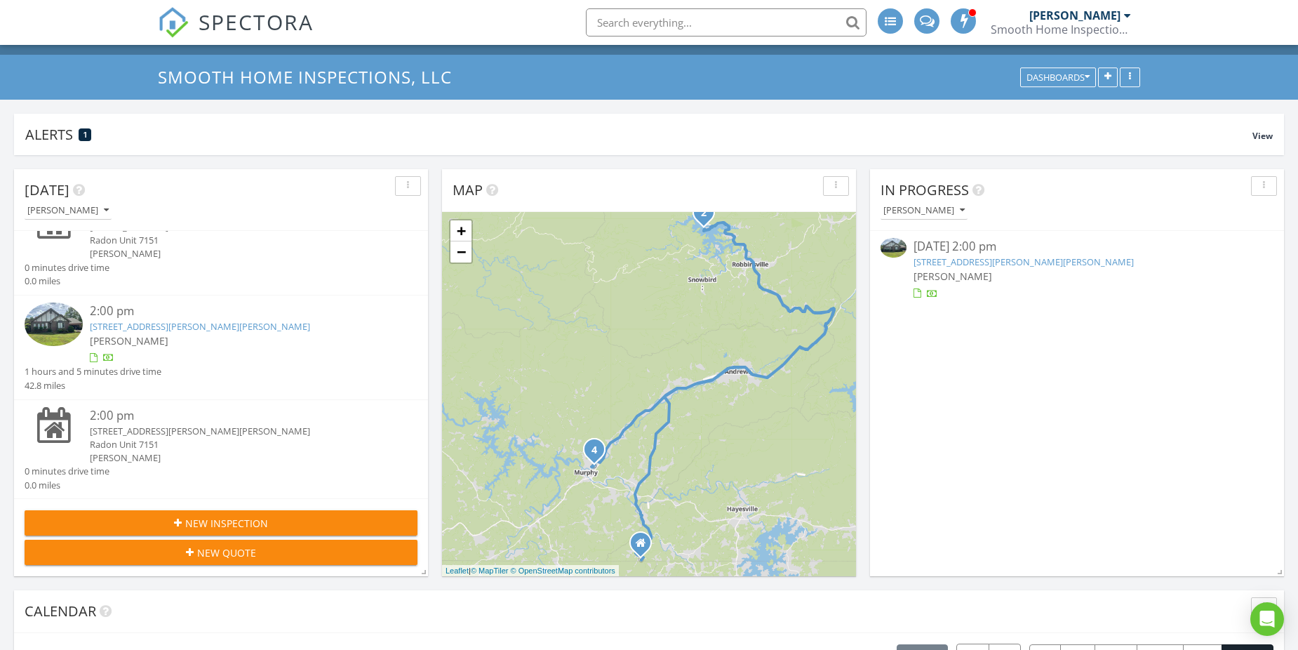
click at [142, 328] on link "[STREET_ADDRESS][PERSON_NAME][PERSON_NAME]" at bounding box center [200, 326] width 220 height 13
